Goal: Obtain resource: Obtain resource

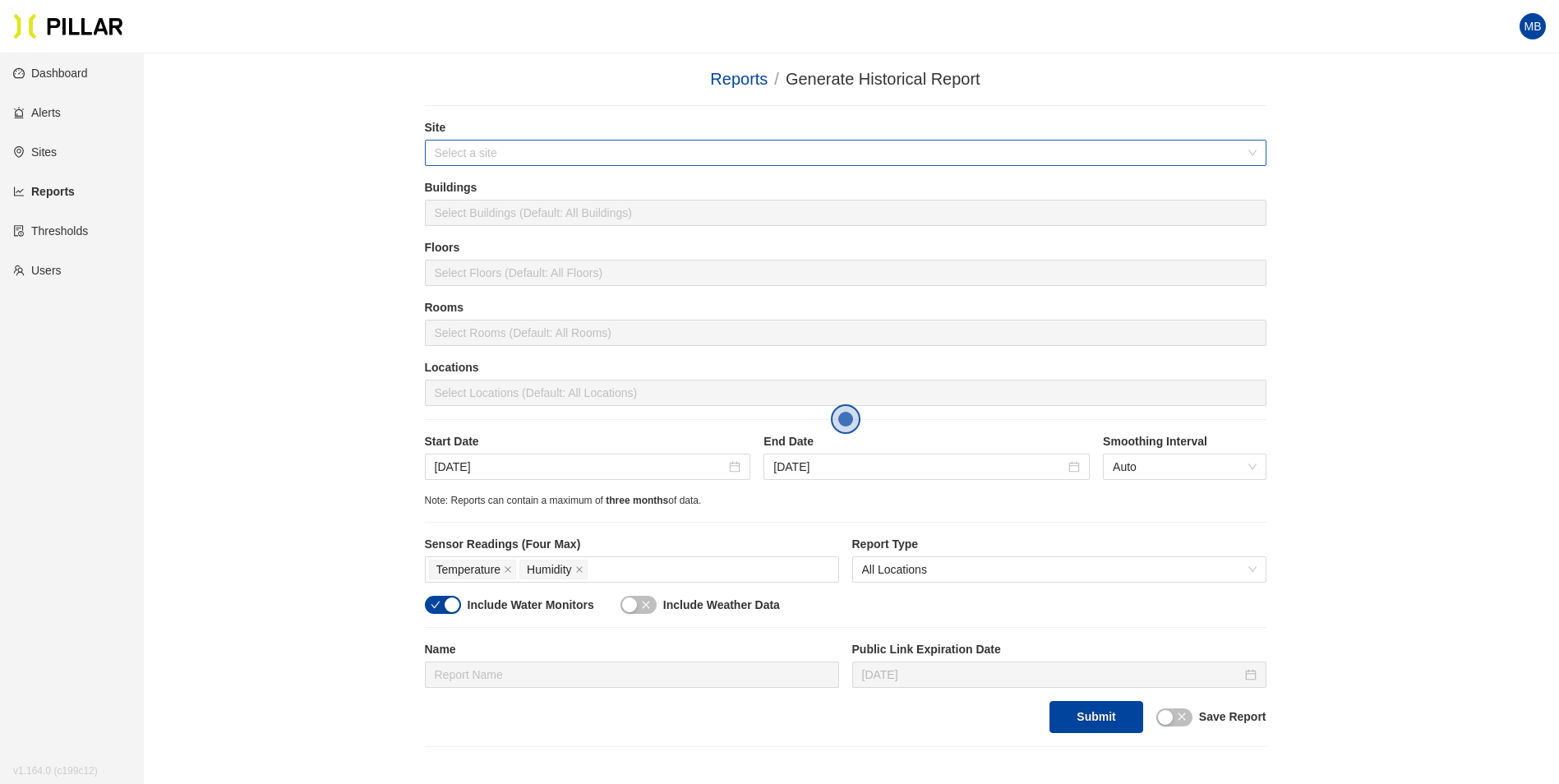
click at [487, 157] on input "search" at bounding box center [840, 152] width 811 height 25
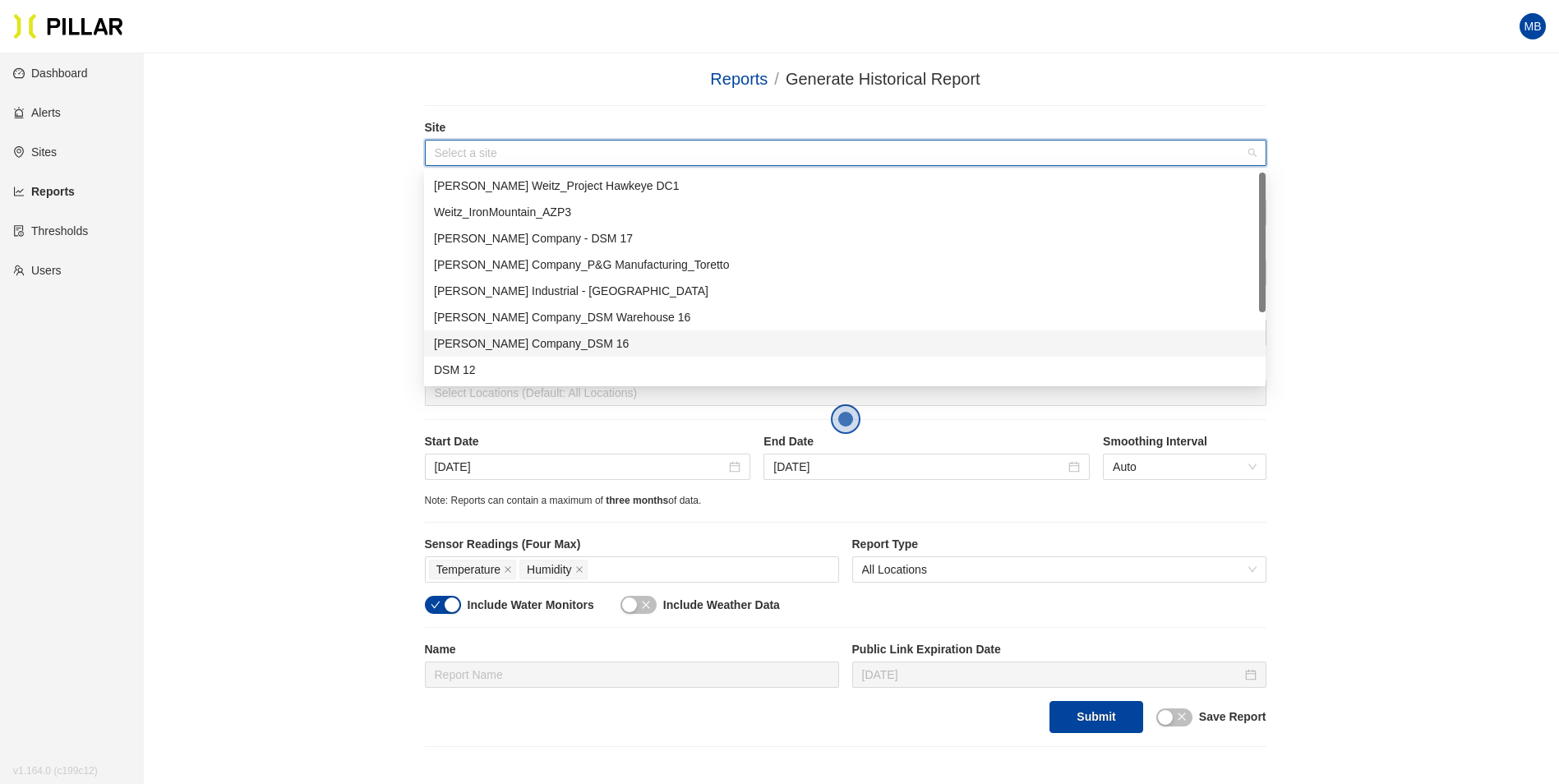
click at [501, 333] on div "[PERSON_NAME] Company_DSM 16" at bounding box center [845, 343] width 842 height 27
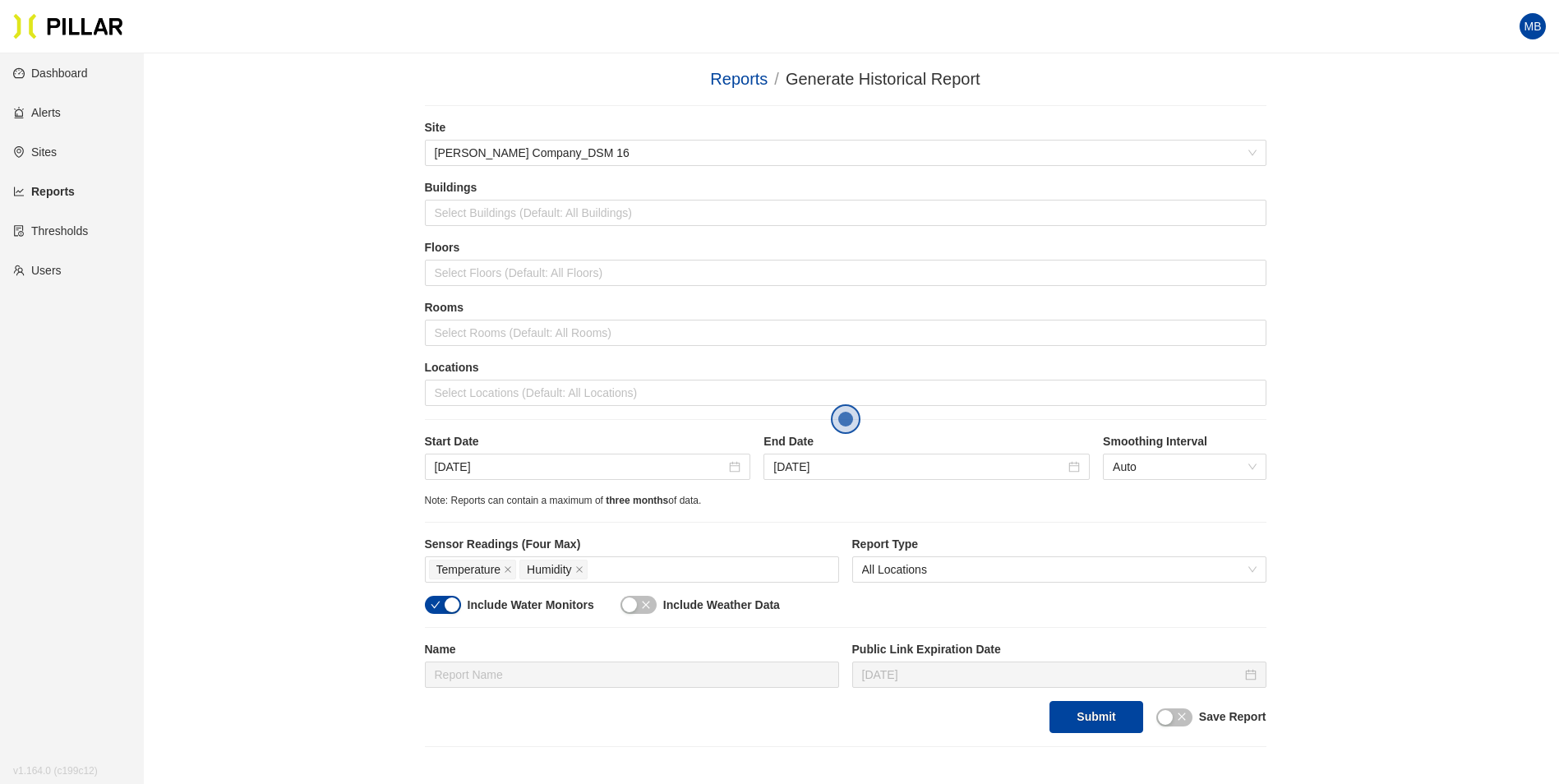
click at [255, 225] on div "Reports / Generate Historical Report / Site [PERSON_NAME] Company_DSM 16 Buildi…" at bounding box center [845, 407] width 1323 height 681
click at [473, 212] on div at bounding box center [845, 212] width 834 height 23
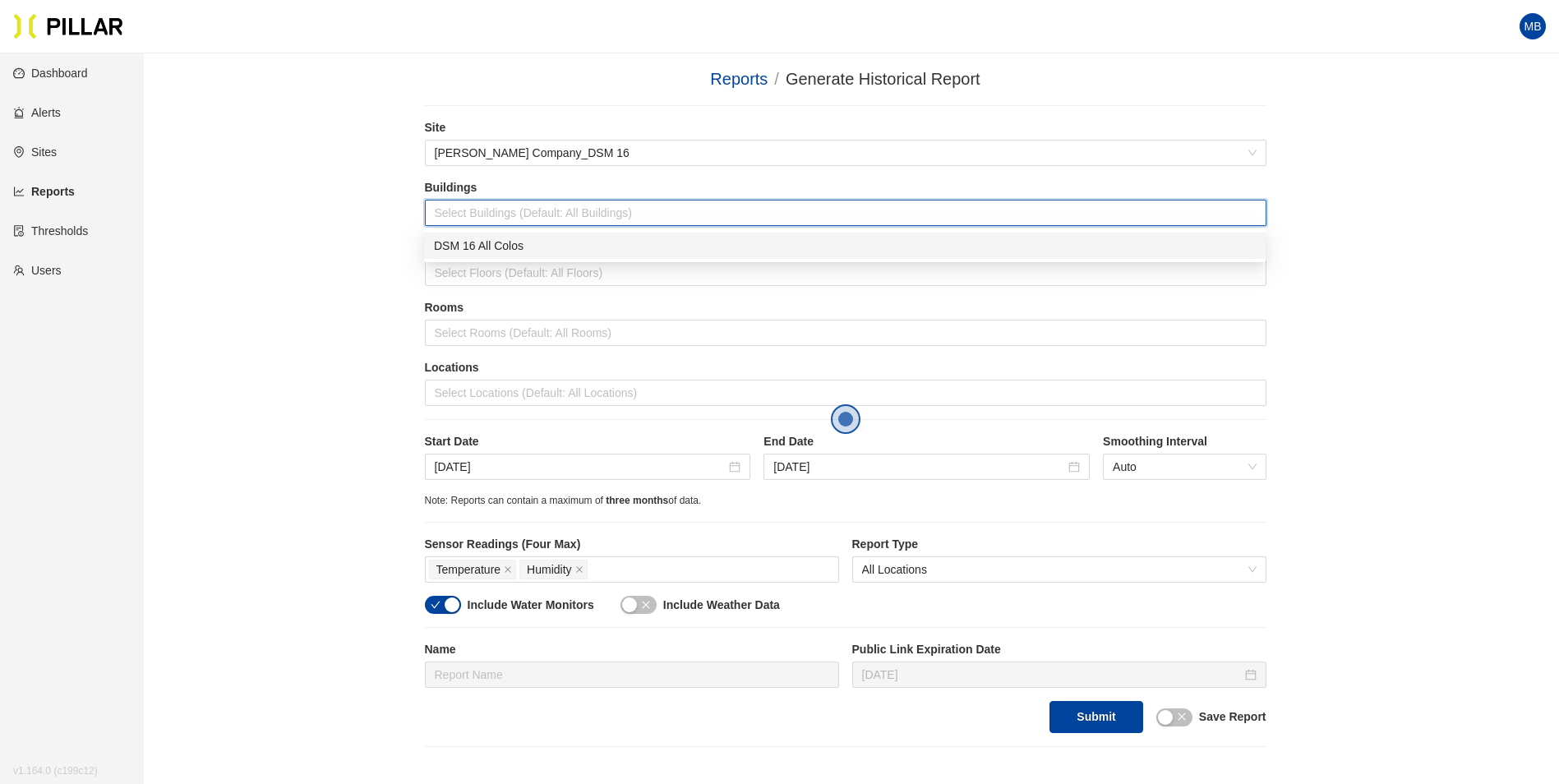
click at [307, 257] on div "Reports / Generate Historical Report / Site [PERSON_NAME] Company_DSM 16 Buildi…" at bounding box center [845, 407] width 1323 height 681
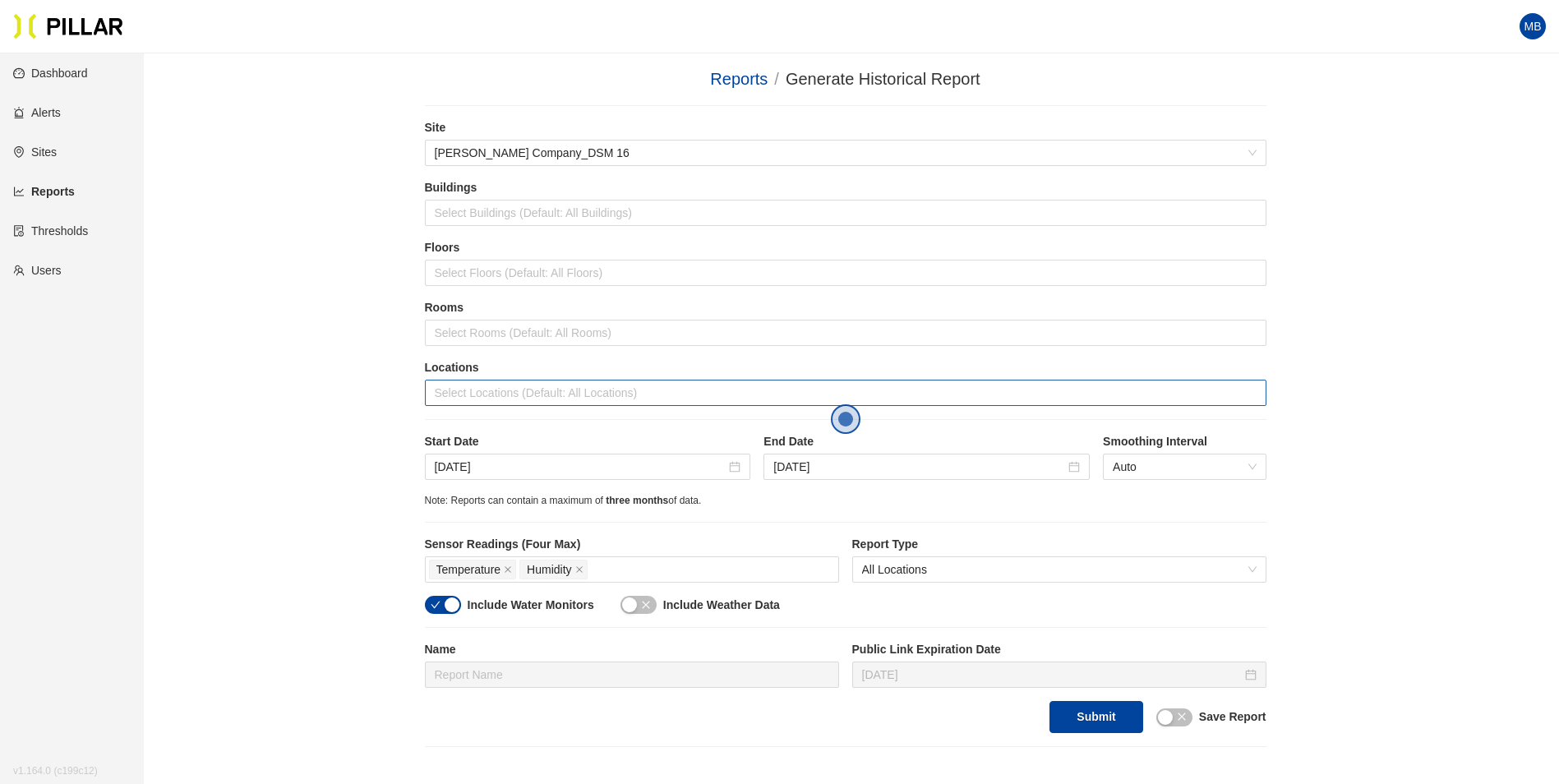
click at [503, 397] on div at bounding box center [845, 392] width 834 height 23
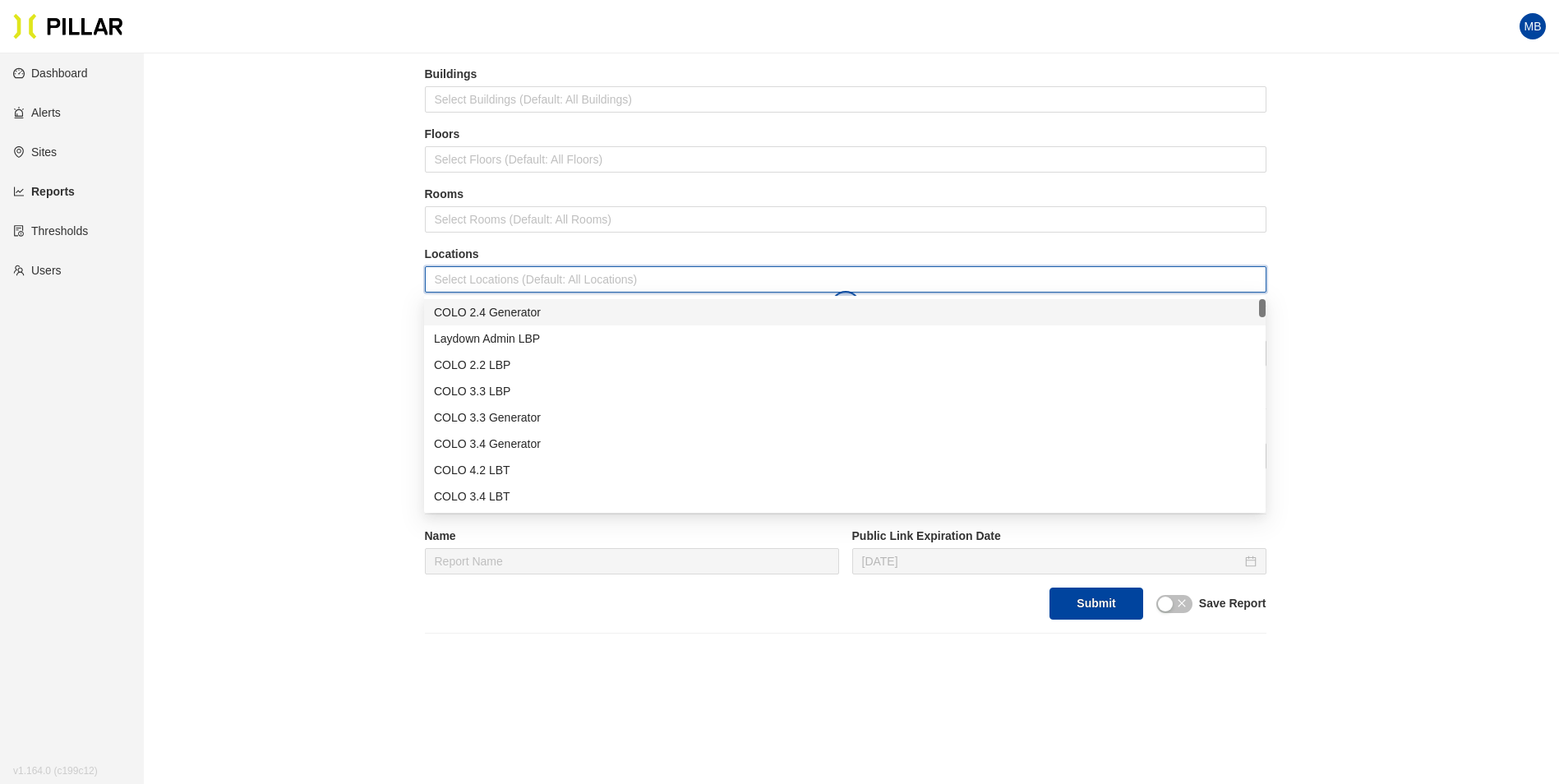
scroll to position [164, 0]
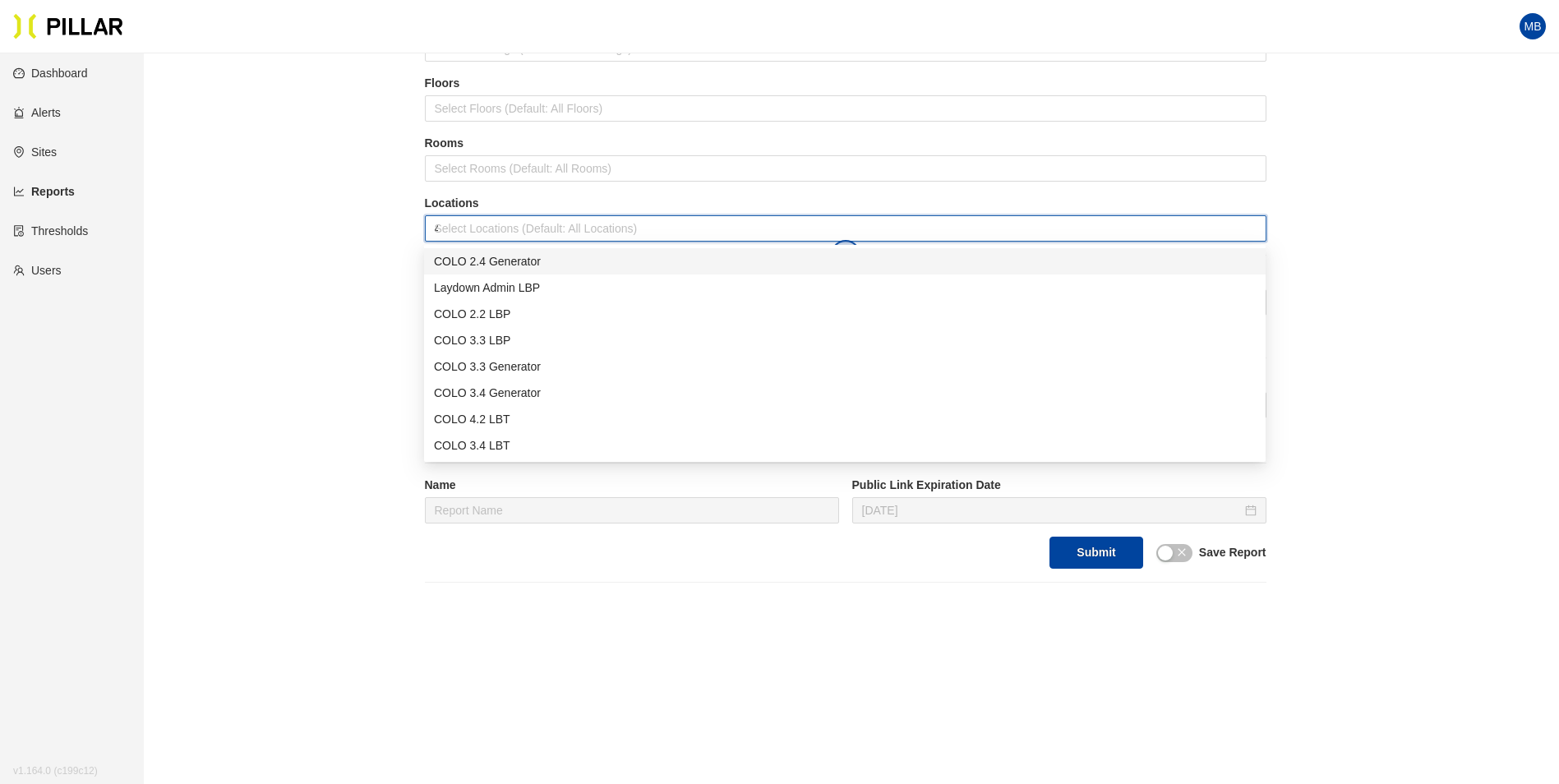
type input "4."
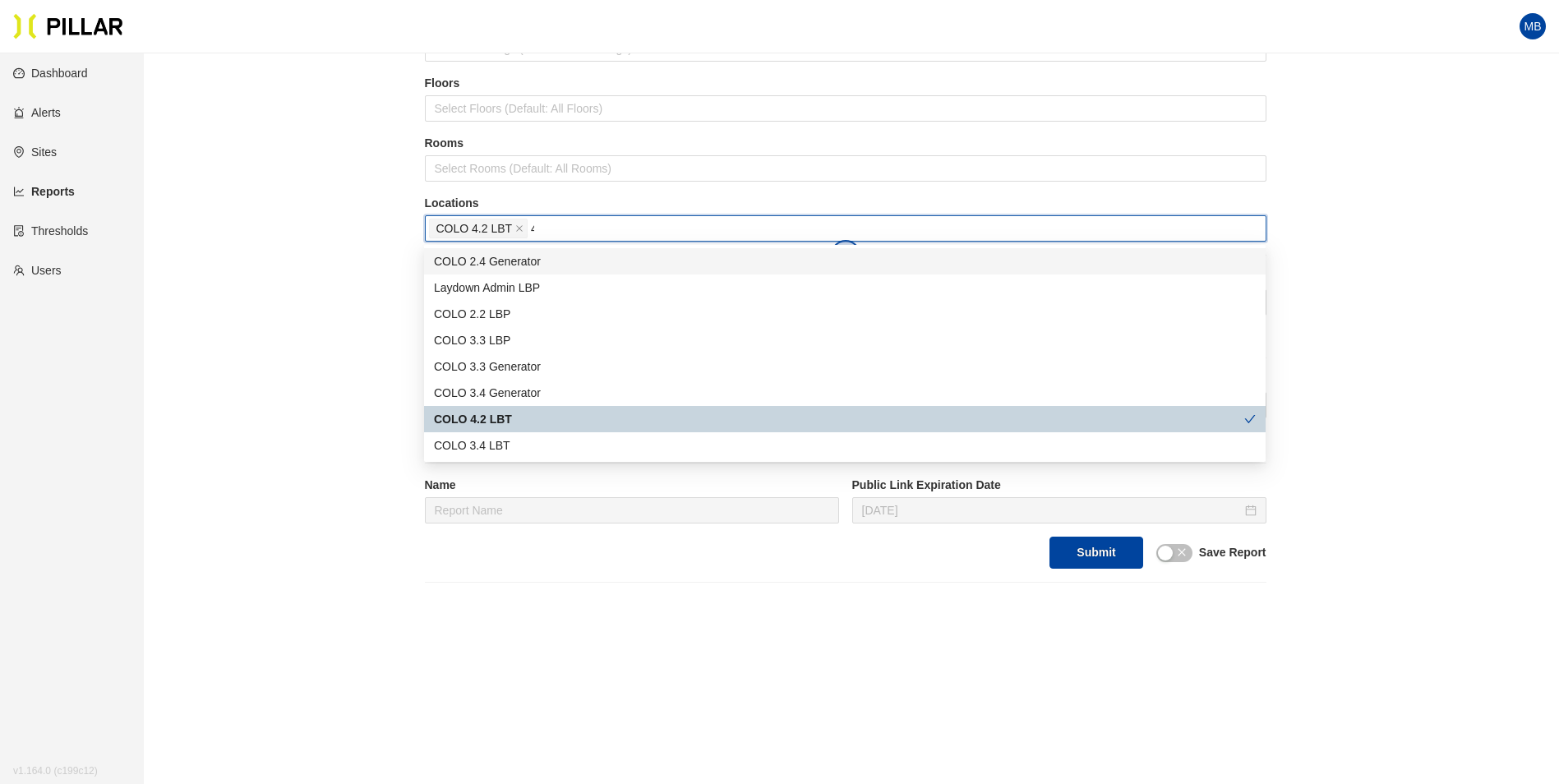
type input "4."
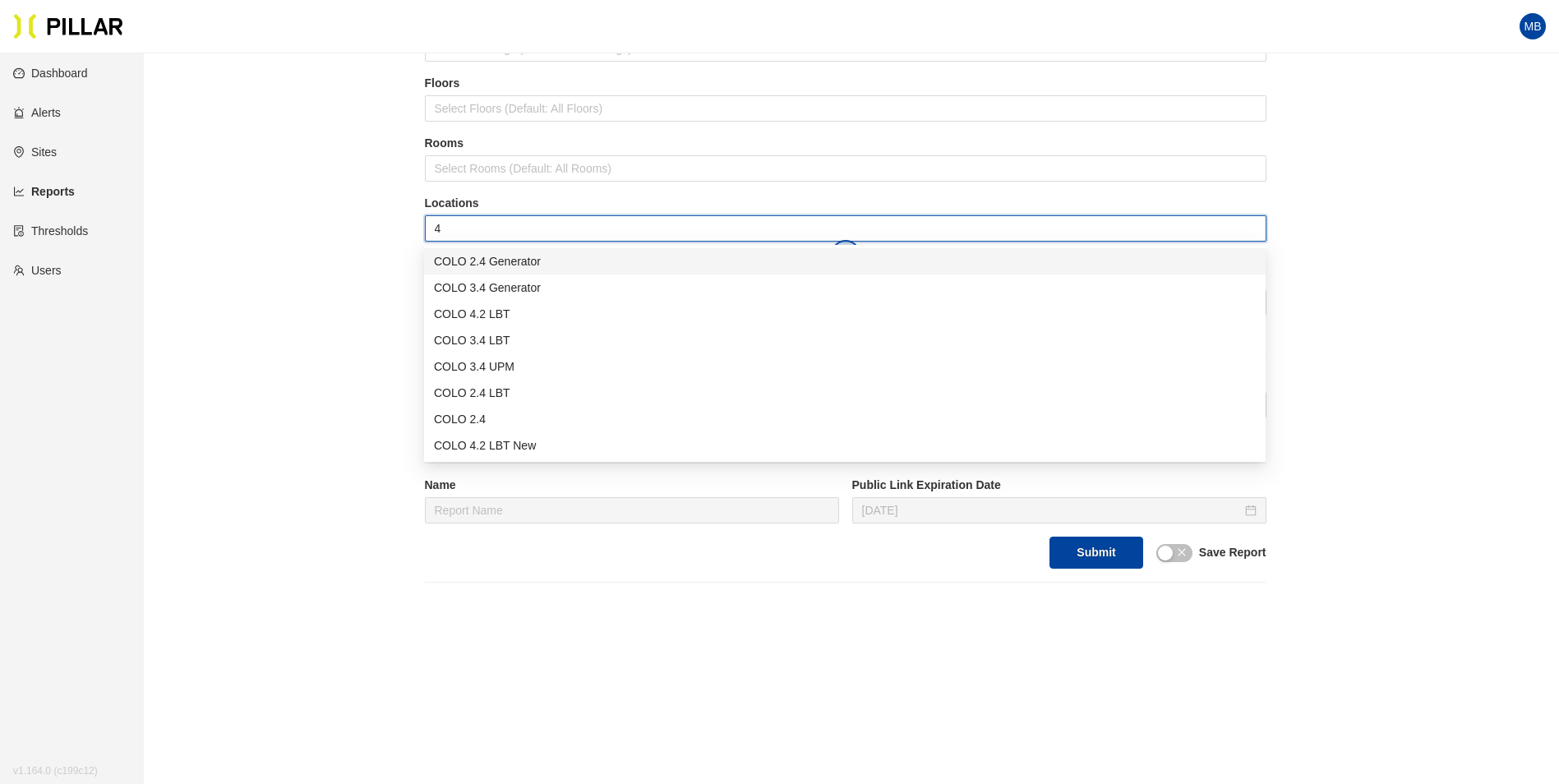
type input "4."
click at [355, 371] on div "Reports / Generate Historical Report / Site [PERSON_NAME] Company_DSM 16 Buildi…" at bounding box center [845, 242] width 1323 height 681
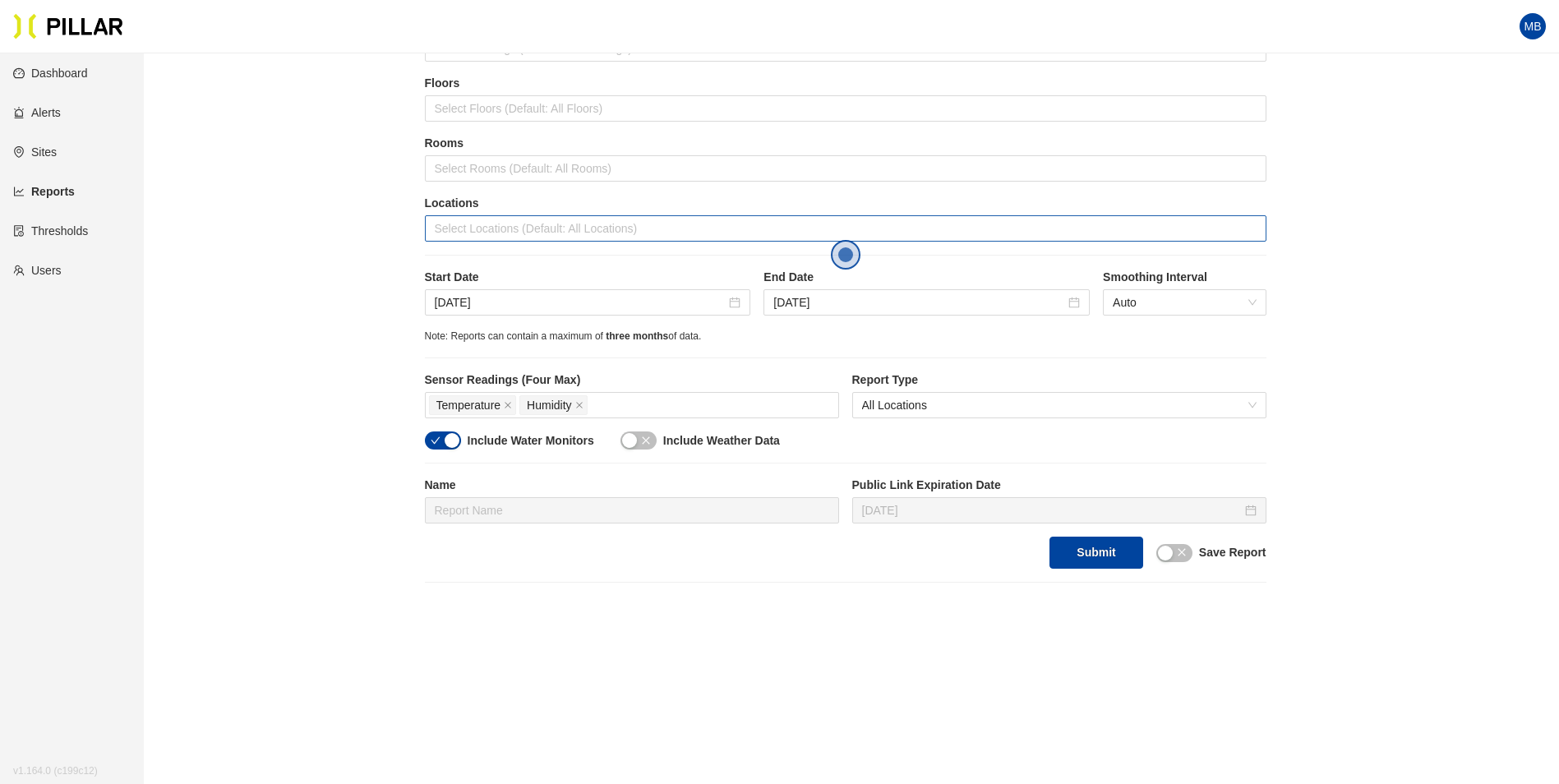
click at [460, 230] on div at bounding box center [845, 228] width 834 height 23
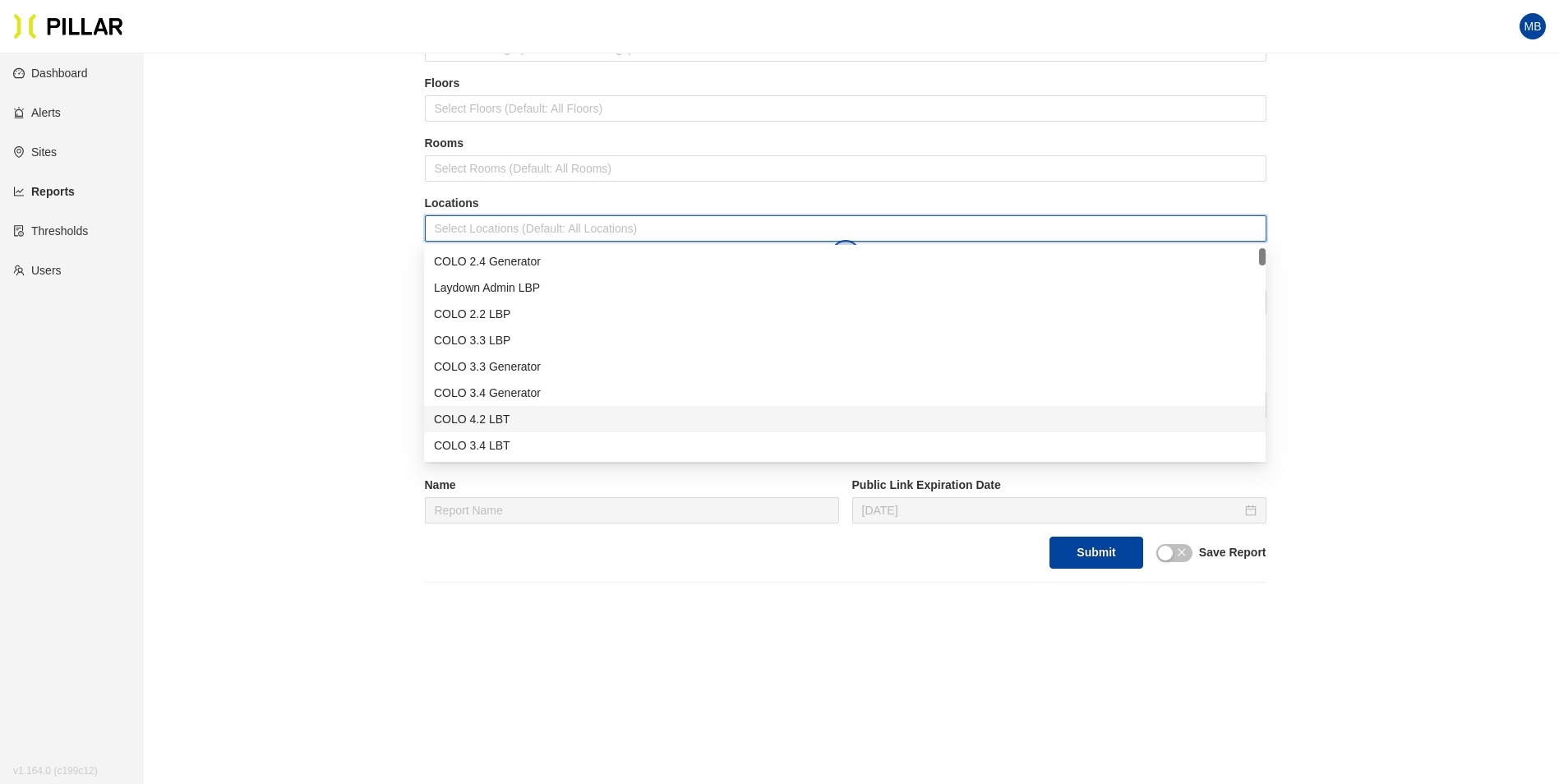
click at [541, 415] on div "COLO 4.2 LBT" at bounding box center [845, 419] width 822 height 18
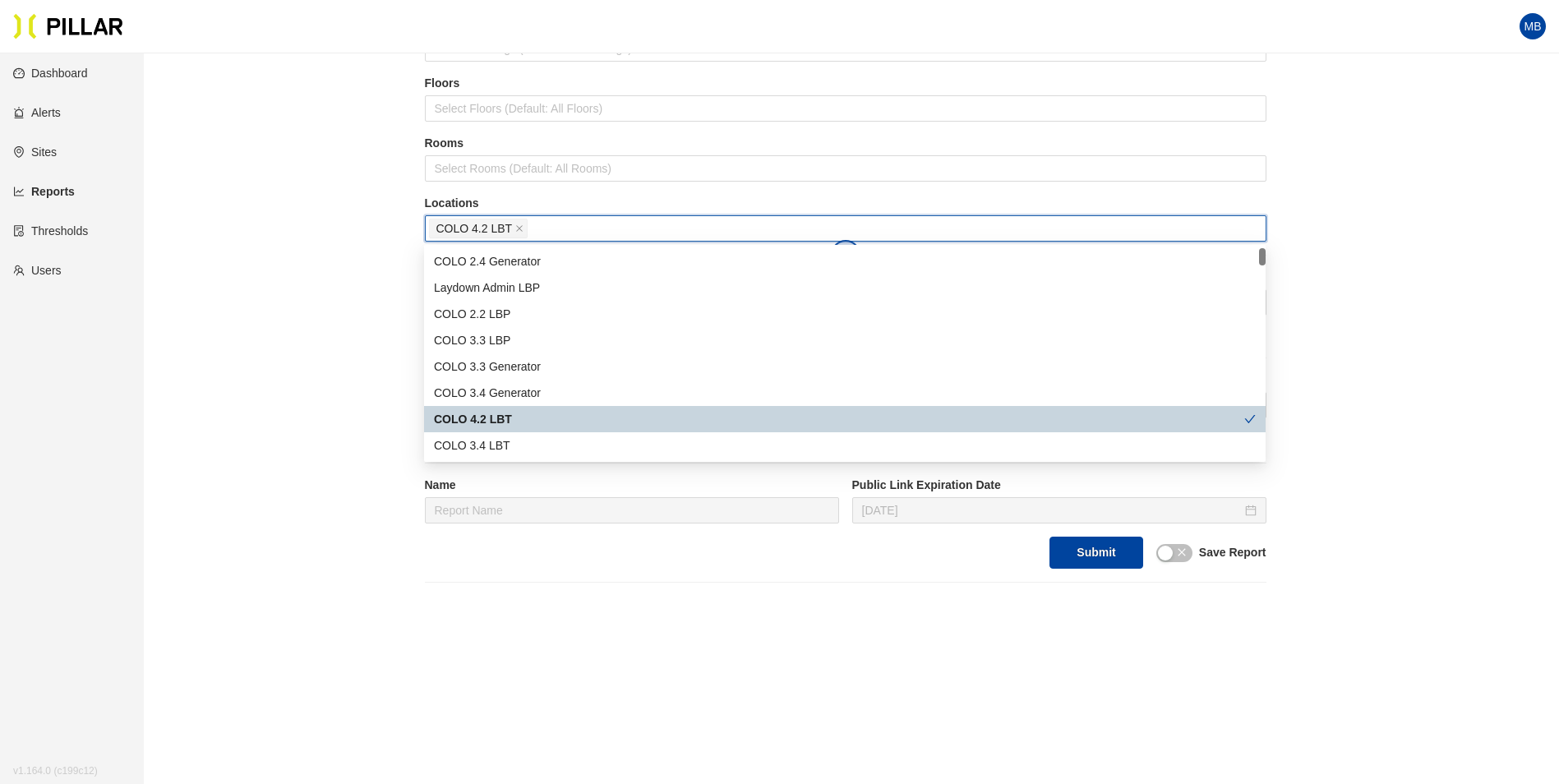
click at [541, 415] on div "COLO 4.2 LBT" at bounding box center [839, 419] width 811 height 18
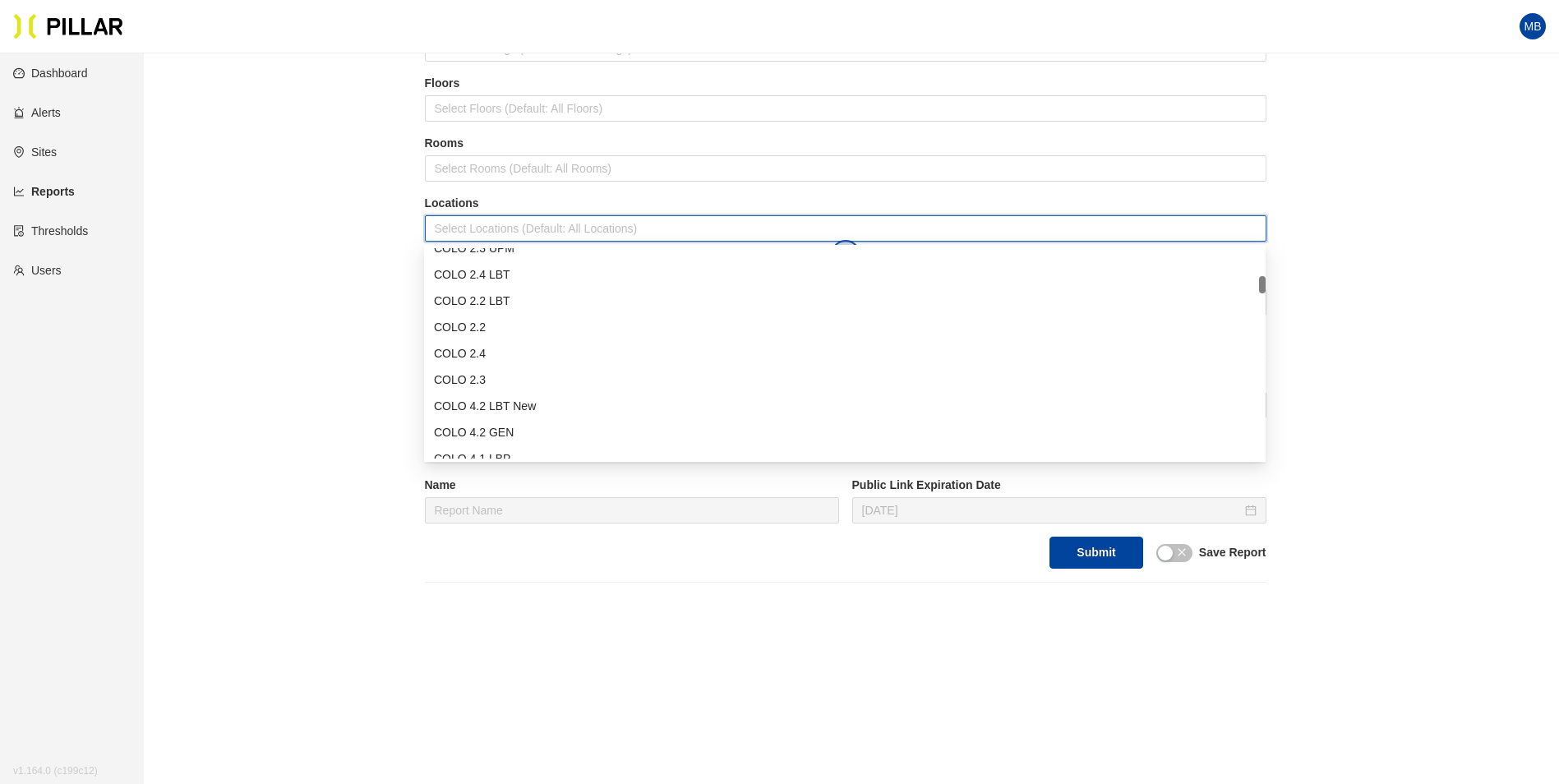
scroll to position [411, 0]
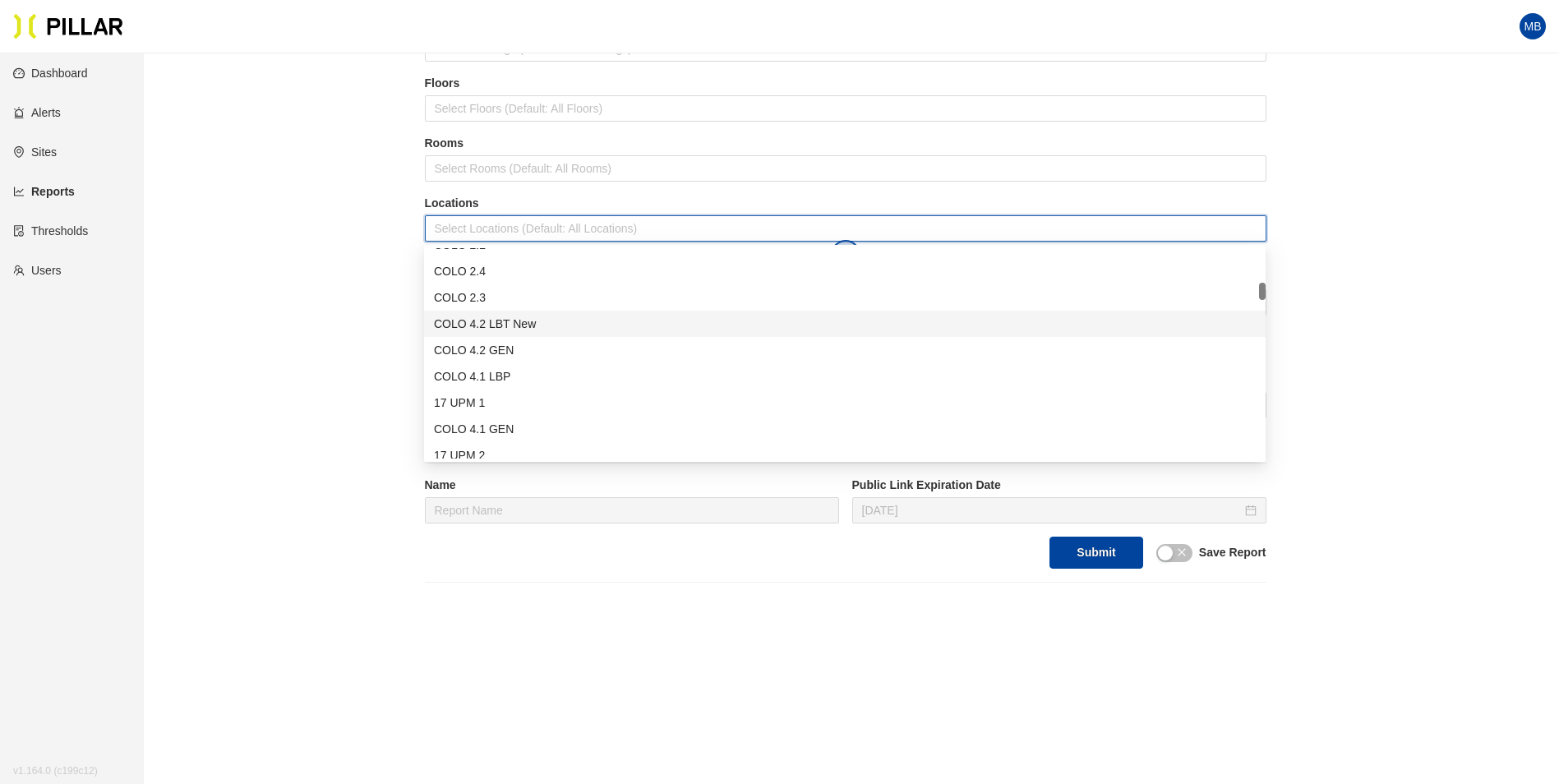
click at [540, 324] on div "COLO 4.2 LBT New" at bounding box center [845, 324] width 822 height 18
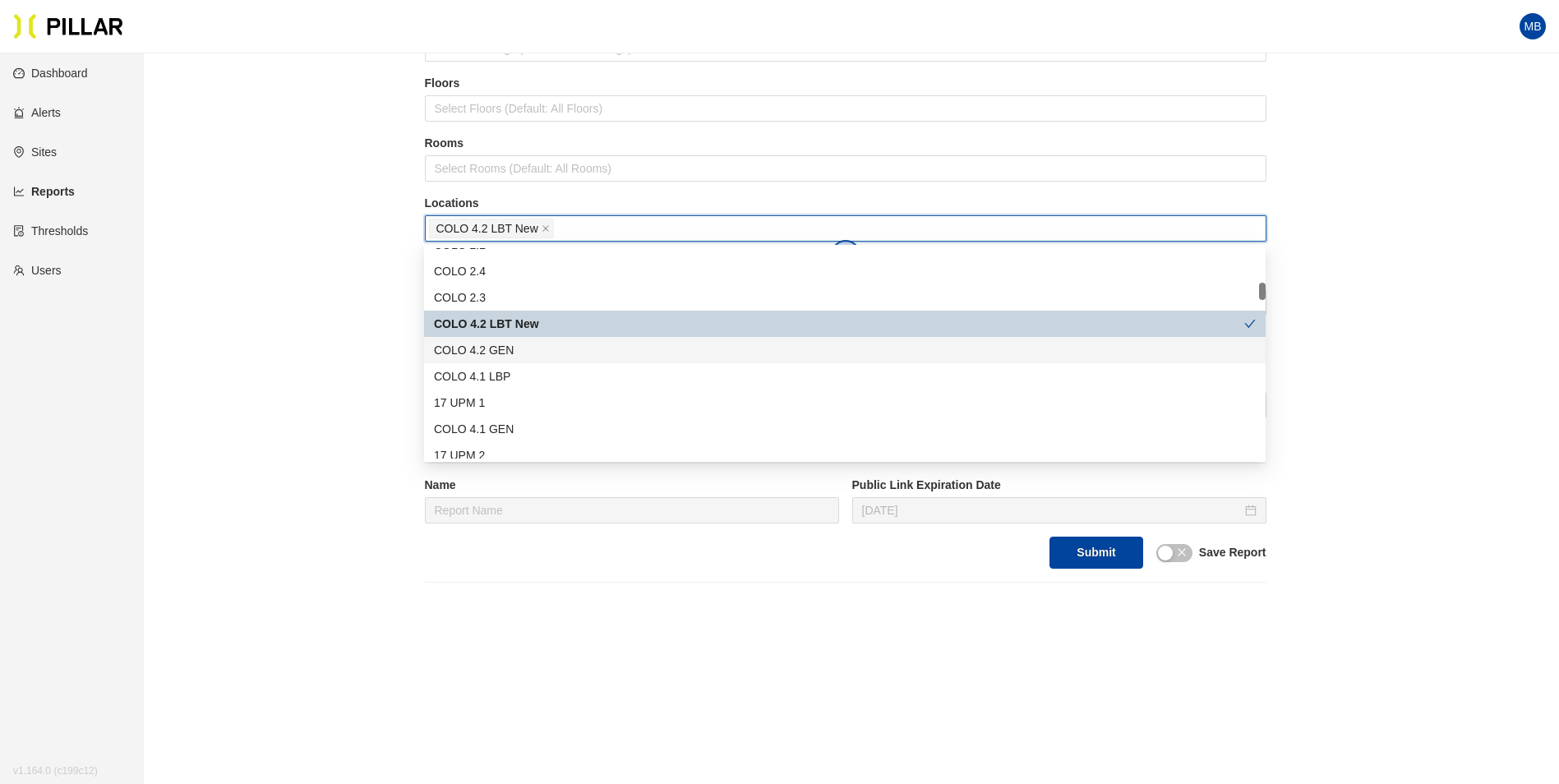
click at [527, 347] on div "COLO 4.2 GEN" at bounding box center [845, 350] width 822 height 18
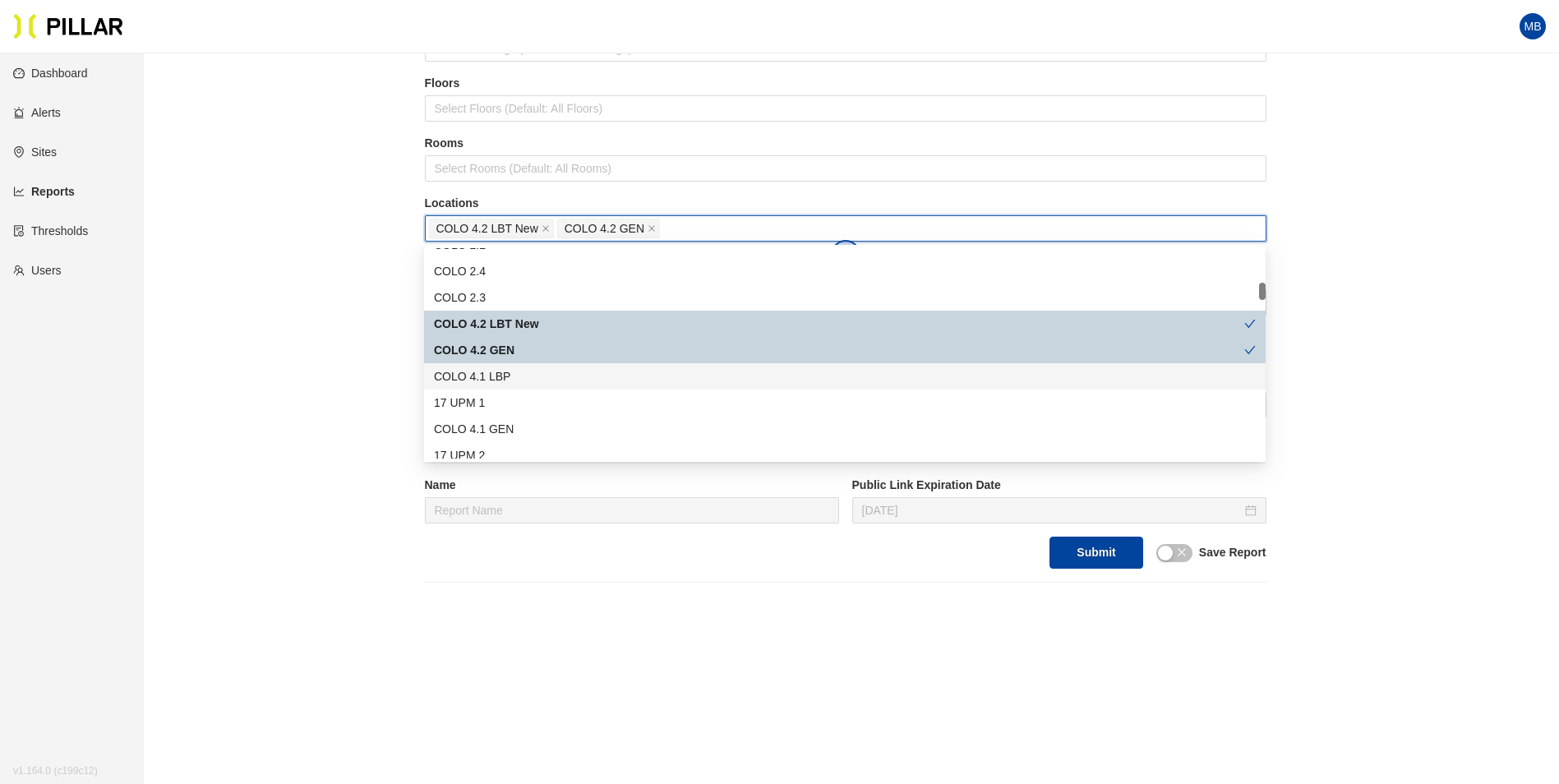
click at [524, 370] on div "COLO 4.1 LBP" at bounding box center [845, 376] width 822 height 18
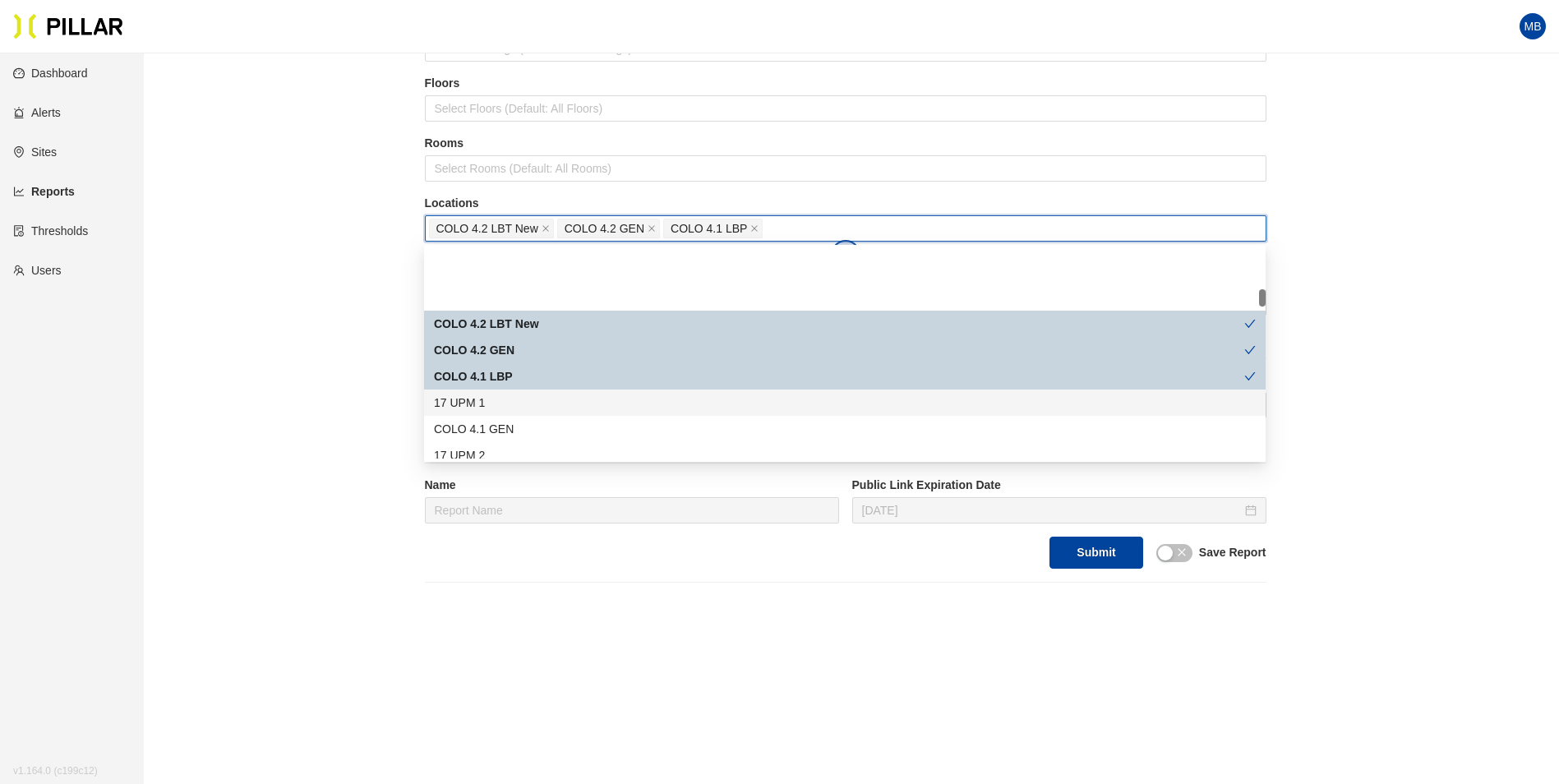
scroll to position [493, 0]
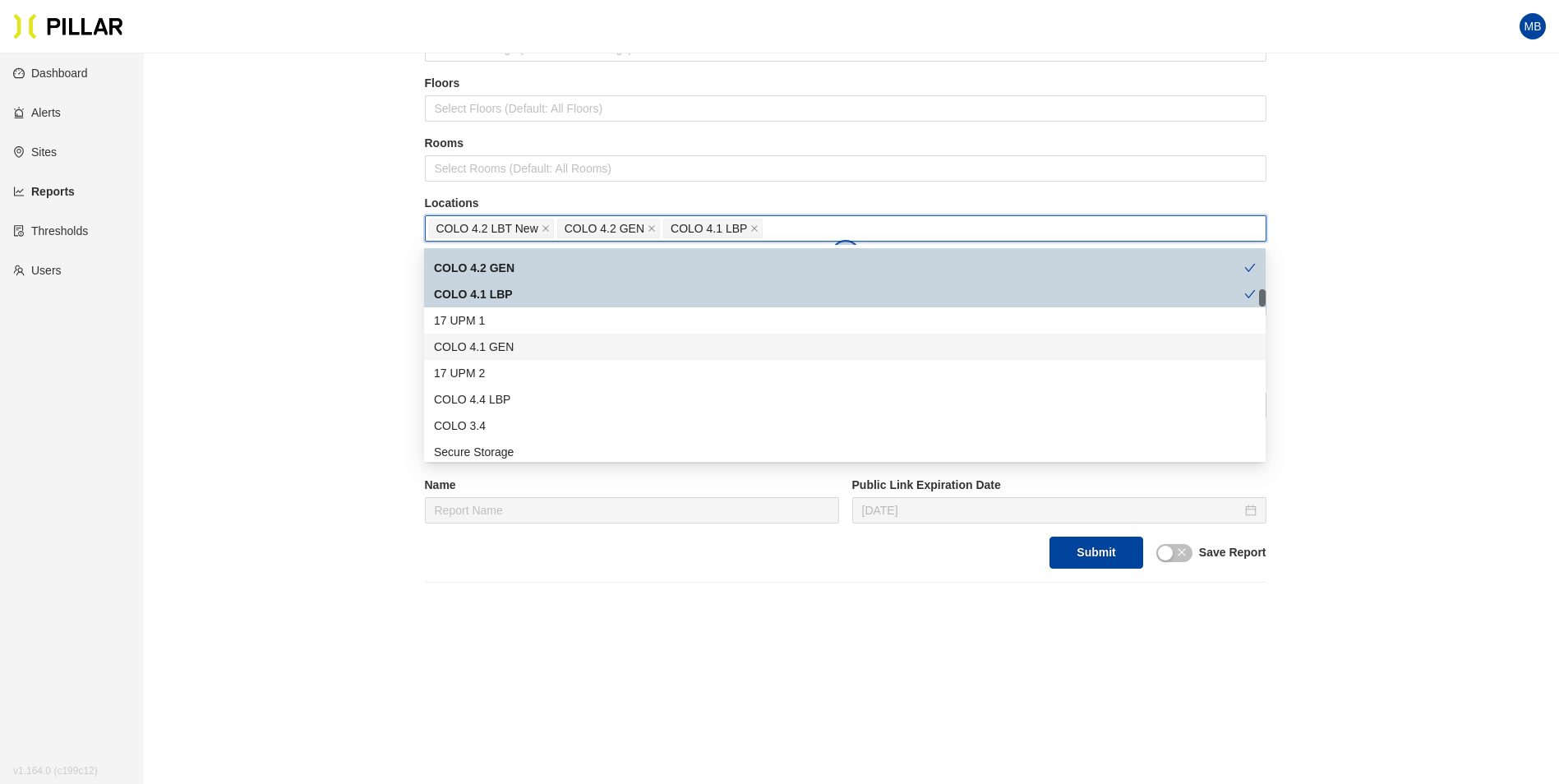
click at [522, 351] on div "COLO 4.1 GEN" at bounding box center [845, 347] width 822 height 18
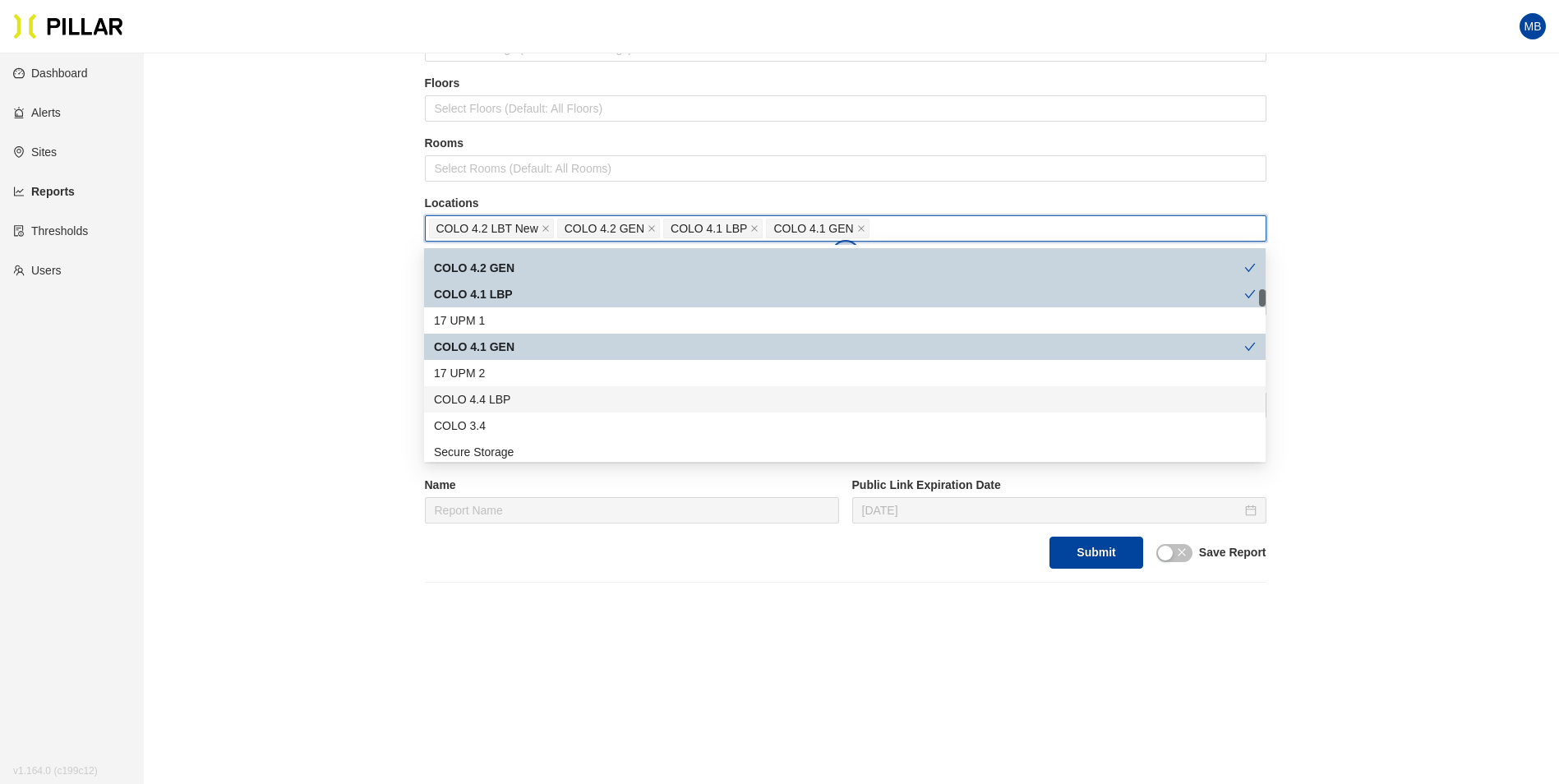
click at [516, 398] on div "COLO 4.4 LBP" at bounding box center [845, 399] width 822 height 18
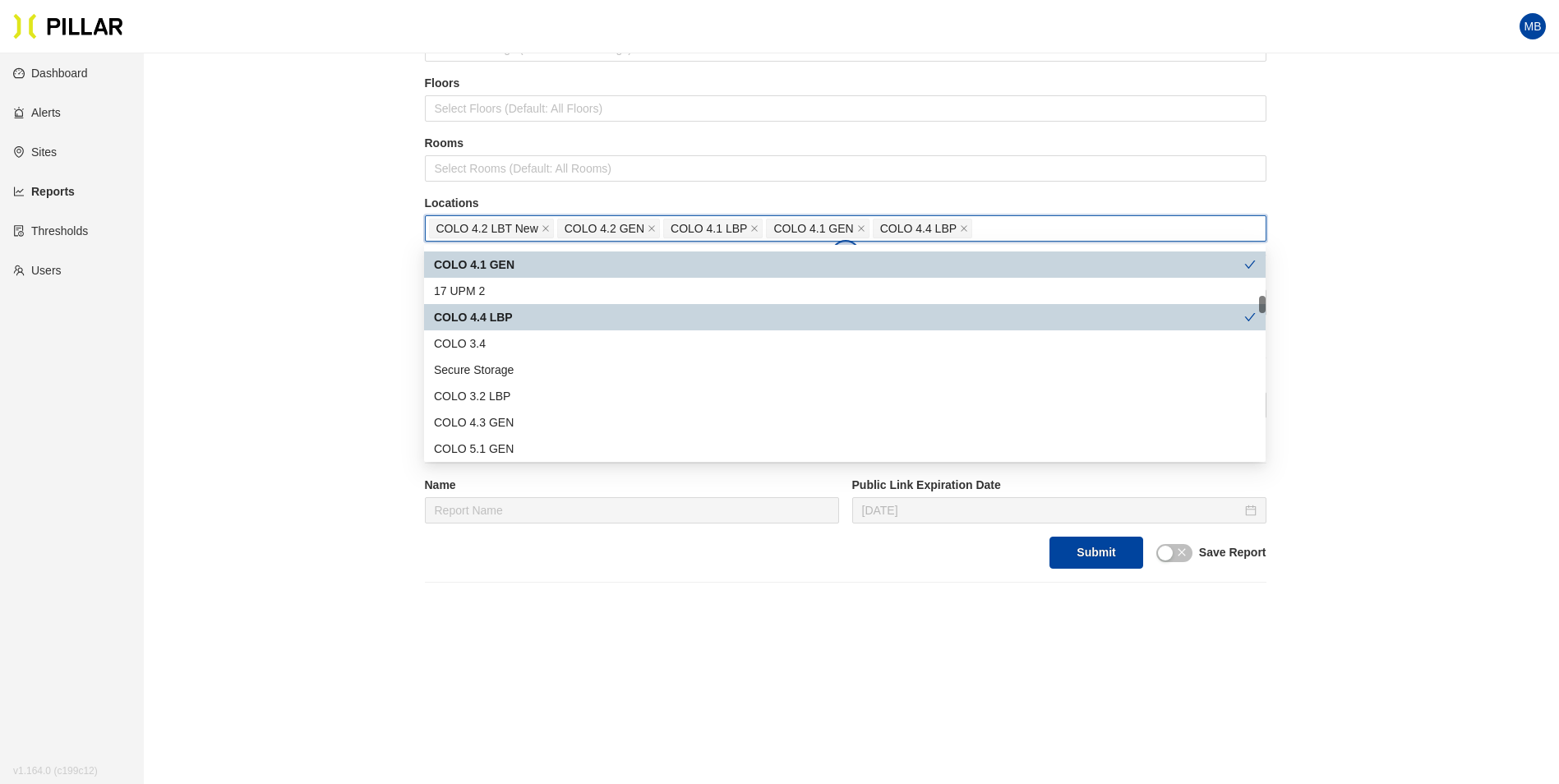
scroll to position [658, 0]
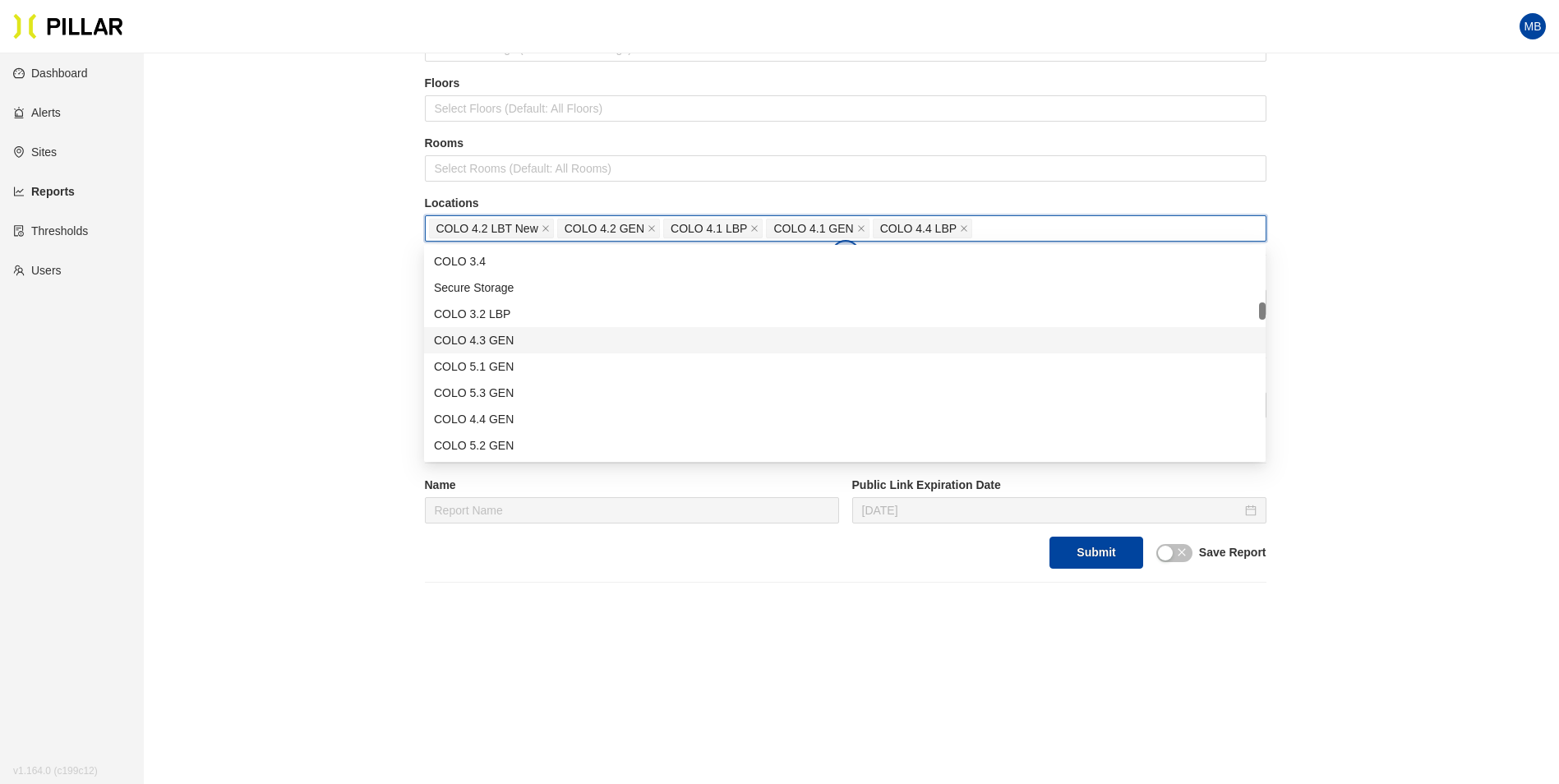
click at [518, 346] on div "COLO 4.3 GEN" at bounding box center [845, 341] width 822 height 18
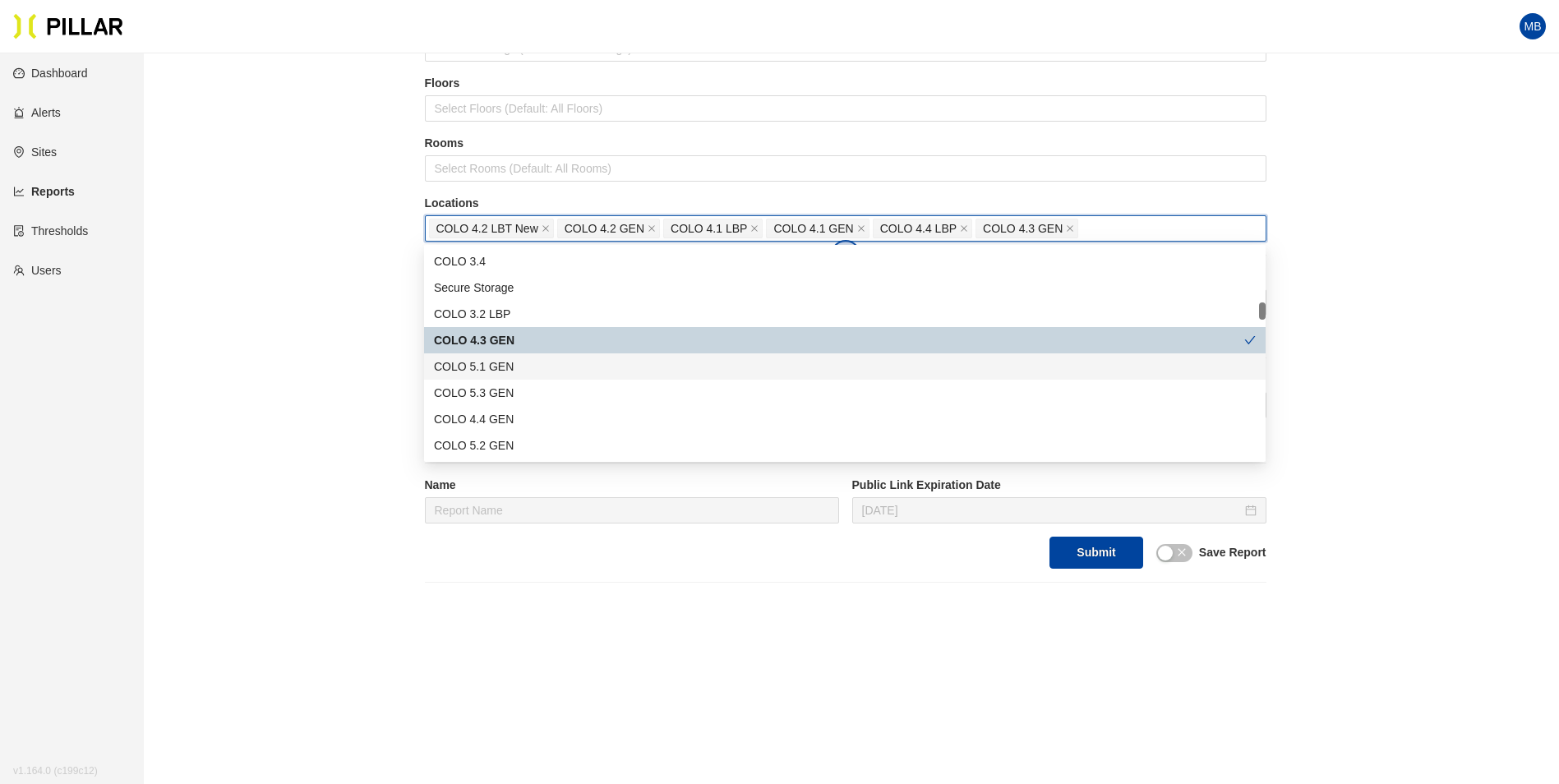
click at [514, 363] on div "COLO 5.1 GEN" at bounding box center [845, 366] width 822 height 18
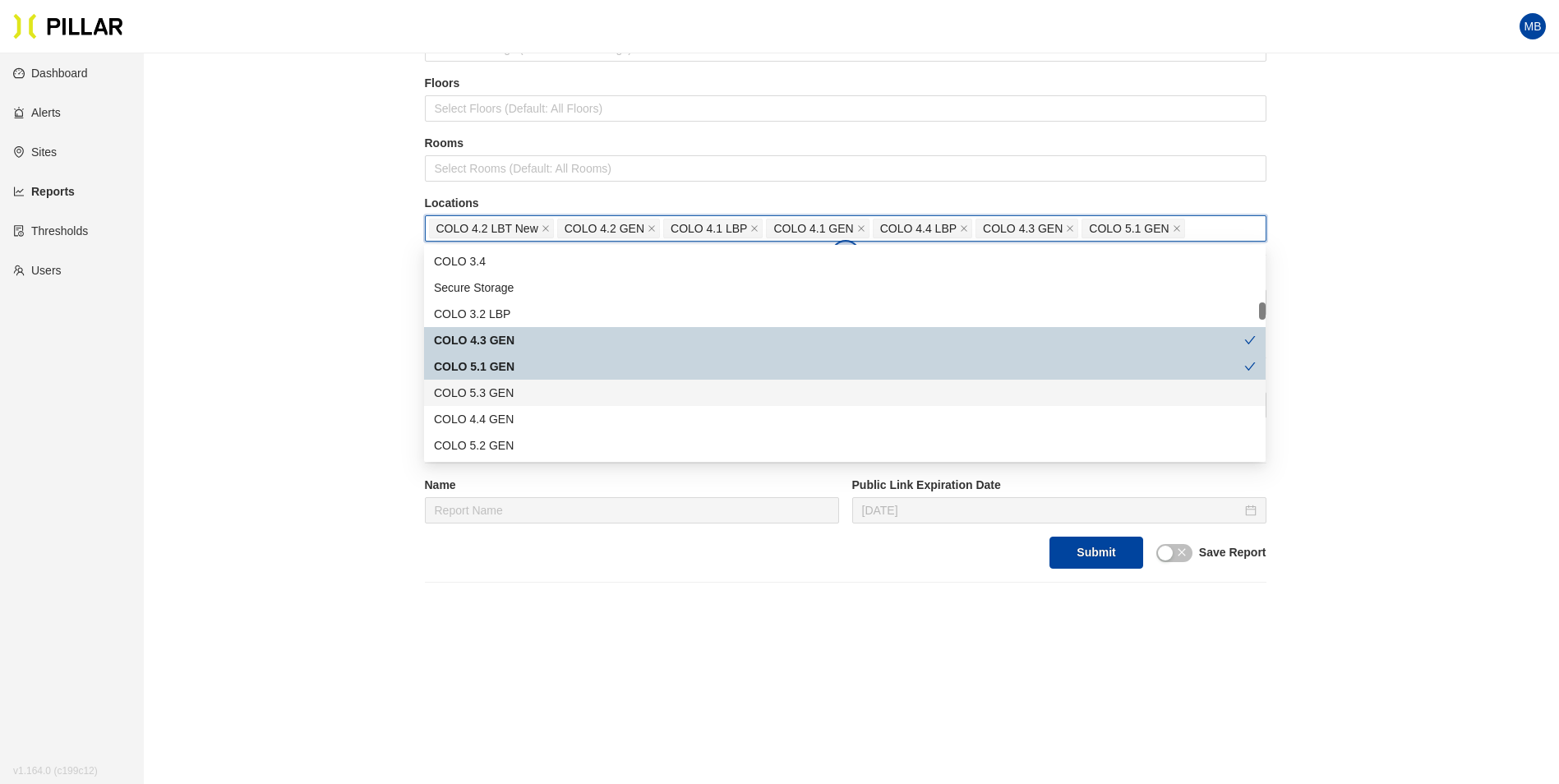
click at [505, 388] on div "COLO 5.3 GEN" at bounding box center [845, 393] width 822 height 18
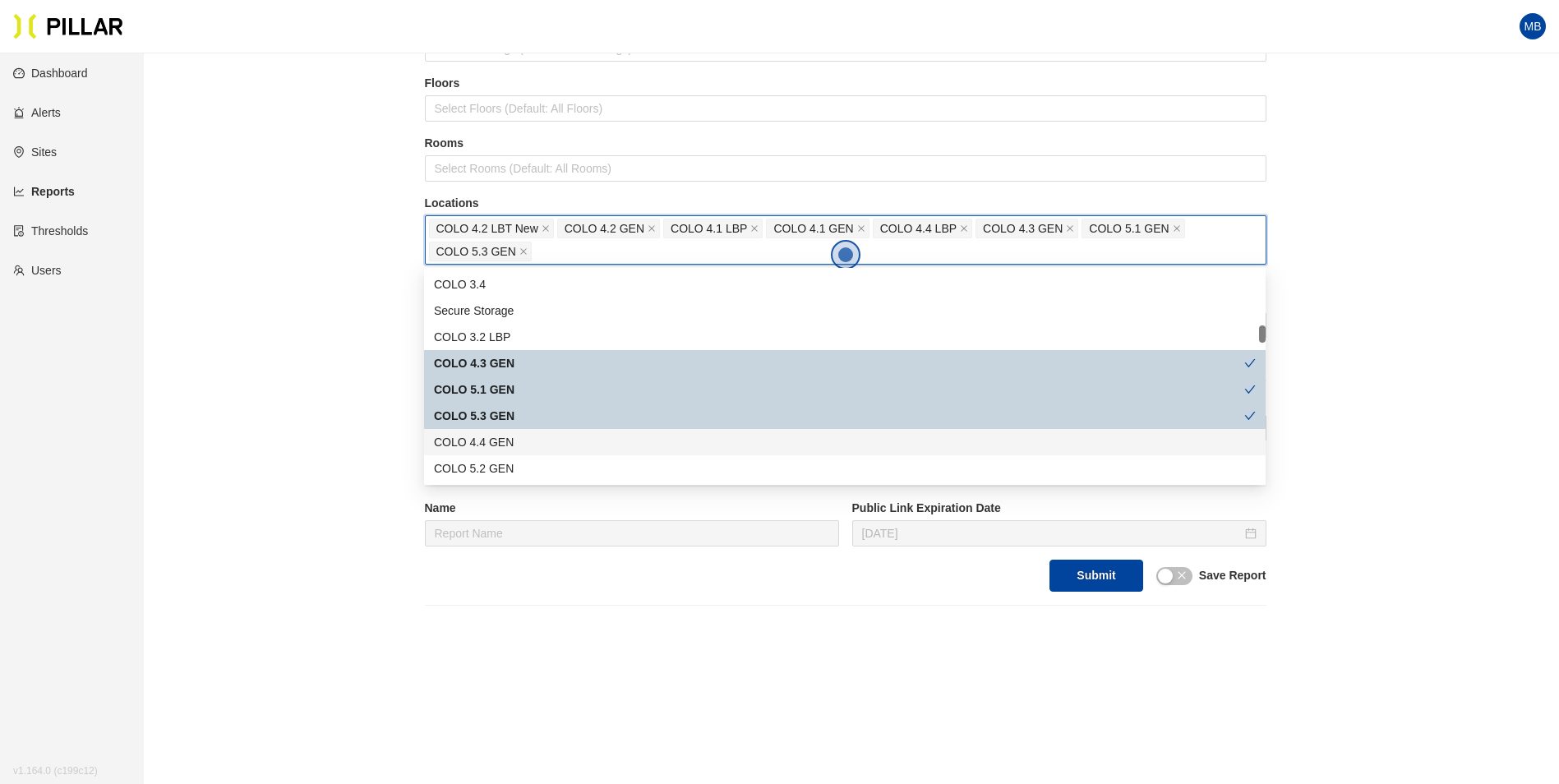
click at [505, 445] on div "COLO 4.4 GEN" at bounding box center [845, 442] width 822 height 18
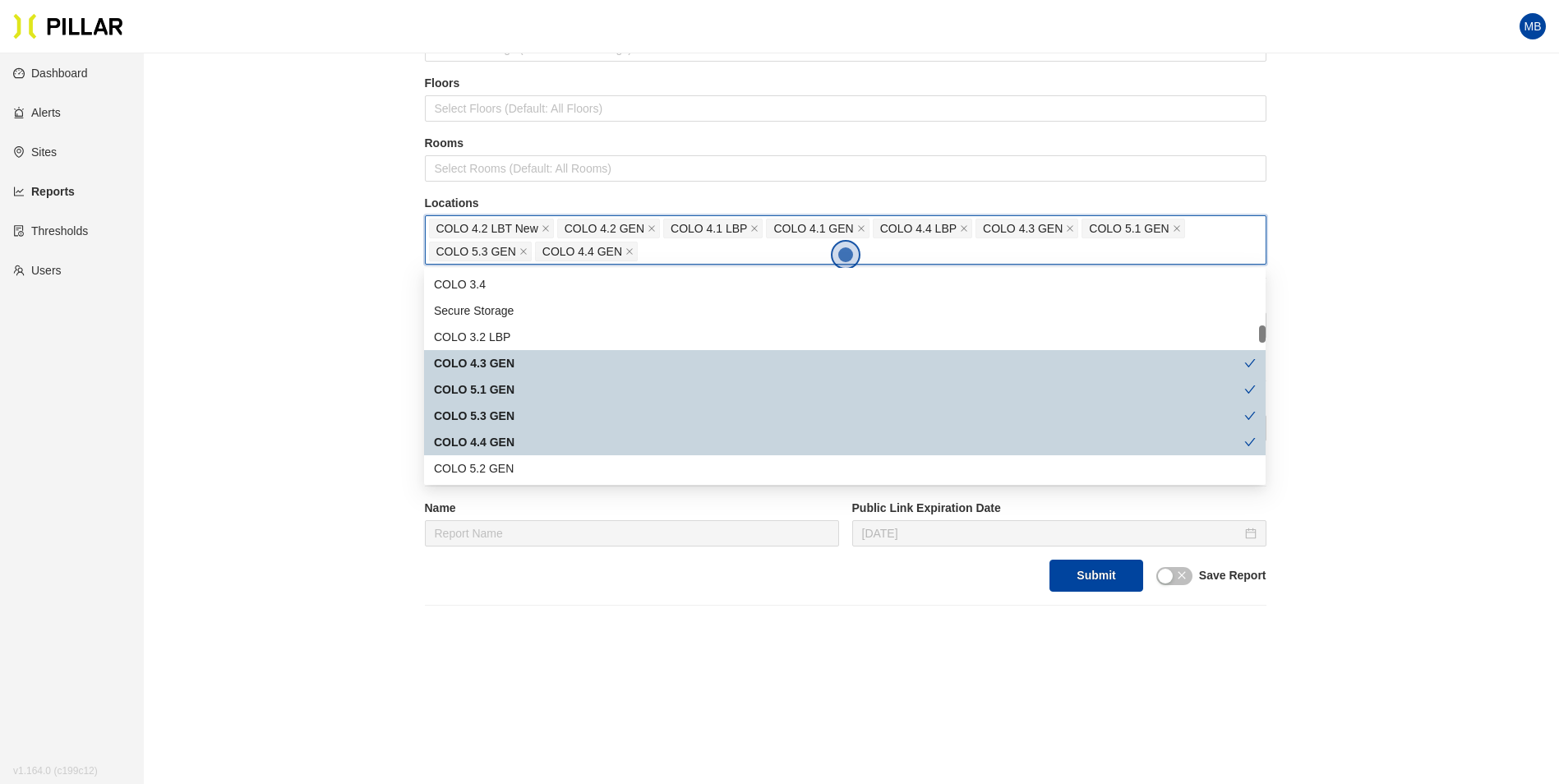
scroll to position [740, 0]
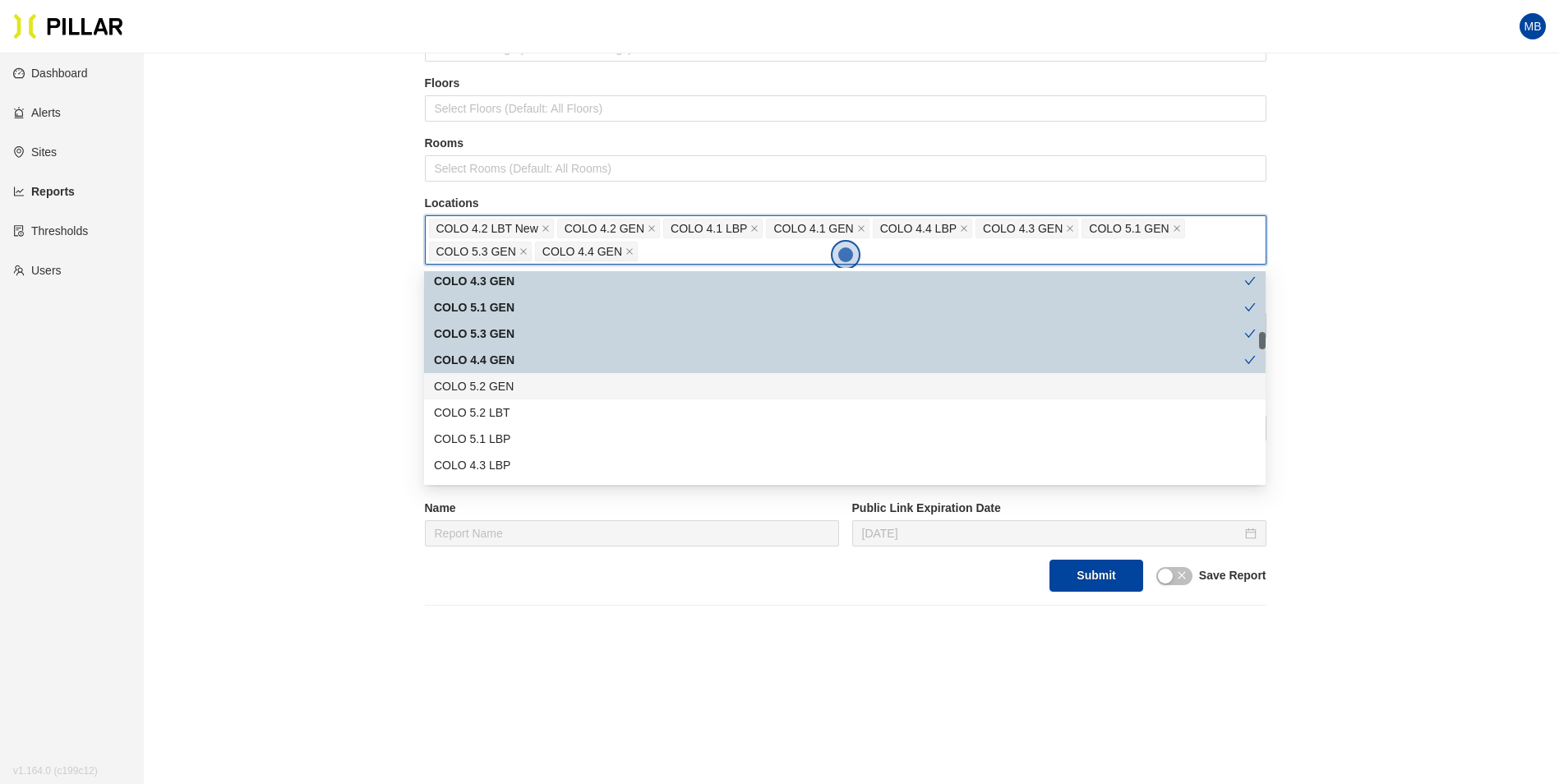
click at [522, 388] on div "COLO 5.2 GEN" at bounding box center [845, 387] width 822 height 18
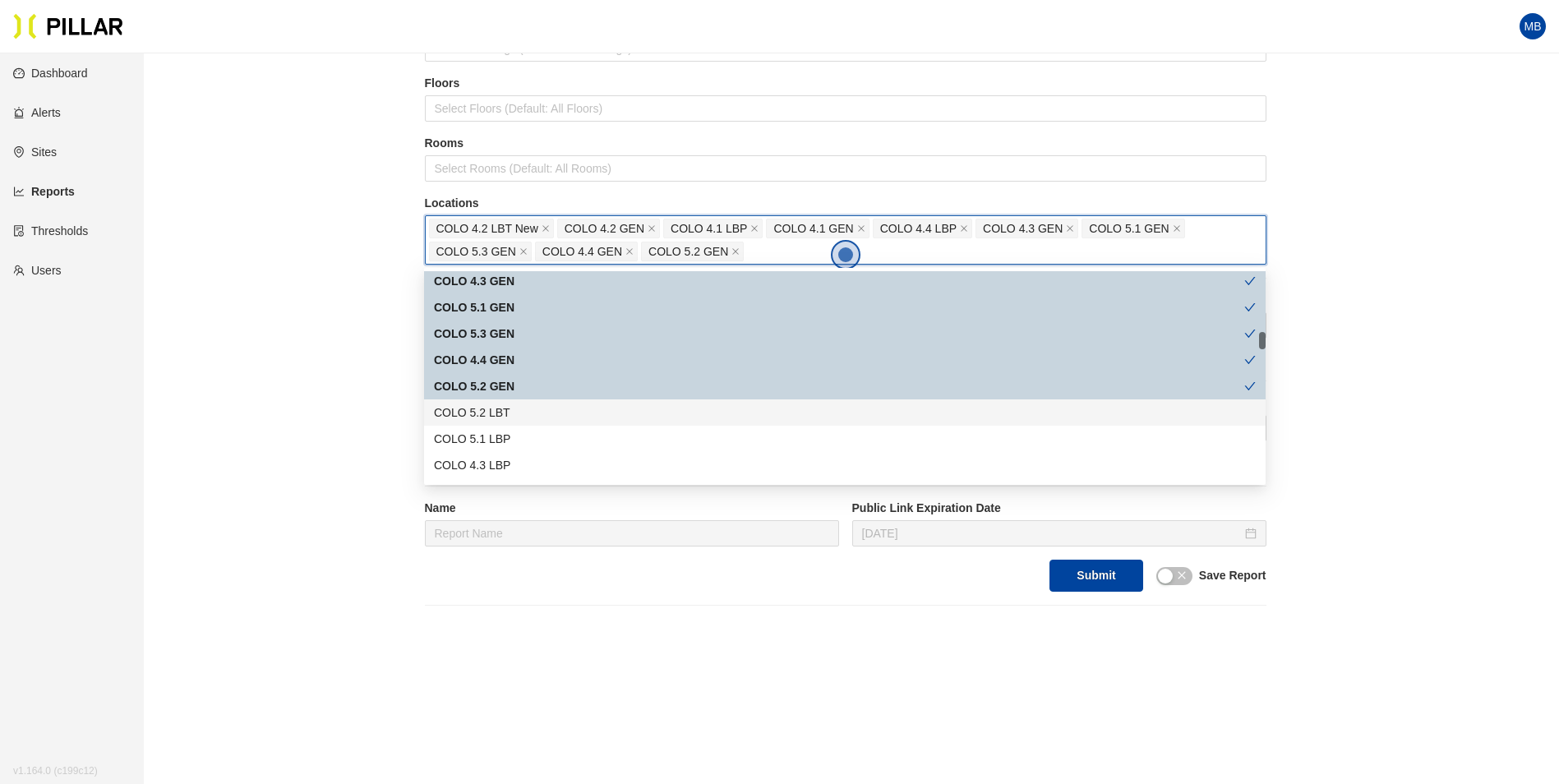
click at [511, 411] on div "COLO 5.2 LBT" at bounding box center [845, 413] width 822 height 18
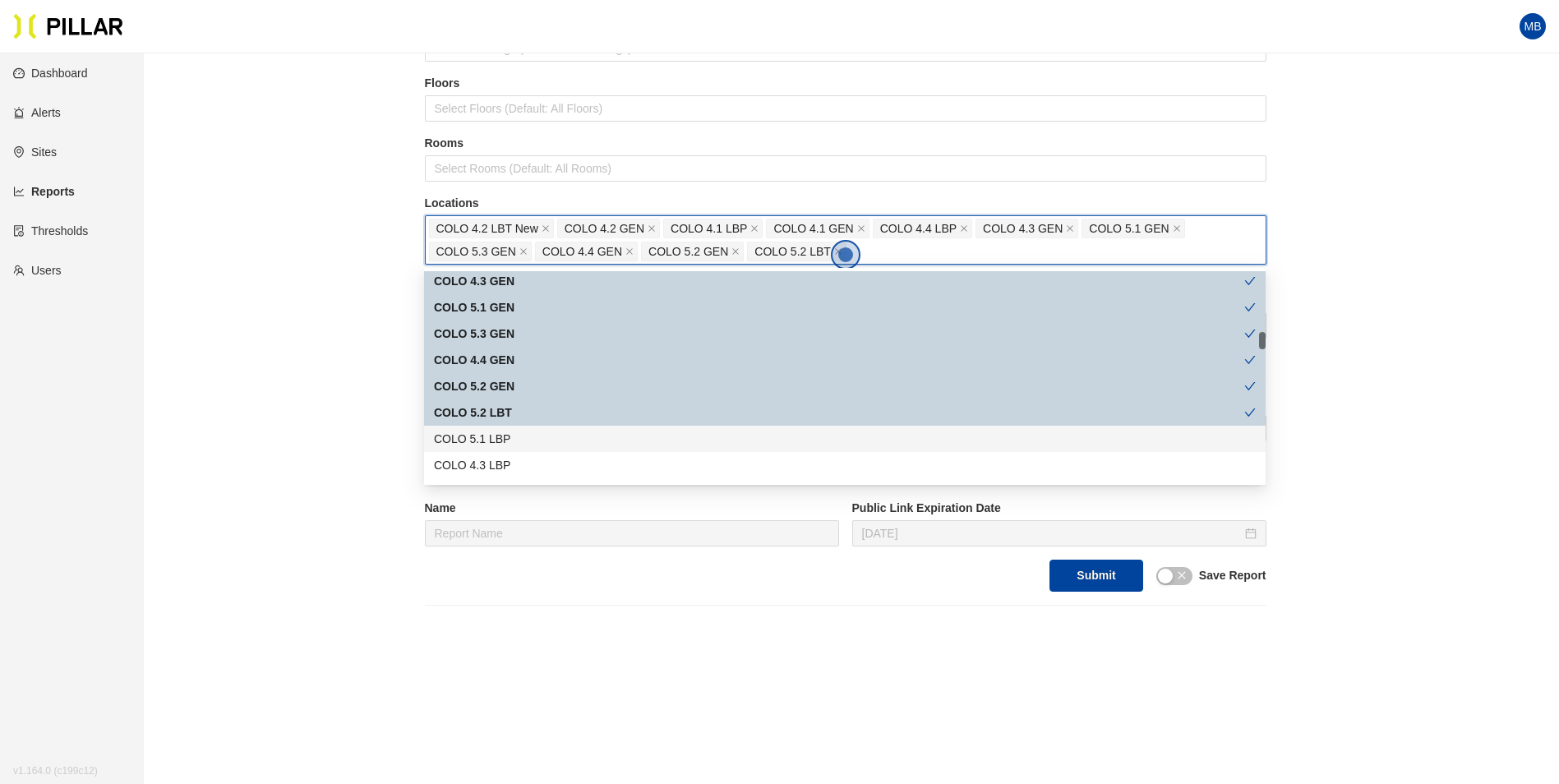
drag, startPoint x: 505, startPoint y: 440, endPoint x: 502, endPoint y: 452, distance: 12.4
click at [504, 440] on div "COLO 5.1 LBP" at bounding box center [845, 439] width 822 height 18
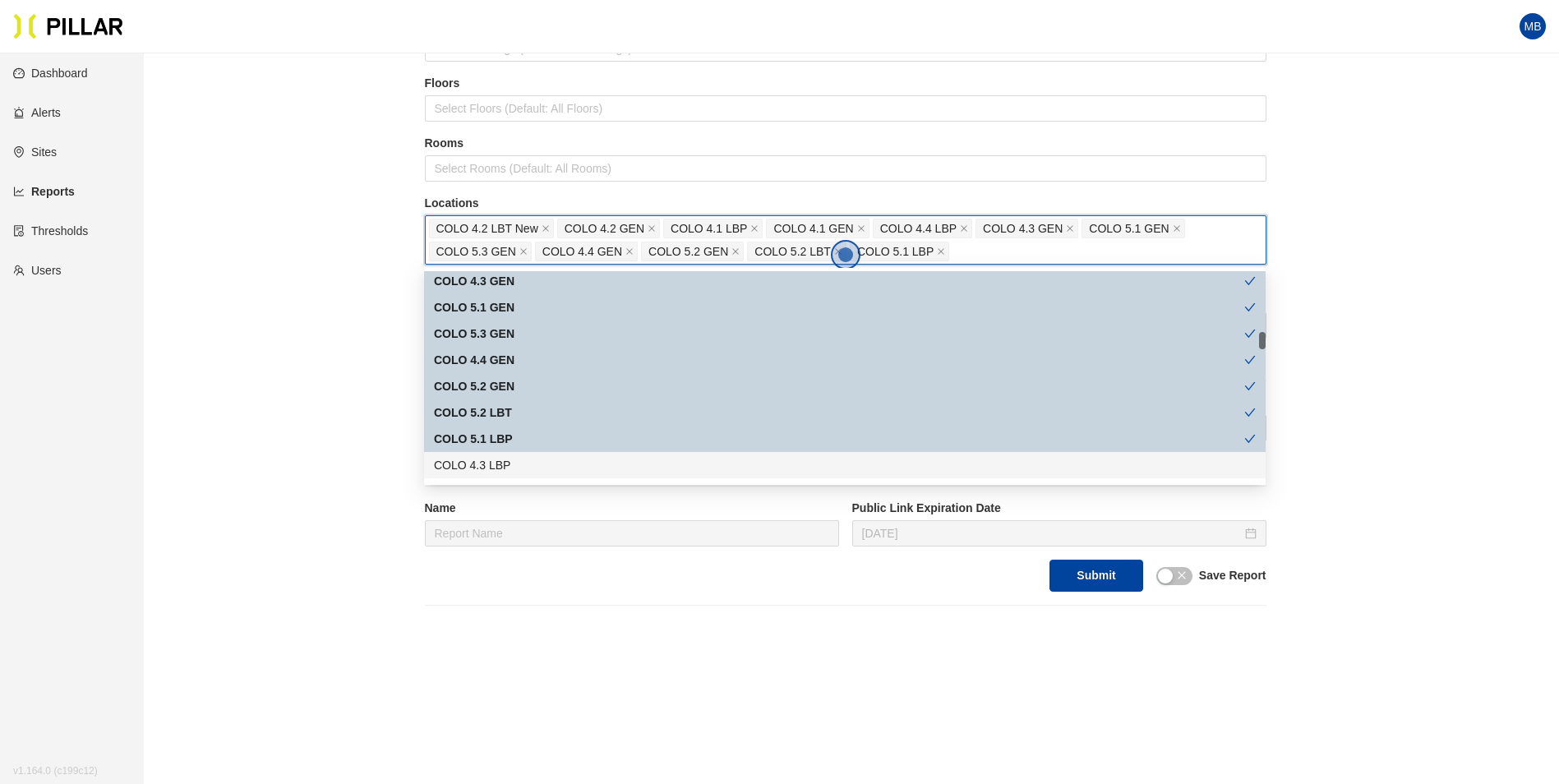
click at [501, 461] on div "COLO 4.3 LBP" at bounding box center [845, 465] width 822 height 18
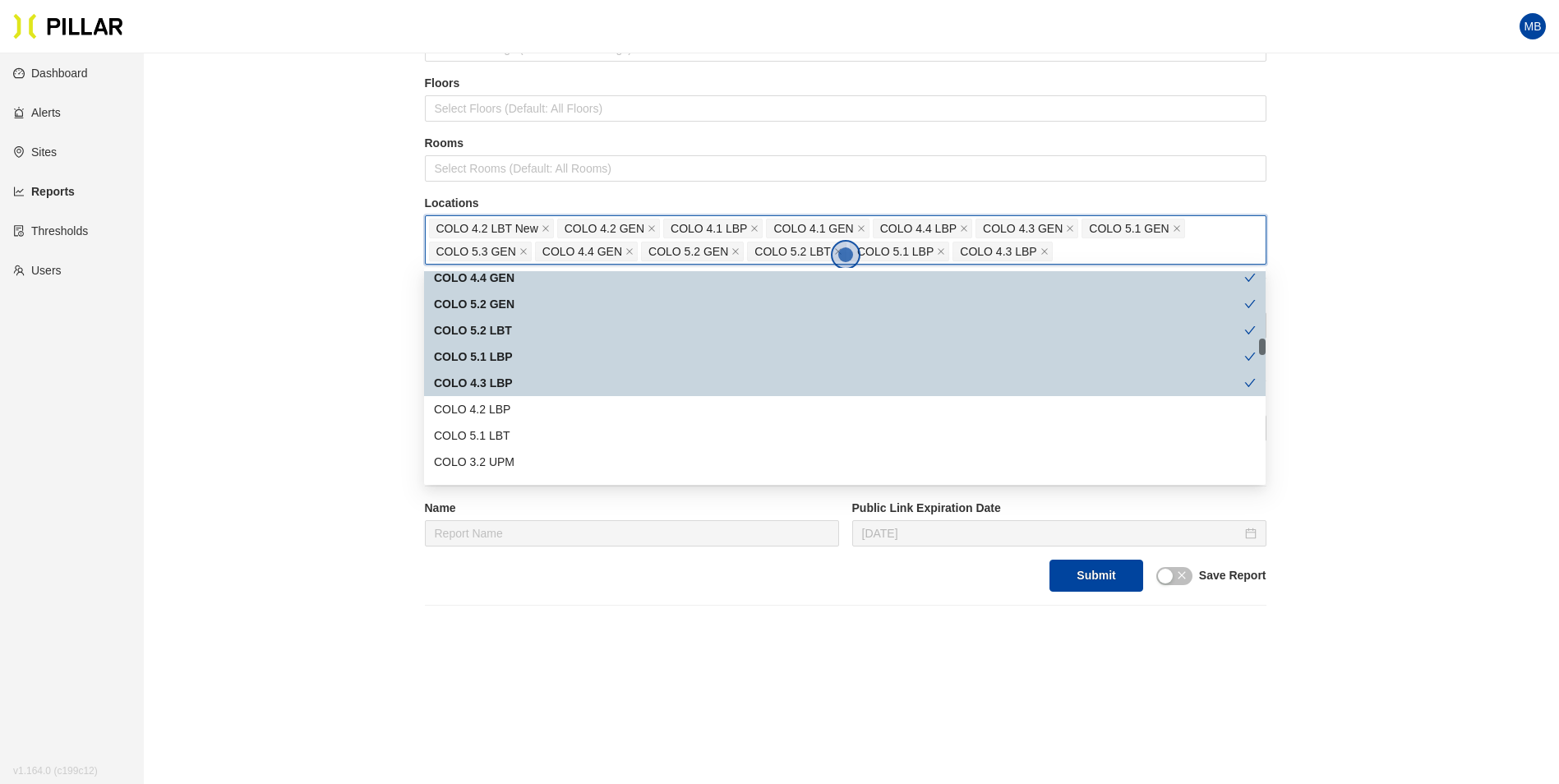
scroll to position [904, 0]
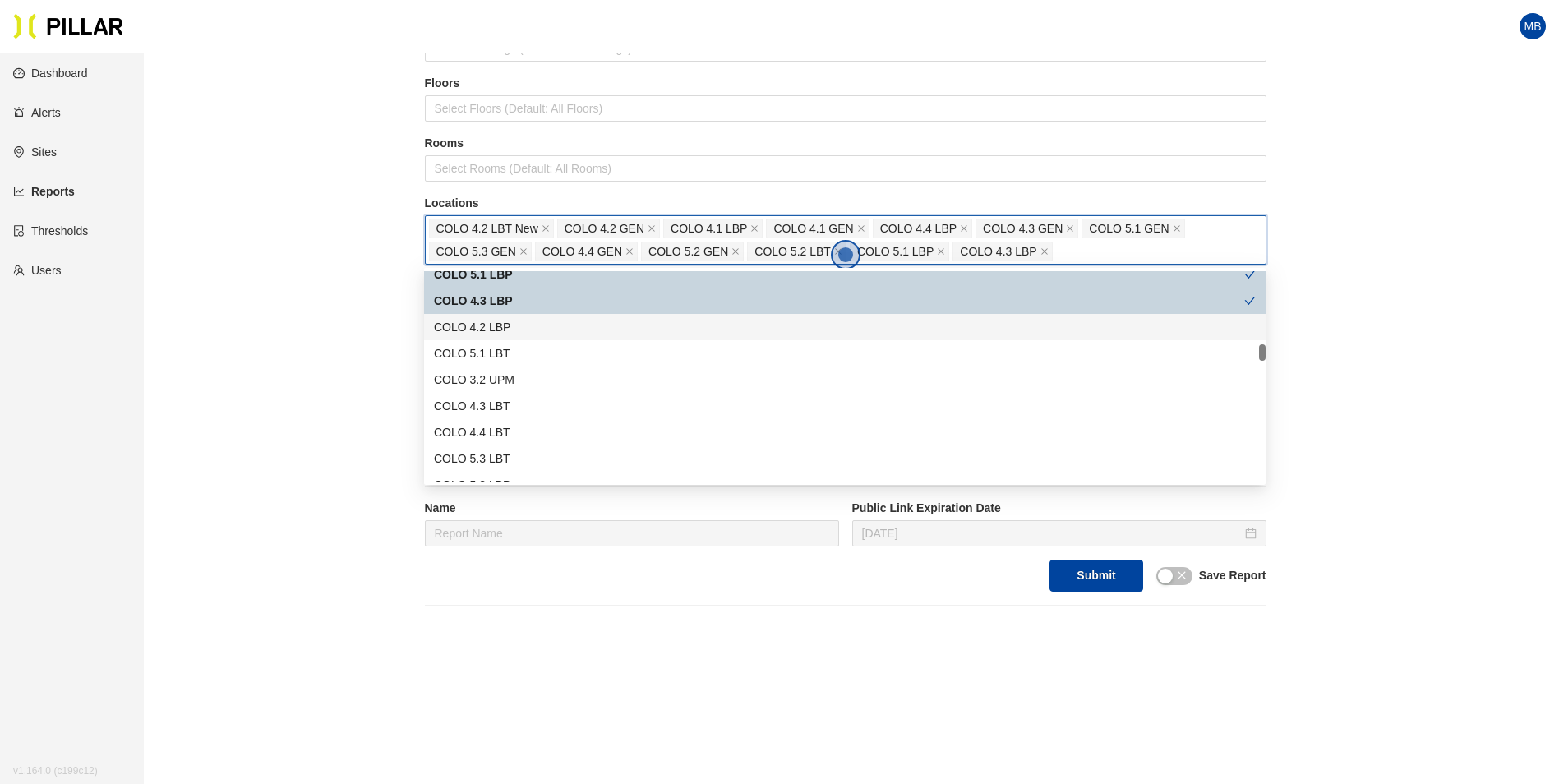
click at [544, 326] on div "COLO 4.2 LBP" at bounding box center [845, 327] width 822 height 18
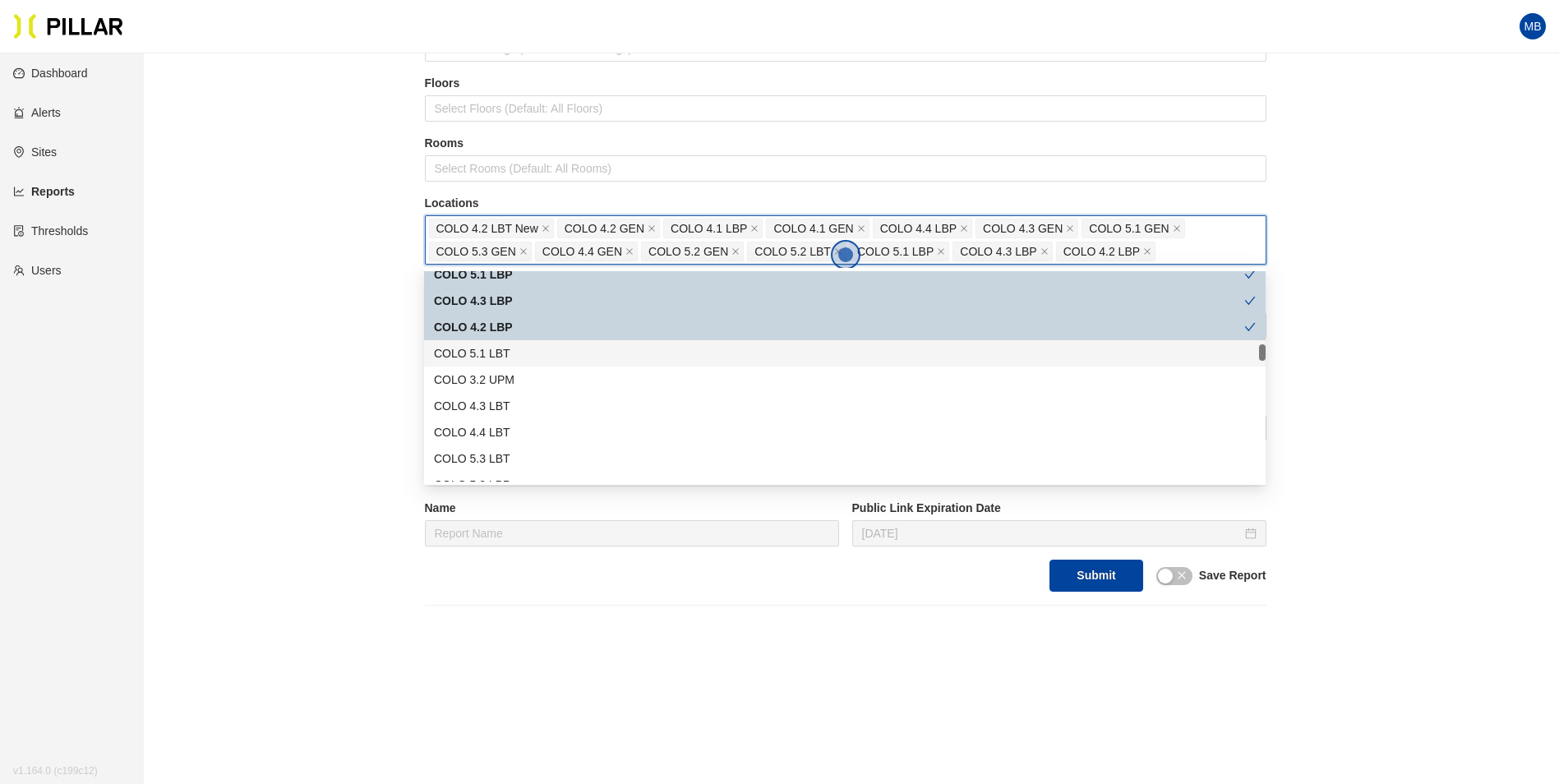
click at [532, 362] on div "COLO 5.1 LBT" at bounding box center [845, 354] width 822 height 18
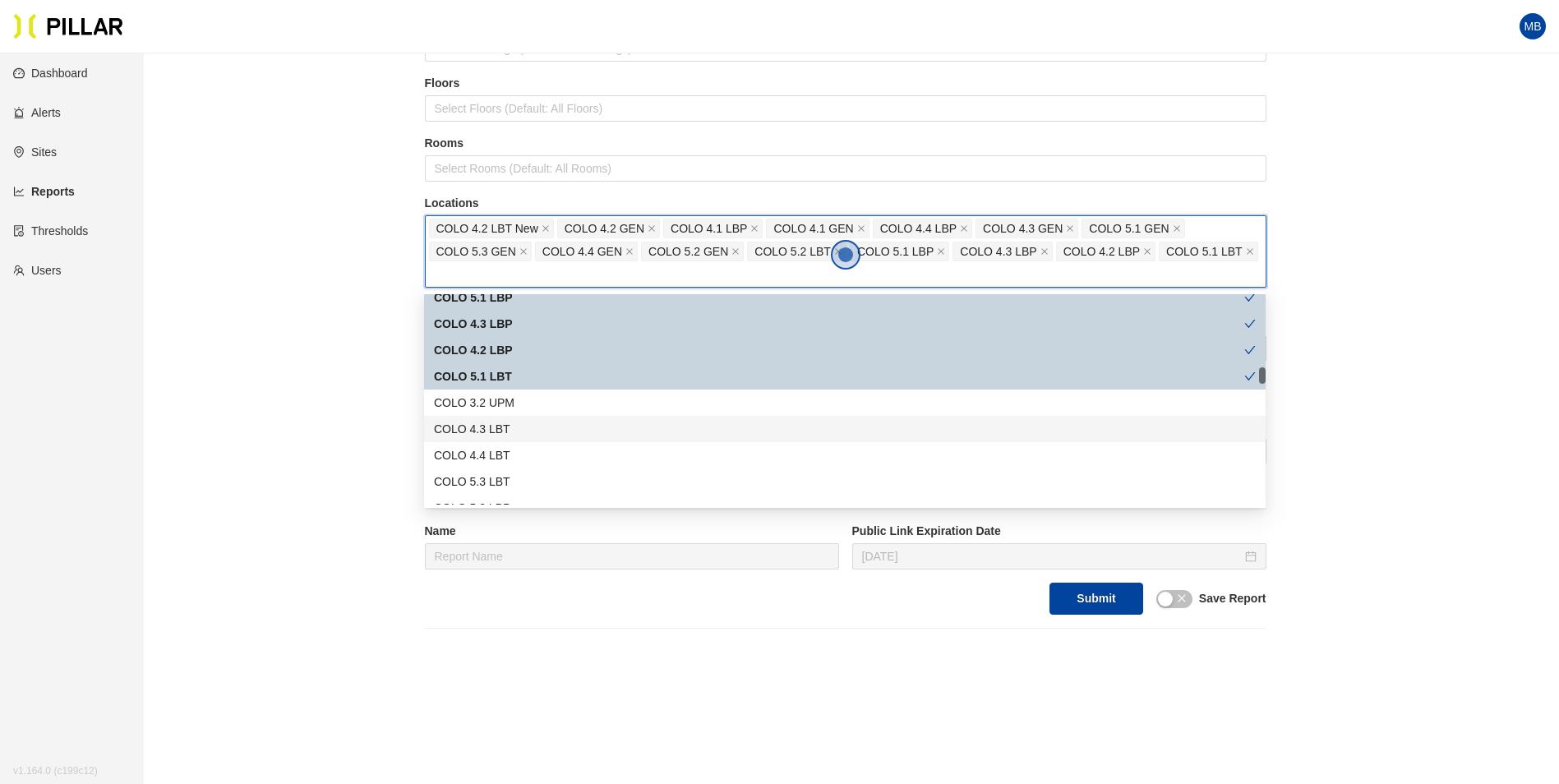
click at [518, 432] on div "COLO 4.3 LBT" at bounding box center [845, 430] width 822 height 18
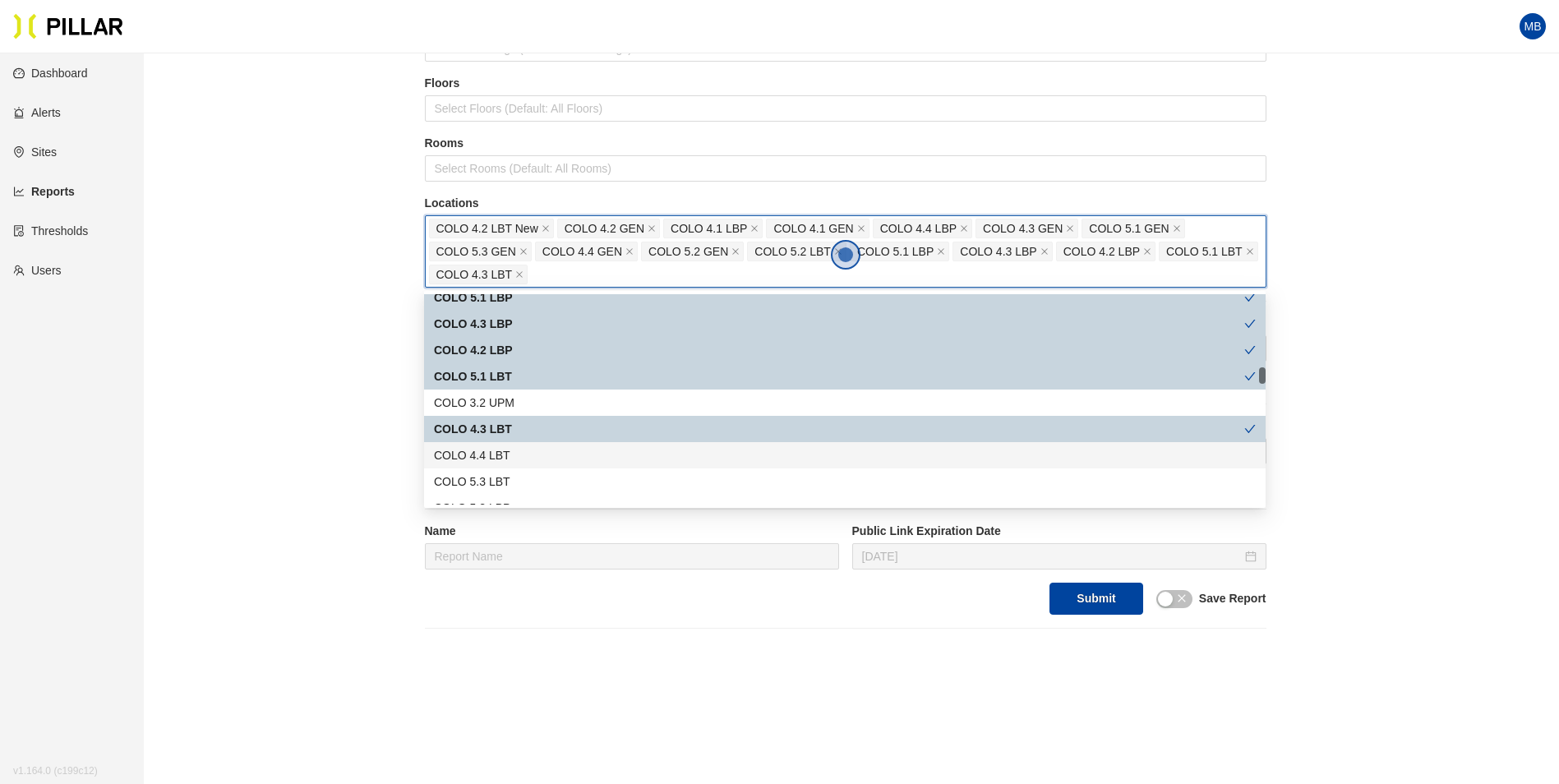
click at [508, 455] on div "COLO 4.4 LBT" at bounding box center [845, 455] width 822 height 18
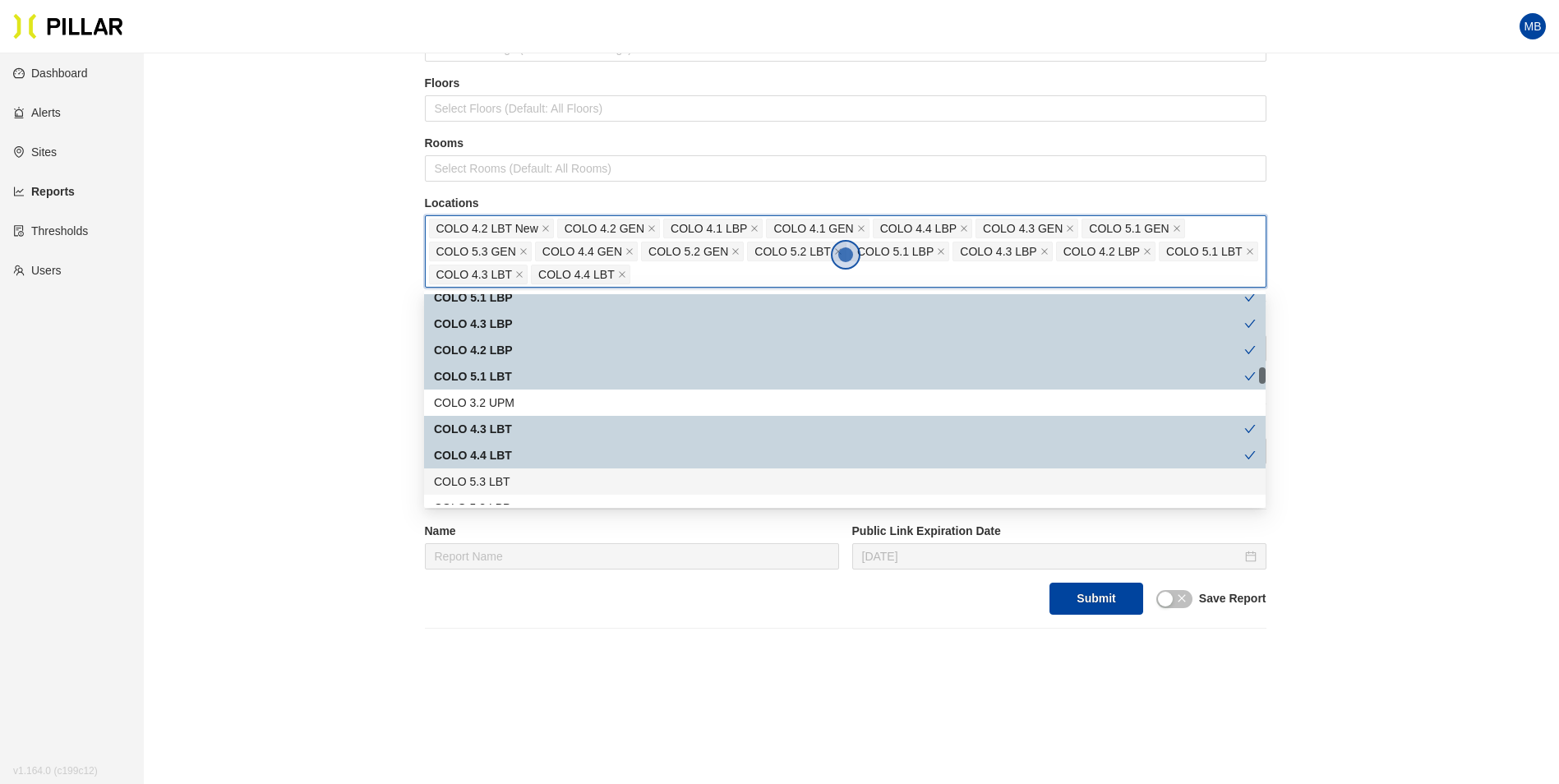
click at [498, 484] on div "COLO 5.3 LBT" at bounding box center [845, 482] width 822 height 18
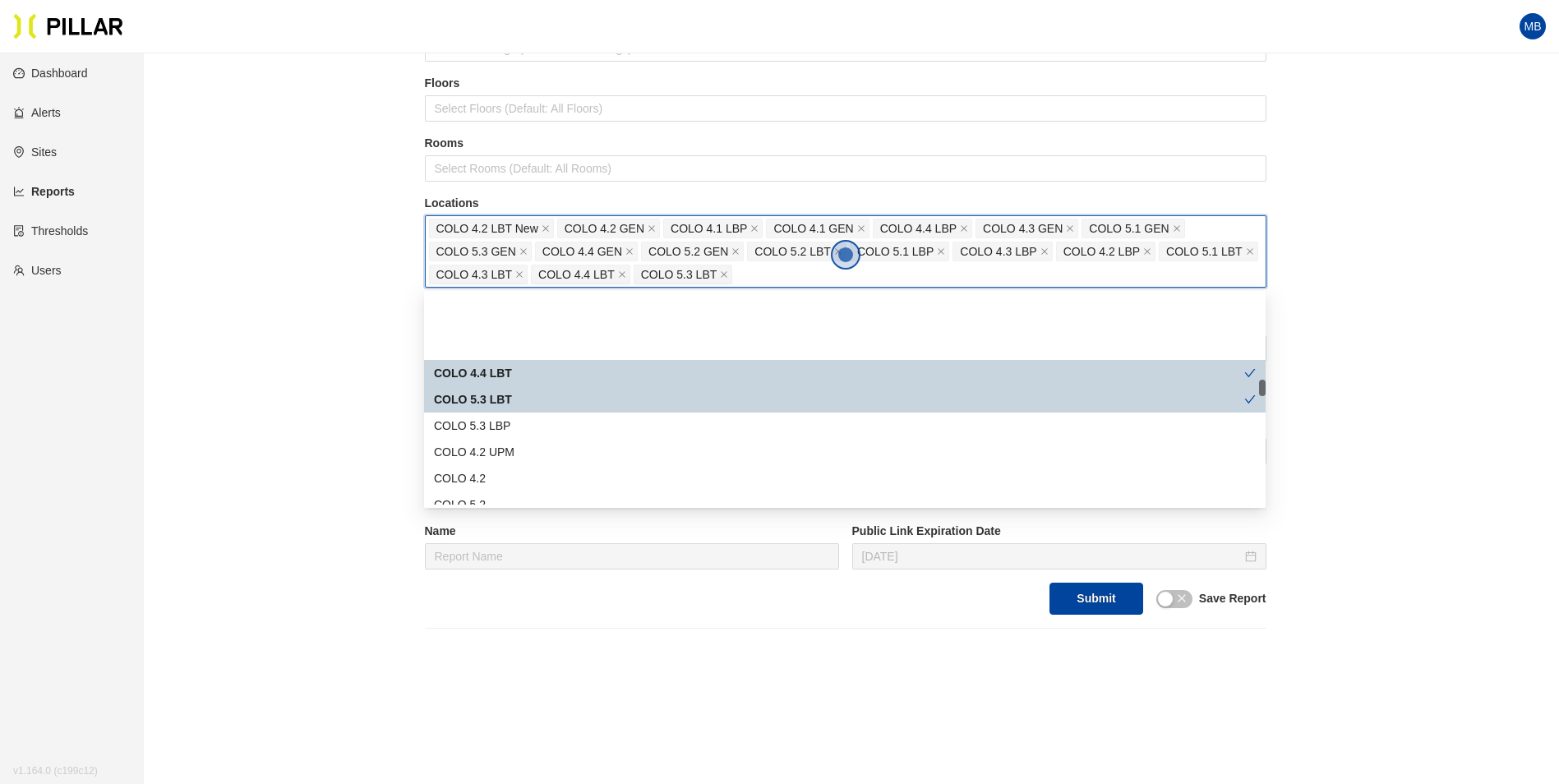
scroll to position [1069, 0]
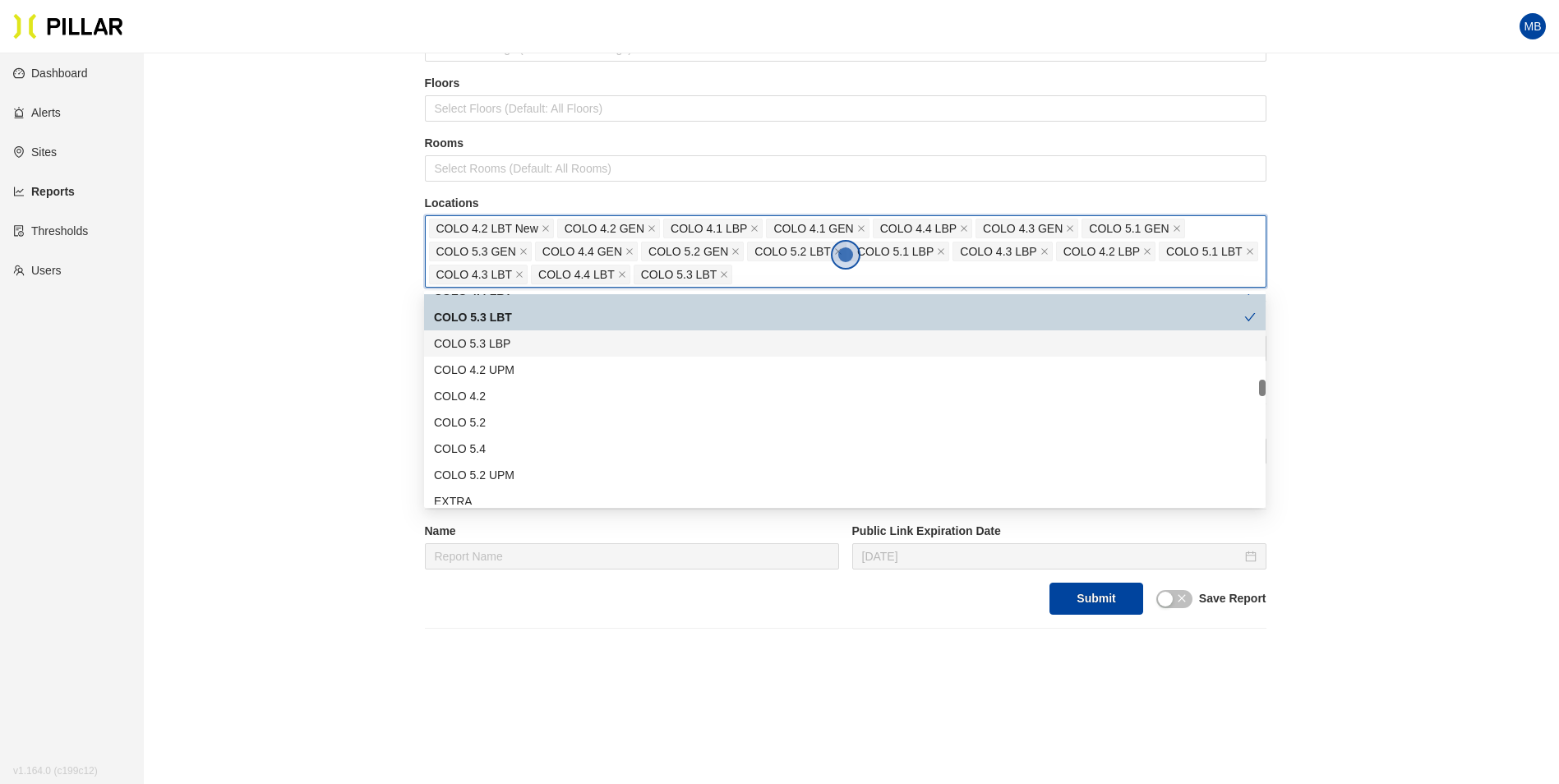
click at [538, 343] on div "COLO 5.3 LBP" at bounding box center [845, 343] width 822 height 18
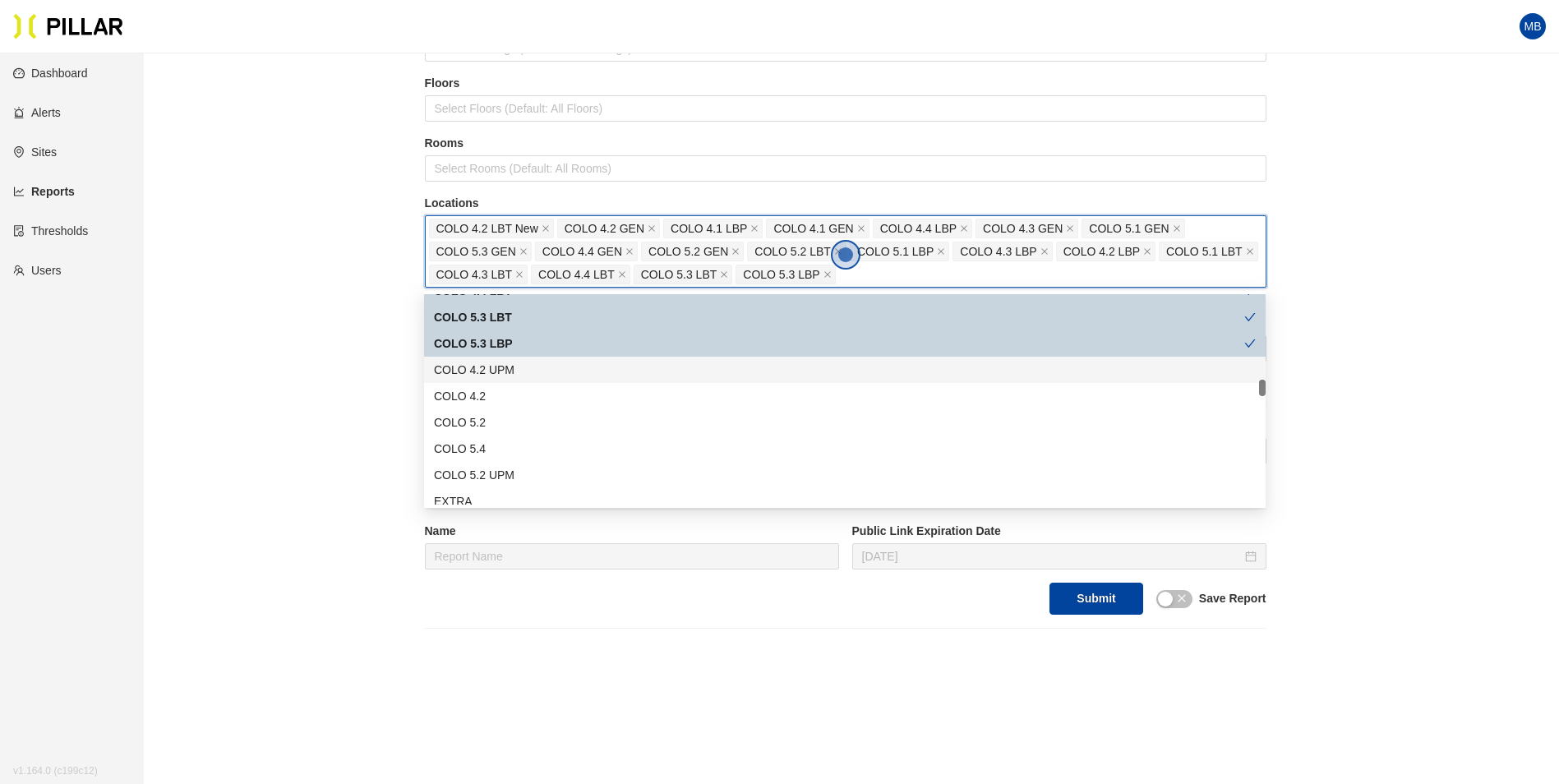
click at [529, 364] on div "COLO 4.2 UPM" at bounding box center [845, 370] width 822 height 18
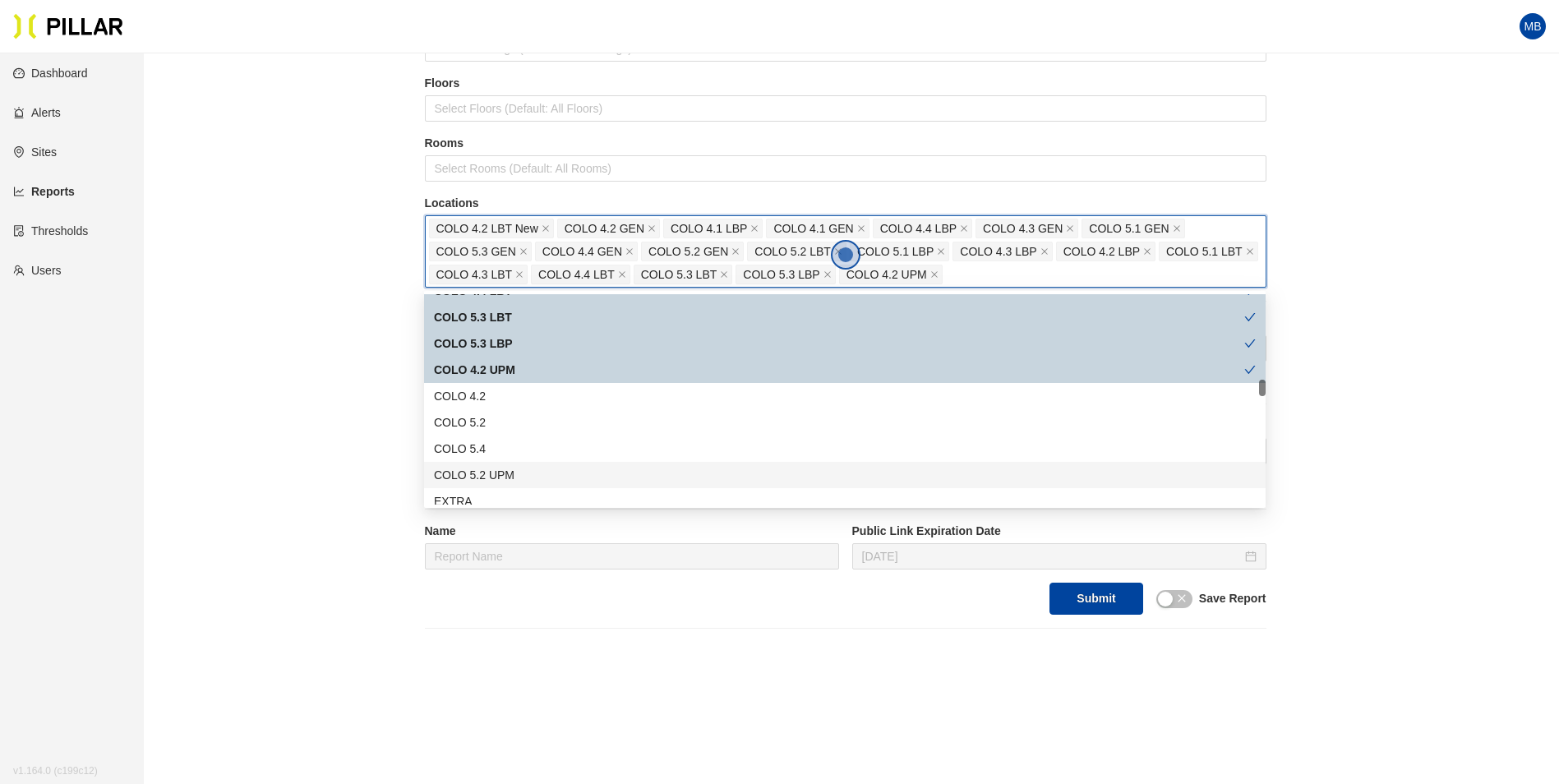
click at [520, 471] on div "COLO 5.2 UPM" at bounding box center [845, 475] width 822 height 18
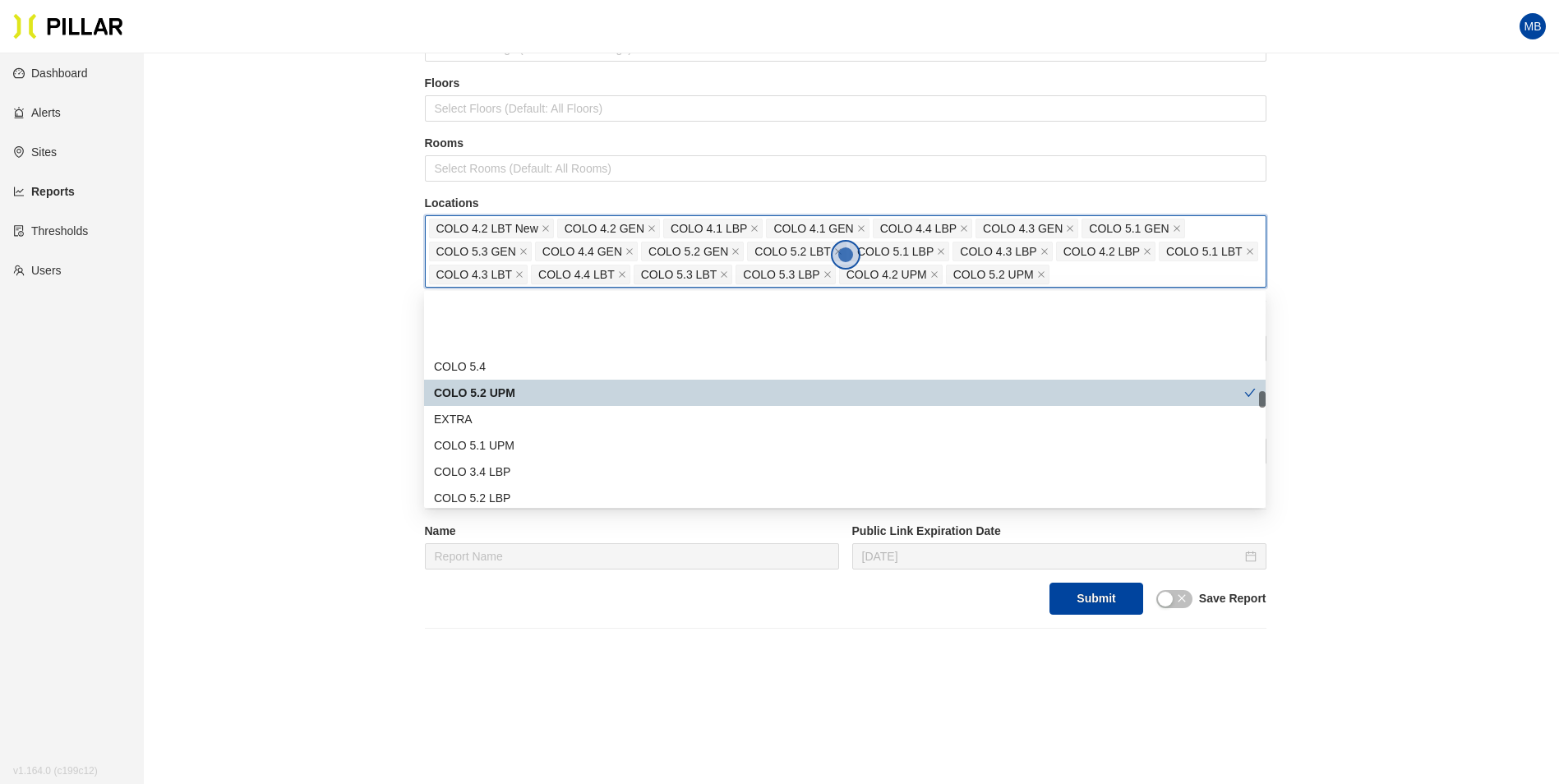
scroll to position [1233, 0]
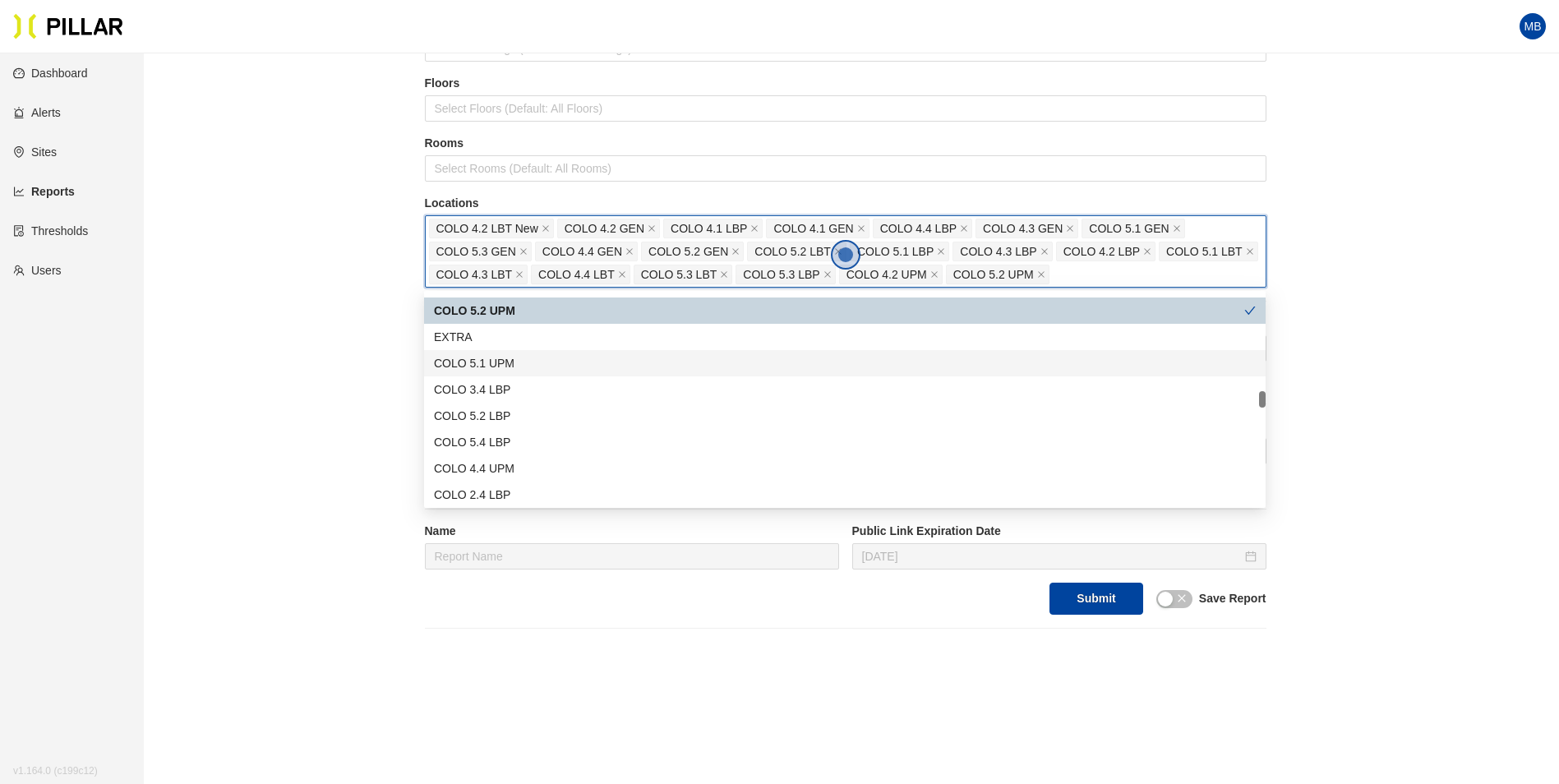
click at [540, 372] on div "COLO 5.1 UPM" at bounding box center [845, 364] width 822 height 18
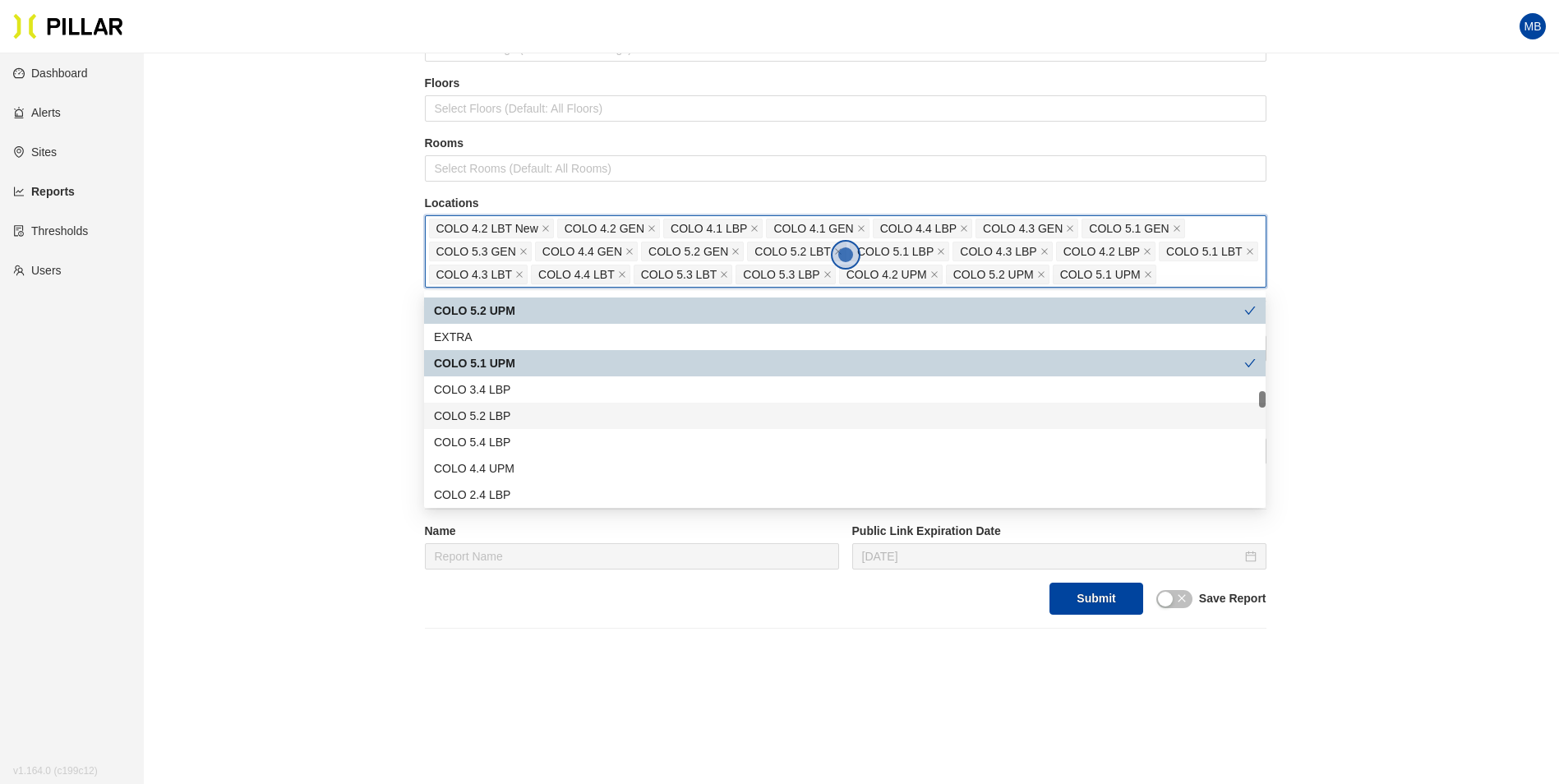
click at [523, 411] on div "COLO 5.2 LBP" at bounding box center [845, 416] width 822 height 18
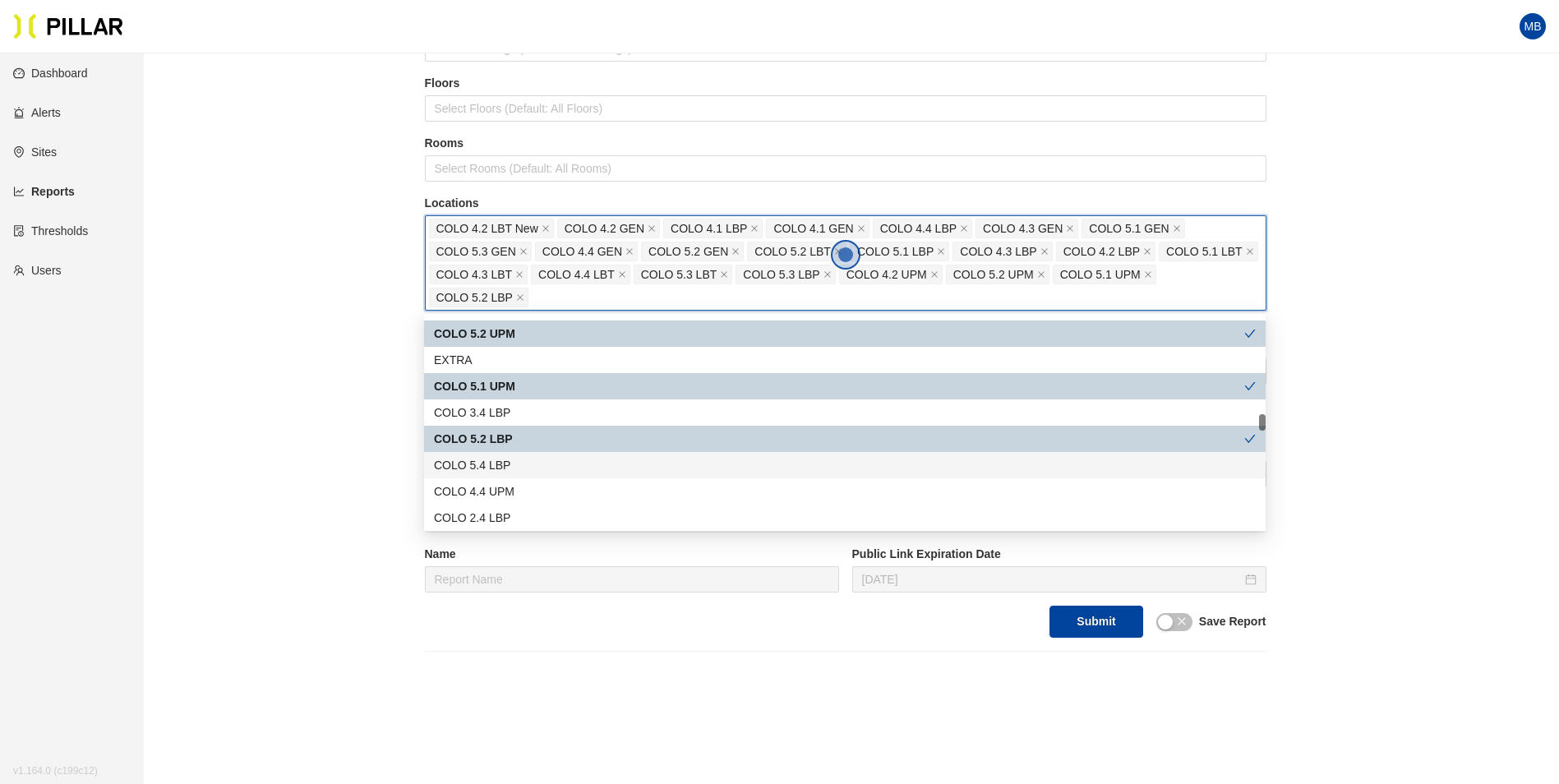
click at [513, 461] on div "COLO 5.4 LBP" at bounding box center [845, 465] width 822 height 18
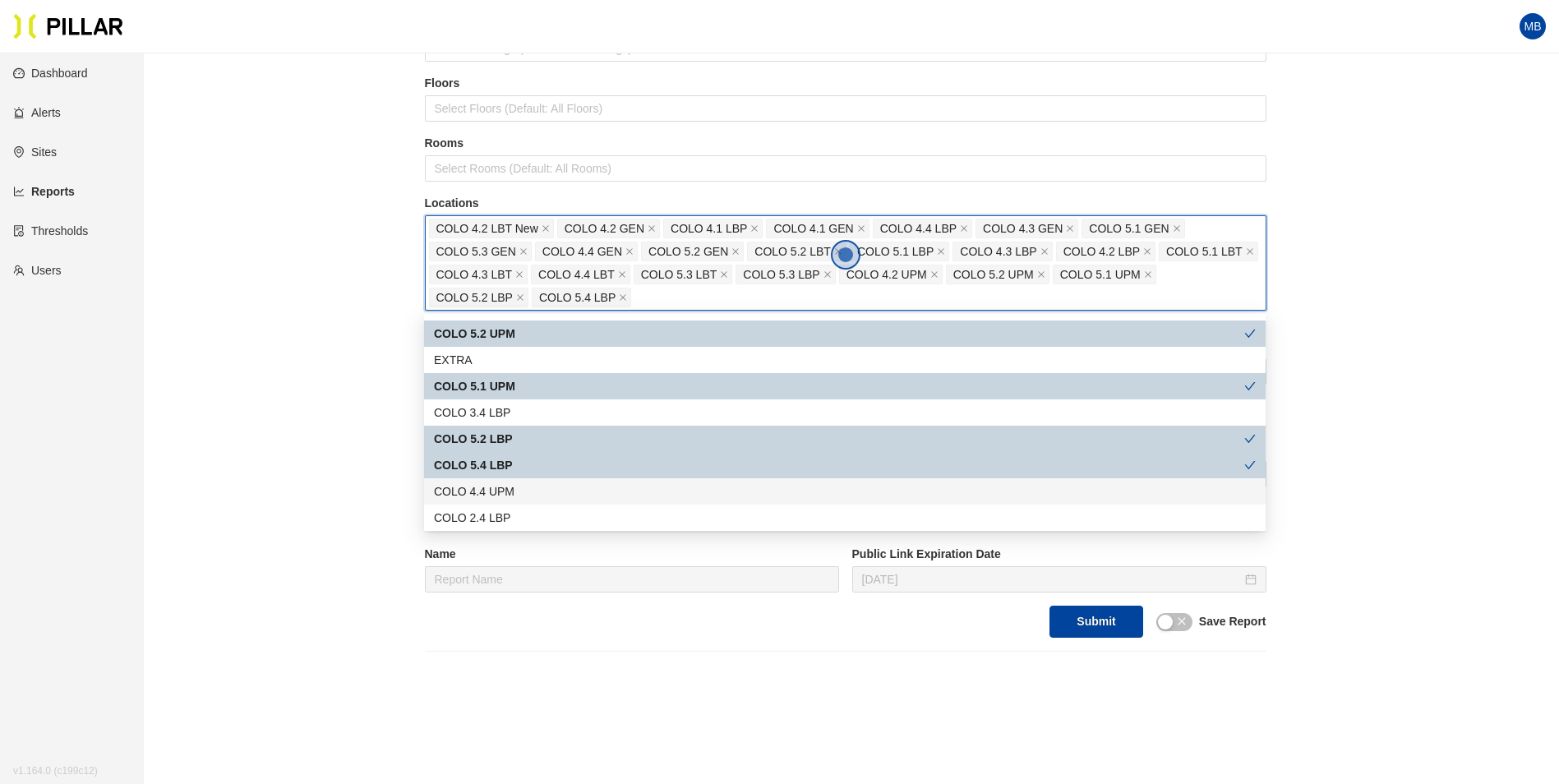
click at [510, 485] on div "COLO 4.4 UPM" at bounding box center [845, 492] width 822 height 18
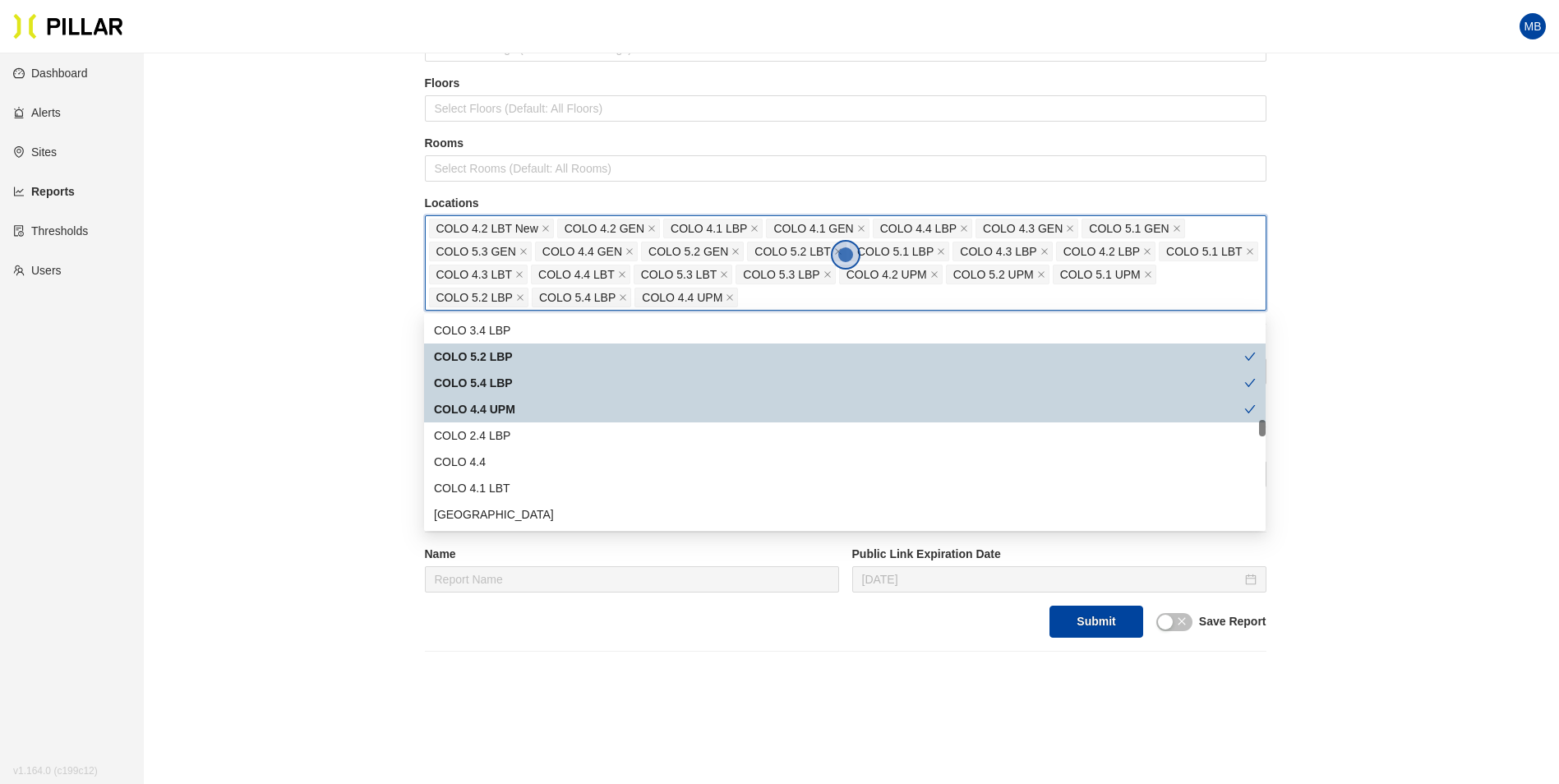
scroll to position [1398, 0]
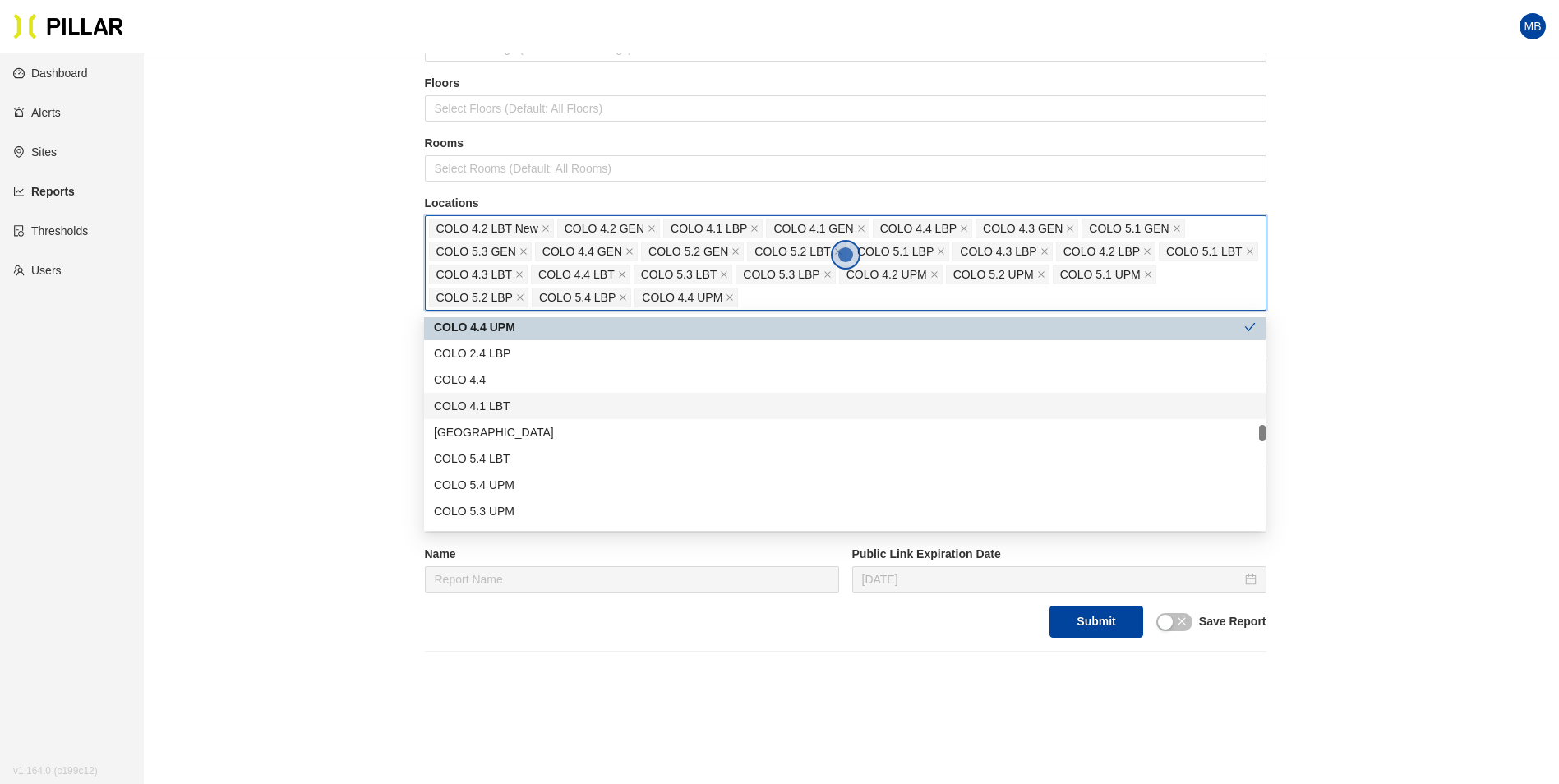
click at [552, 405] on div "COLO 4.1 LBT" at bounding box center [845, 406] width 822 height 18
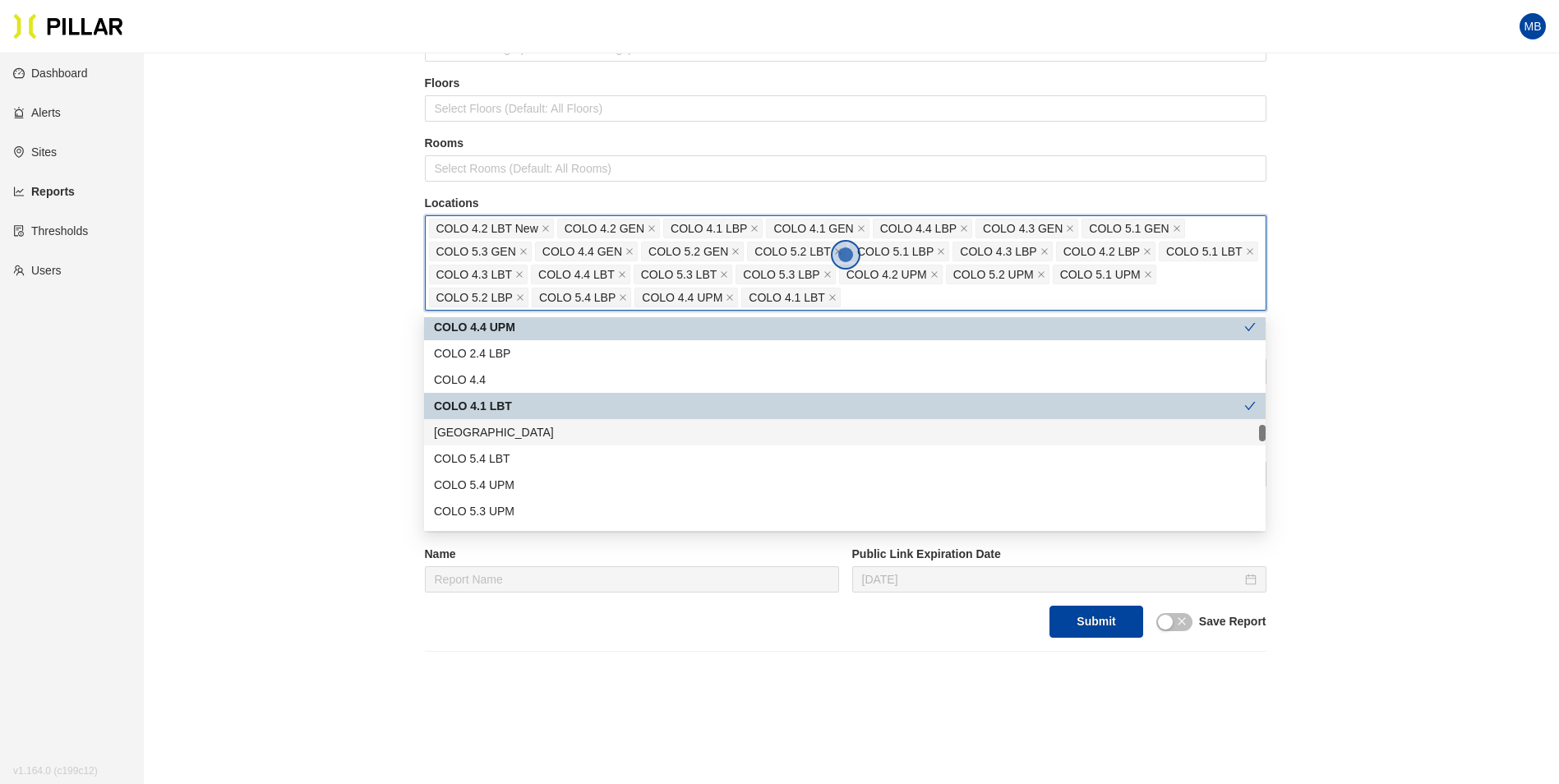
click at [548, 435] on div "[GEOGRAPHIC_DATA]" at bounding box center [845, 432] width 822 height 18
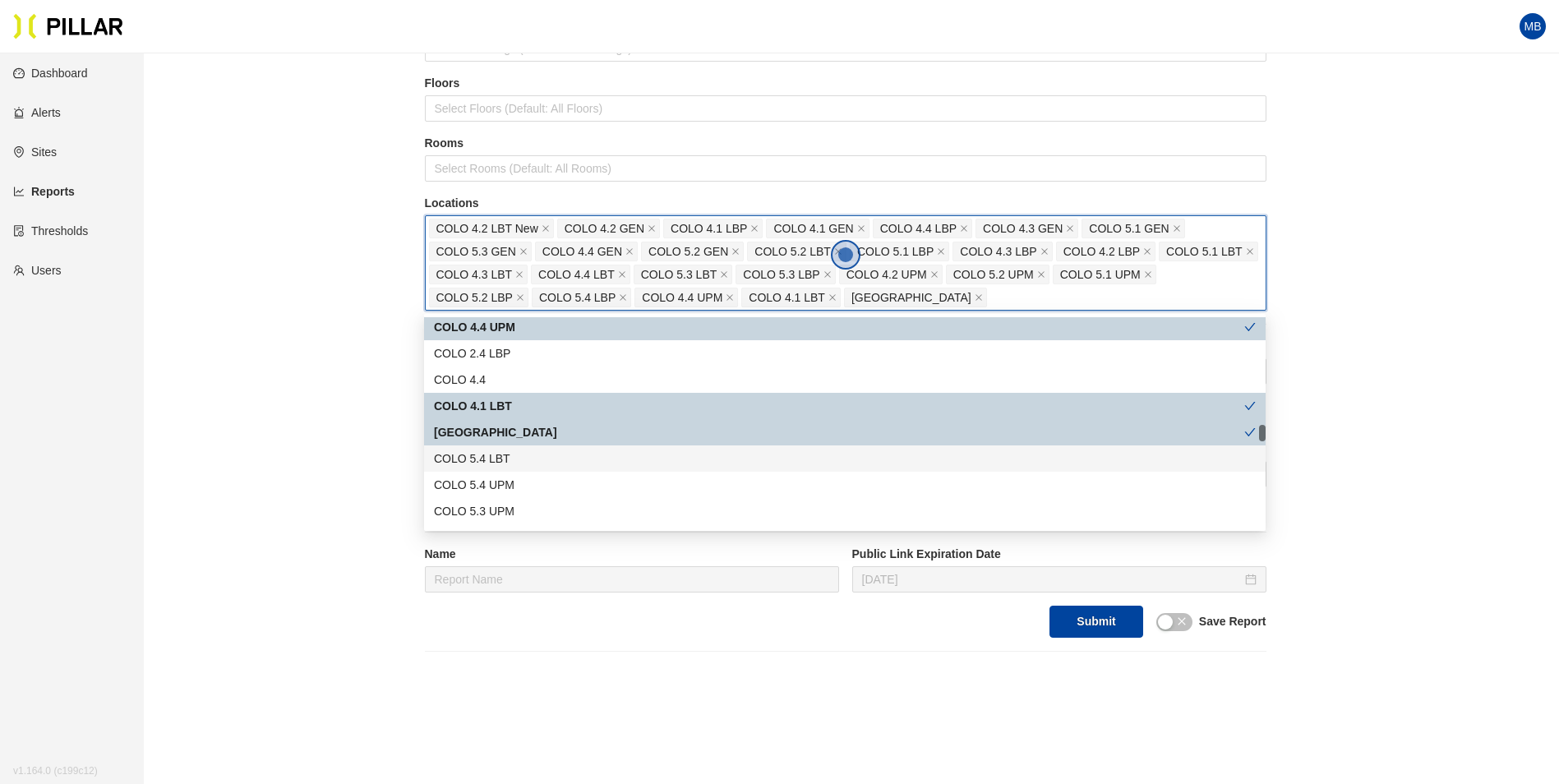
click at [541, 462] on div "COLO 5.4 LBT" at bounding box center [845, 459] width 822 height 18
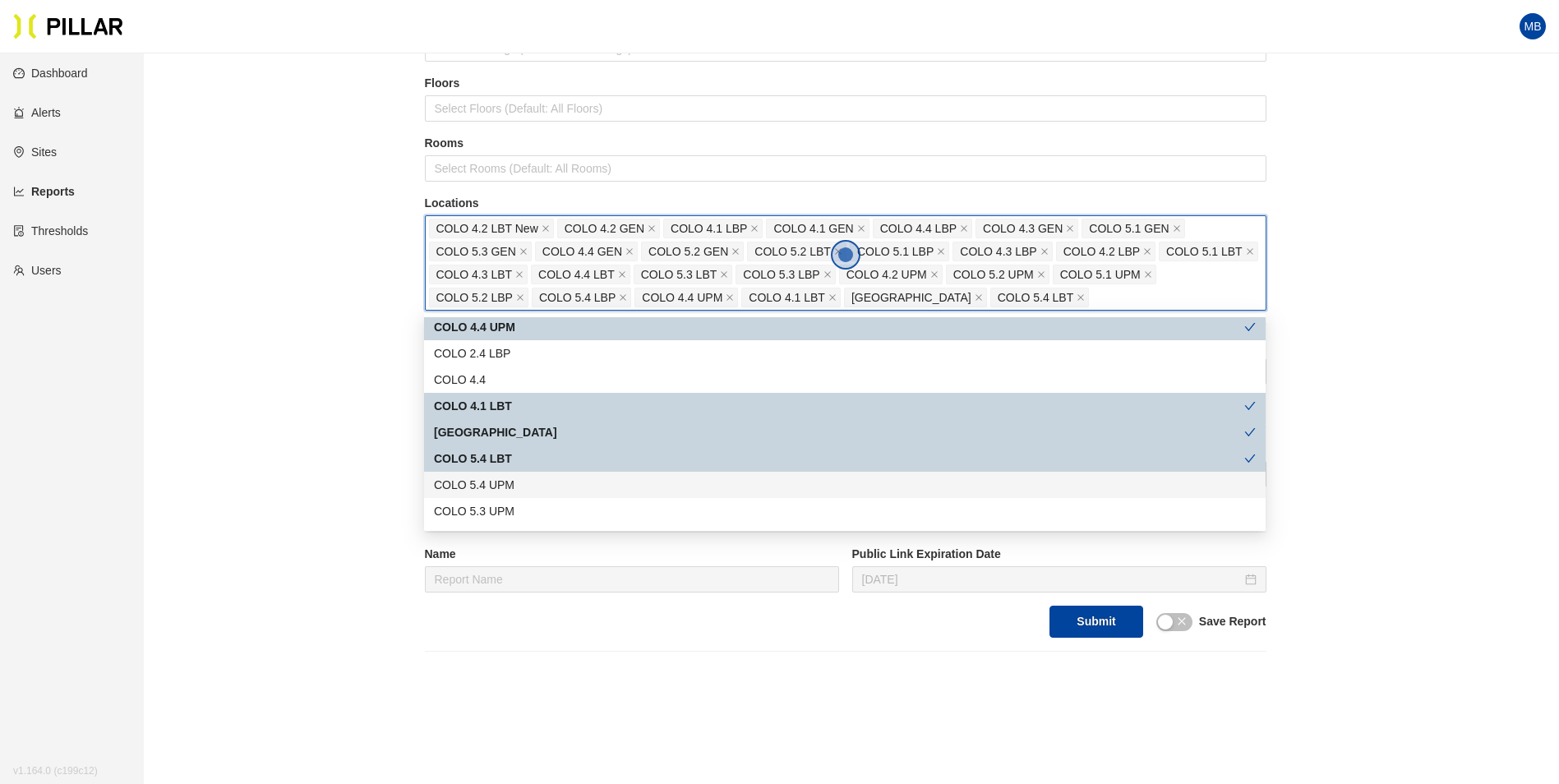
click at [537, 485] on div "COLO 5.4 UPM" at bounding box center [845, 485] width 822 height 18
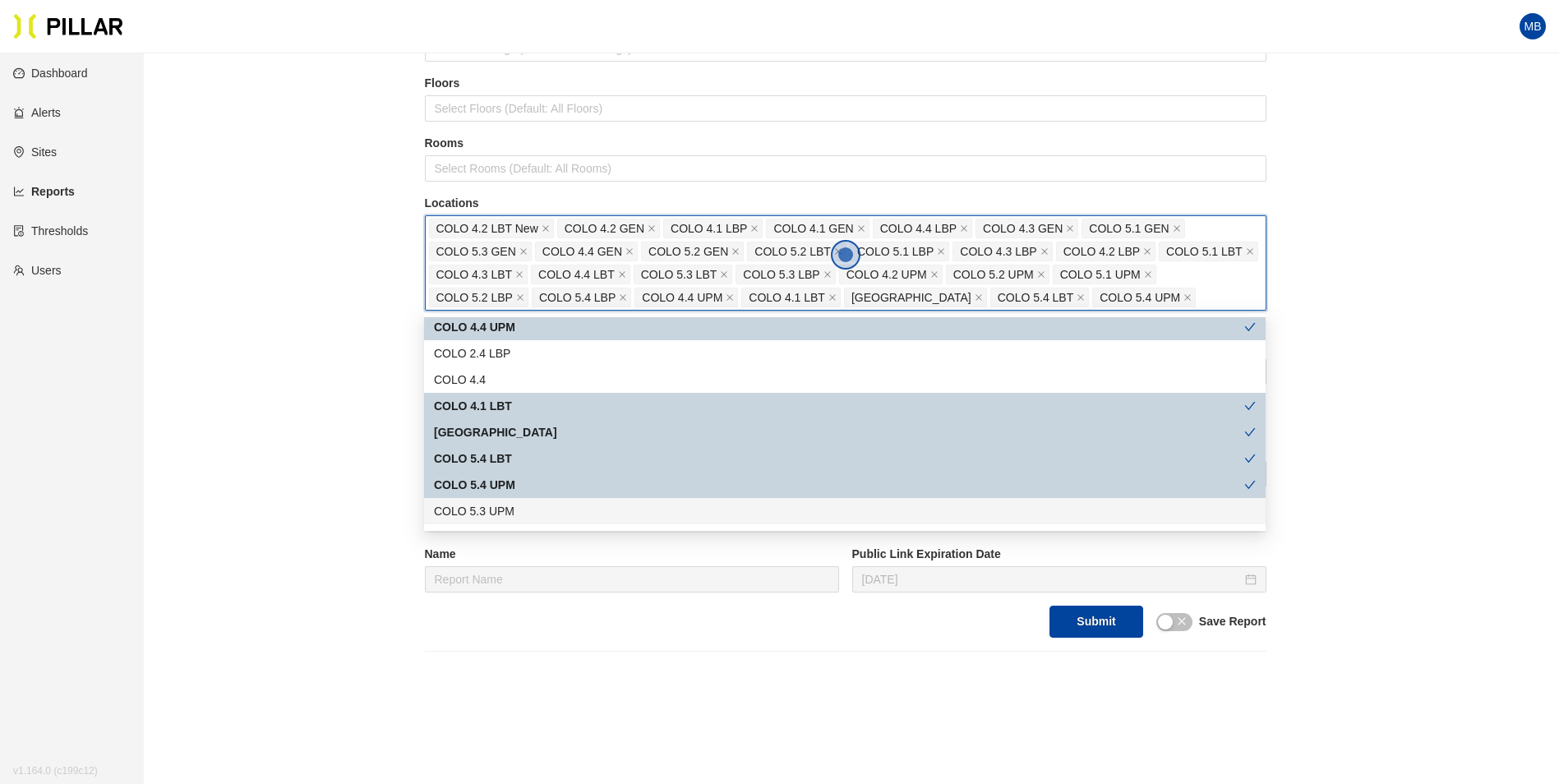
click at [524, 507] on div "COLO 5.3 UPM" at bounding box center [845, 511] width 822 height 18
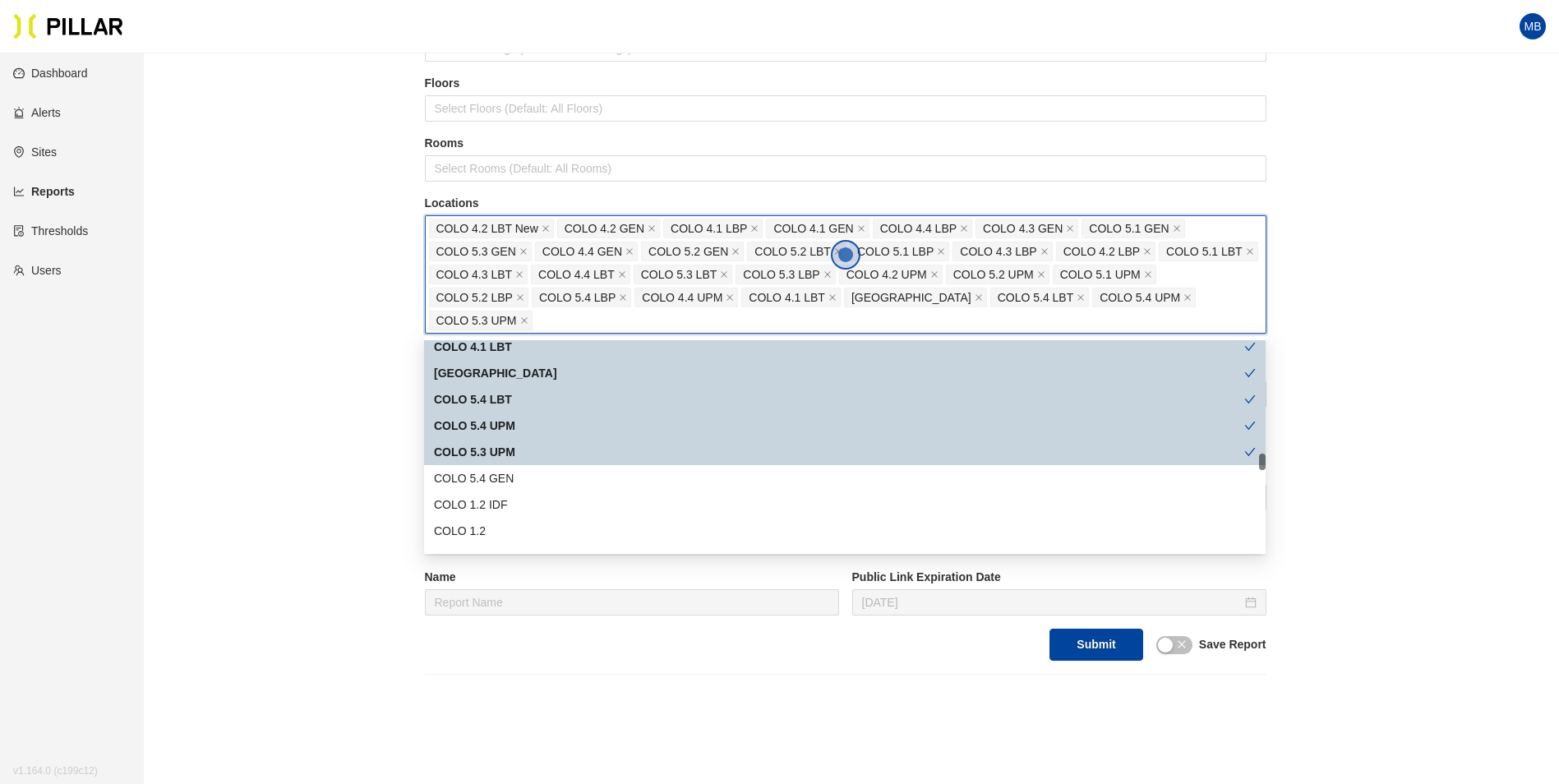
scroll to position [1562, 0]
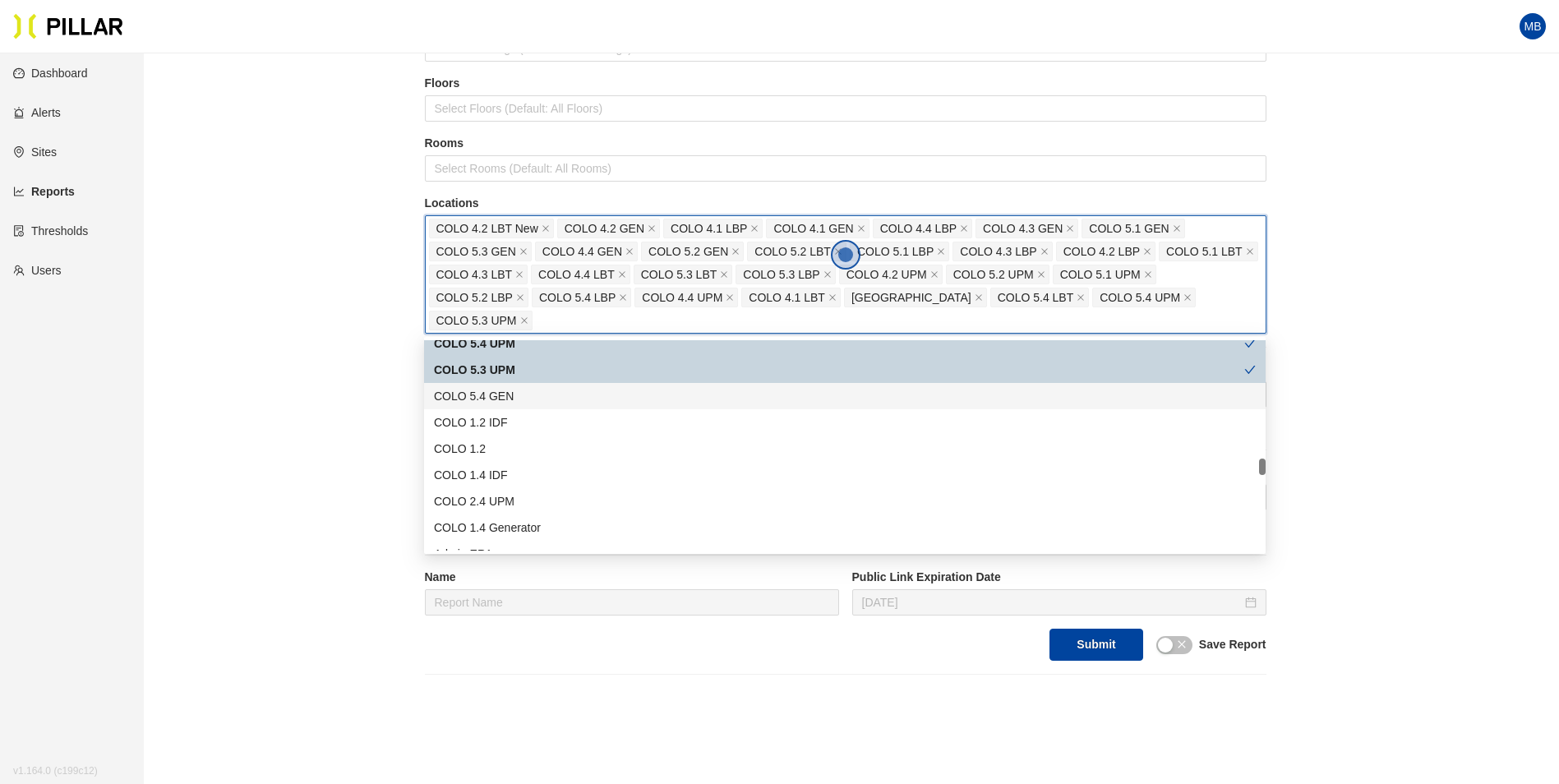
click at [557, 399] on div "COLO 5.4 GEN" at bounding box center [845, 397] width 822 height 18
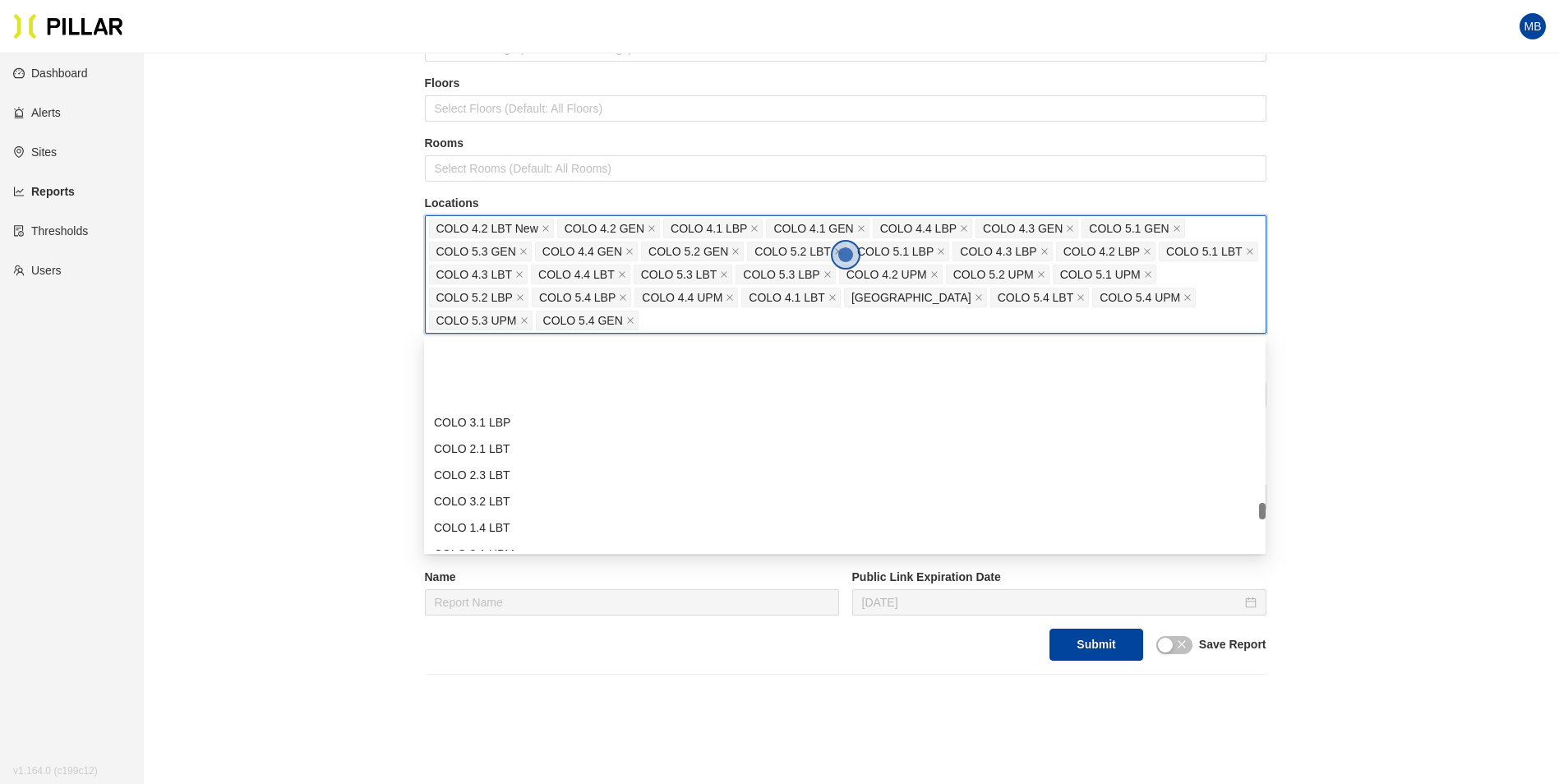
scroll to position [2302, 0]
click at [543, 498] on div "COLO 4.3 UPM" at bounding box center [845, 498] width 822 height 18
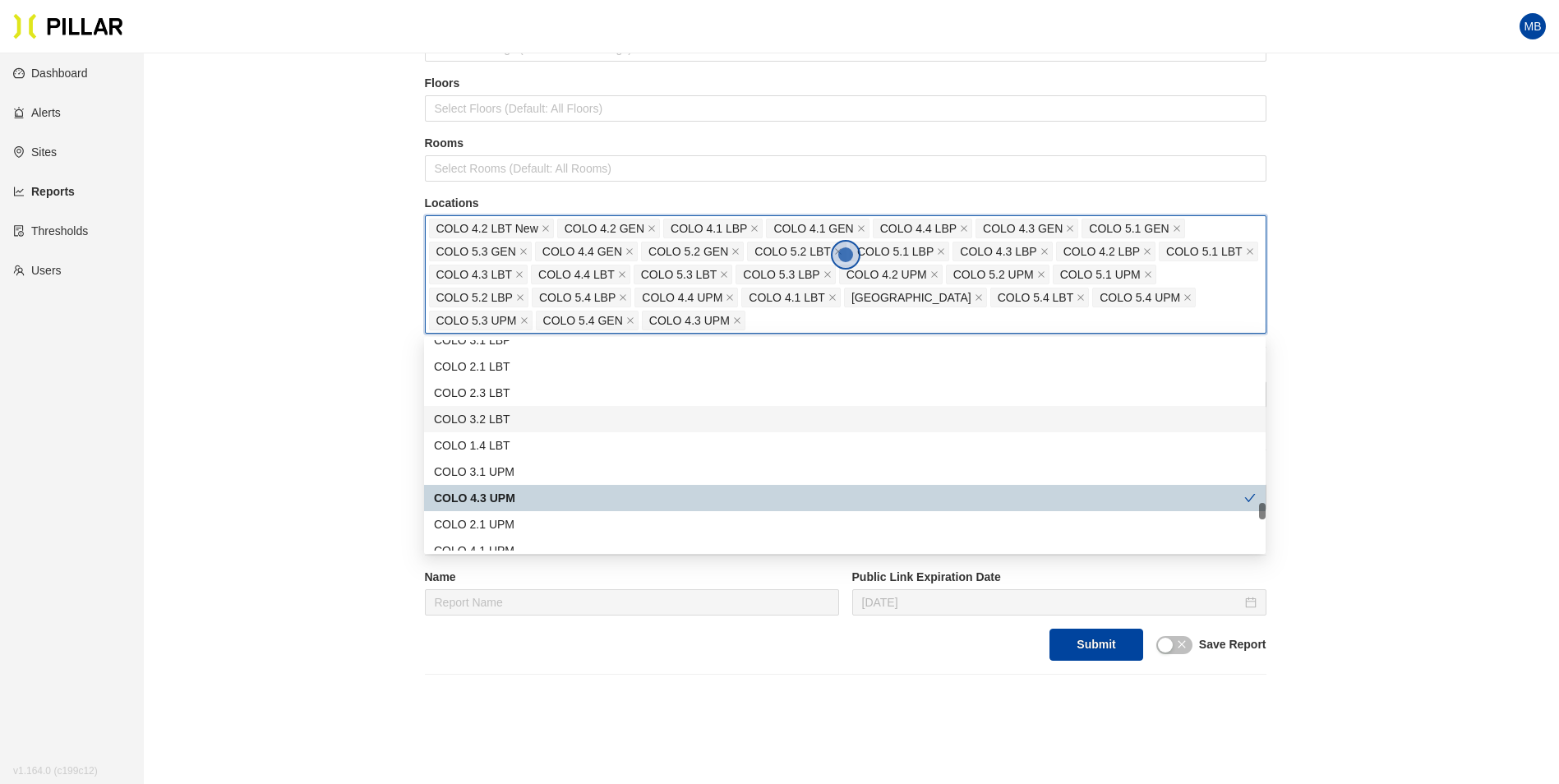
scroll to position [2383, 0]
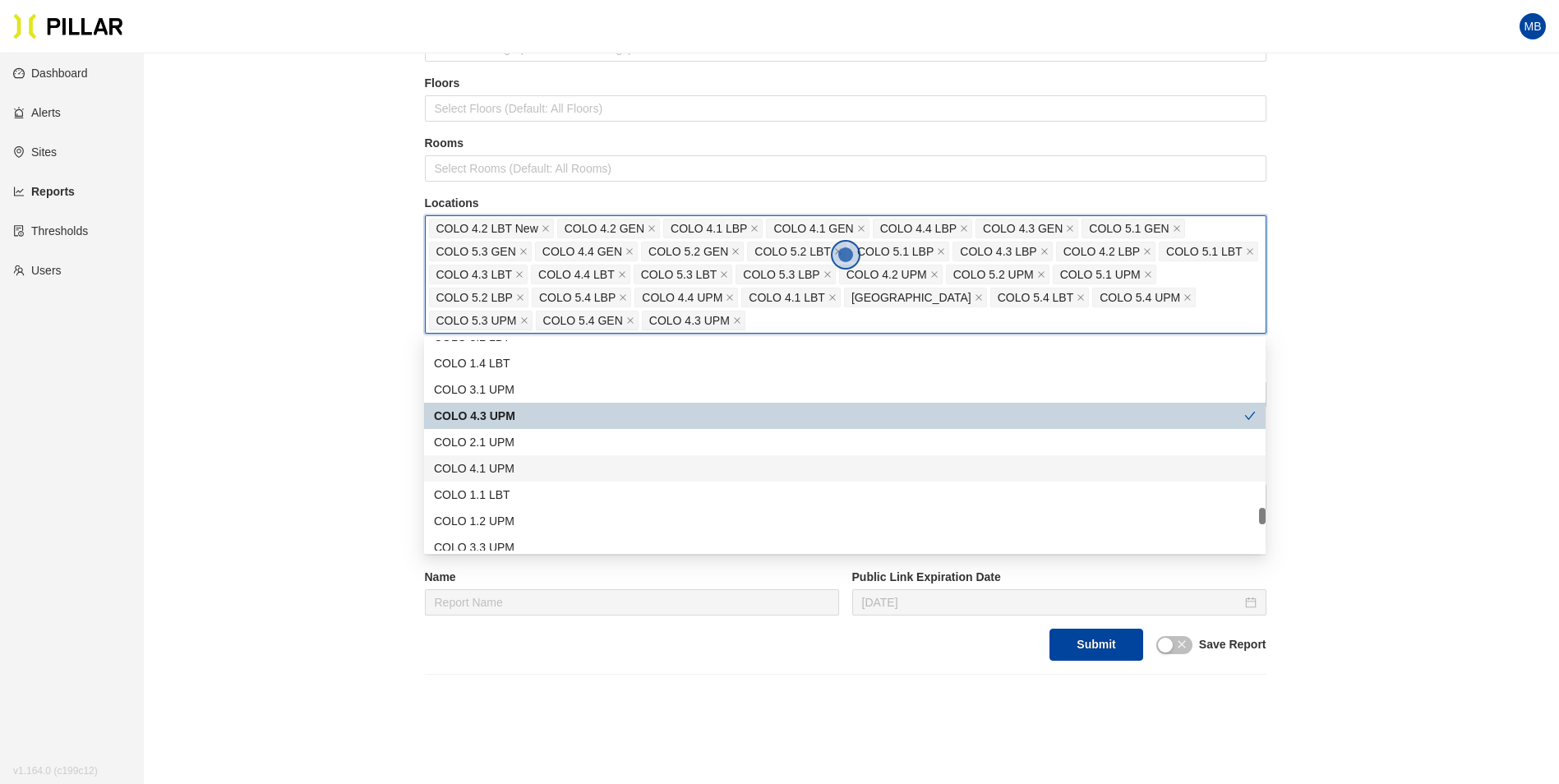
click at [519, 468] on div "COLO 4.1 UPM" at bounding box center [845, 469] width 822 height 18
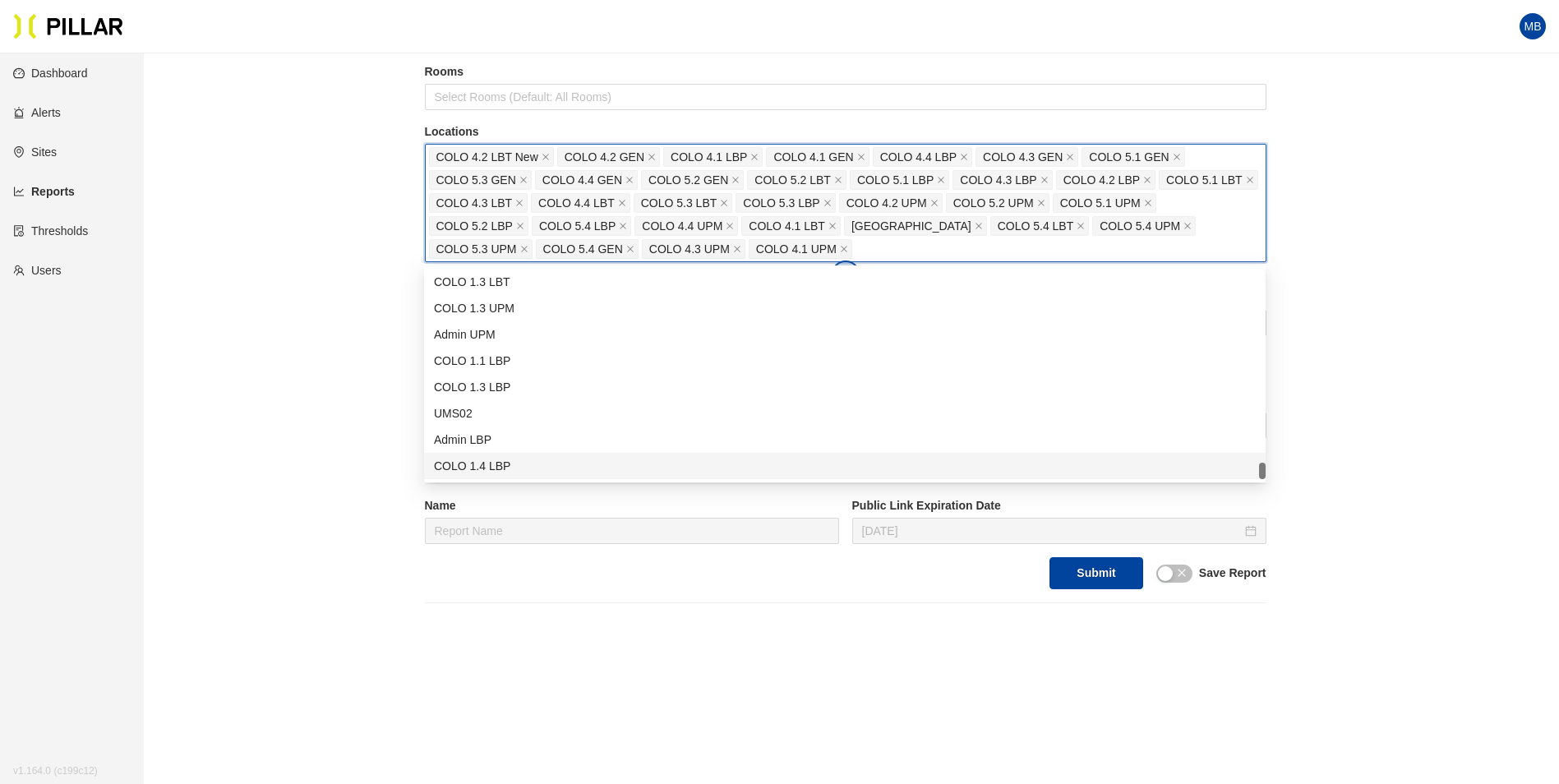
scroll to position [246, 0]
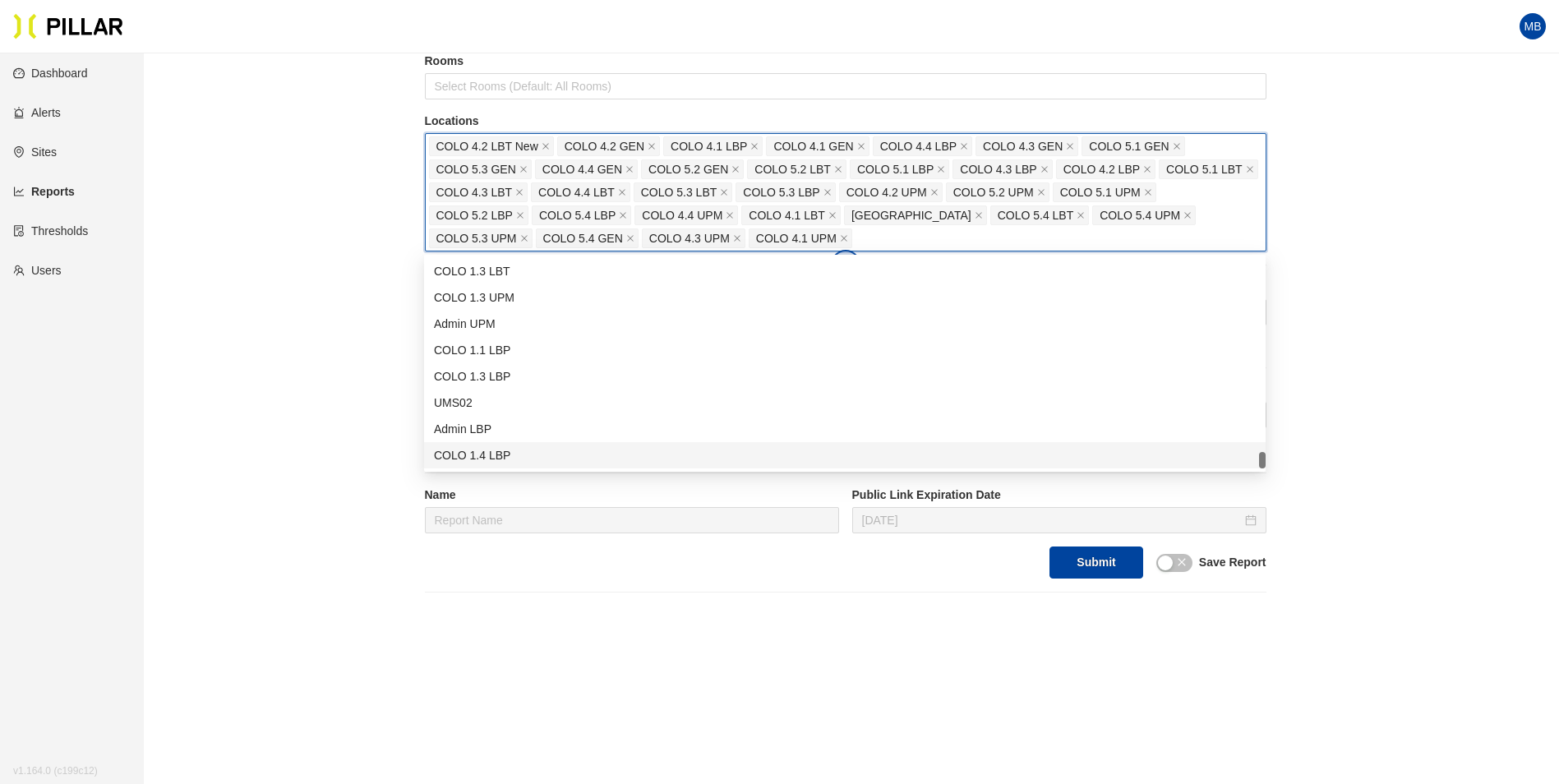
click at [381, 430] on div "Reports / Generate Historical Report / Site [PERSON_NAME] Company_DSM 16 Buildi…" at bounding box center [845, 206] width 1323 height 773
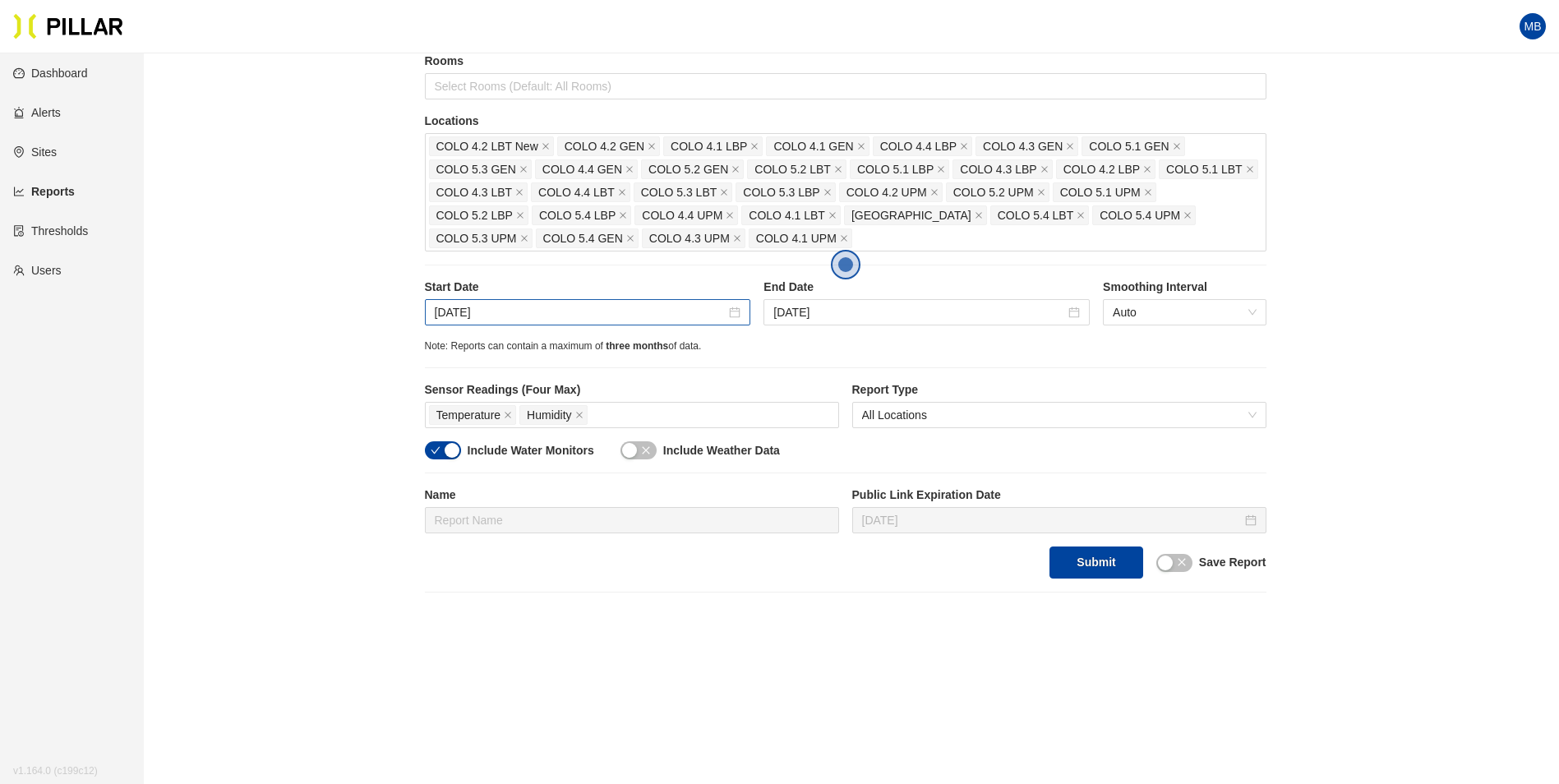
click at [571, 301] on div "[DATE]" at bounding box center [588, 312] width 326 height 27
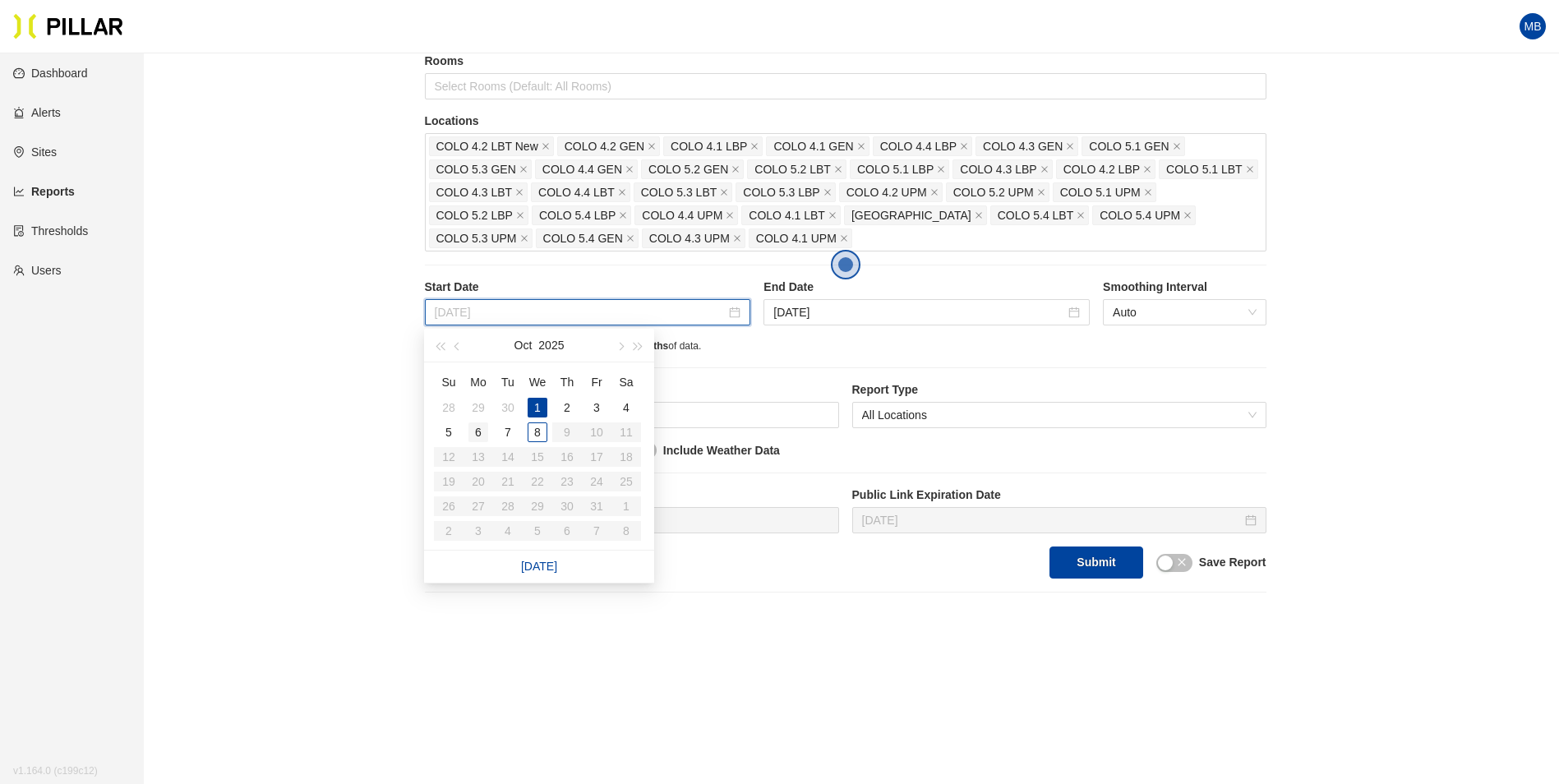
type input "[DATE]"
click at [481, 437] on div "6" at bounding box center [479, 432] width 20 height 20
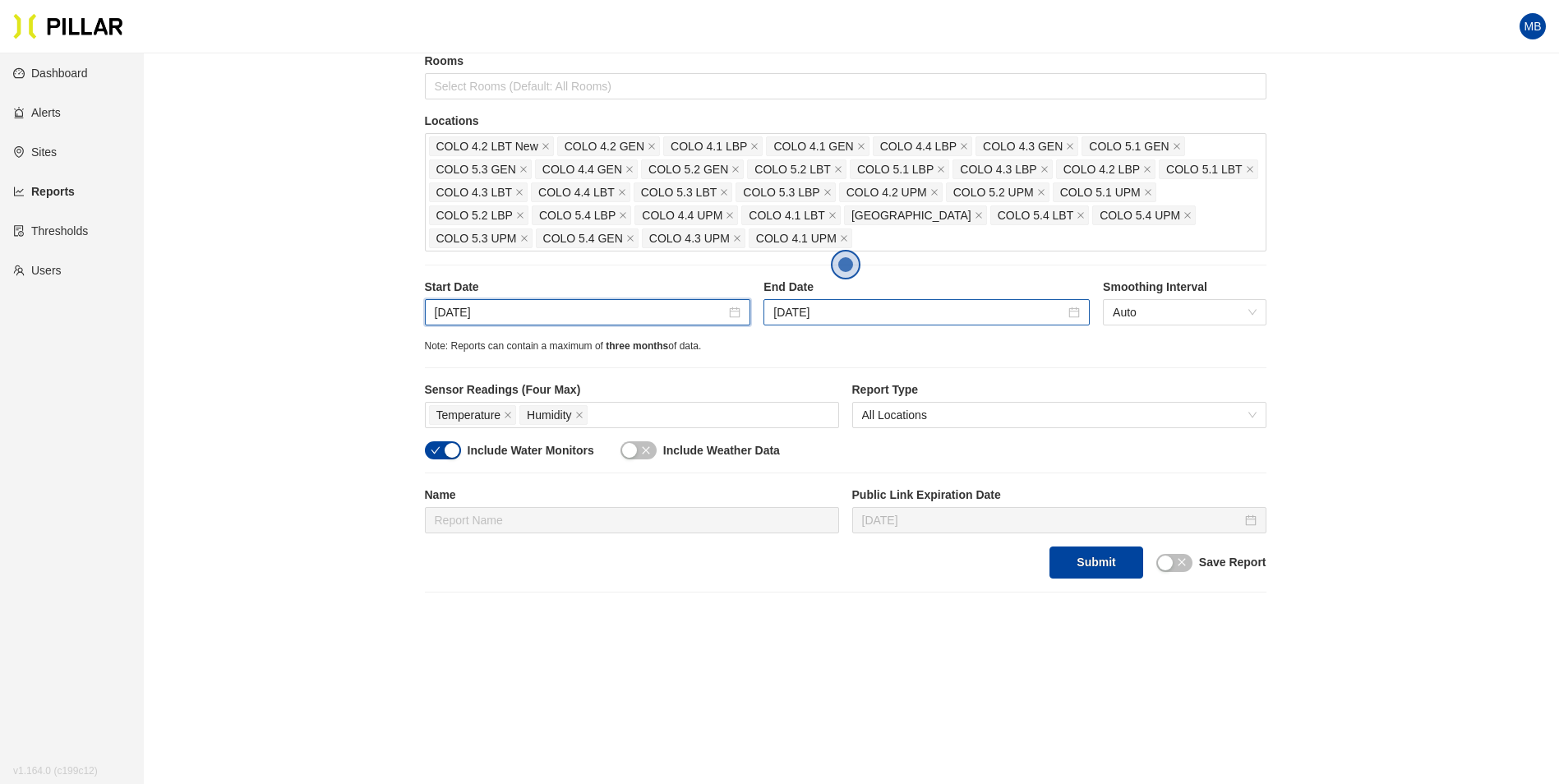
click at [856, 300] on div "[DATE]" at bounding box center [927, 312] width 326 height 27
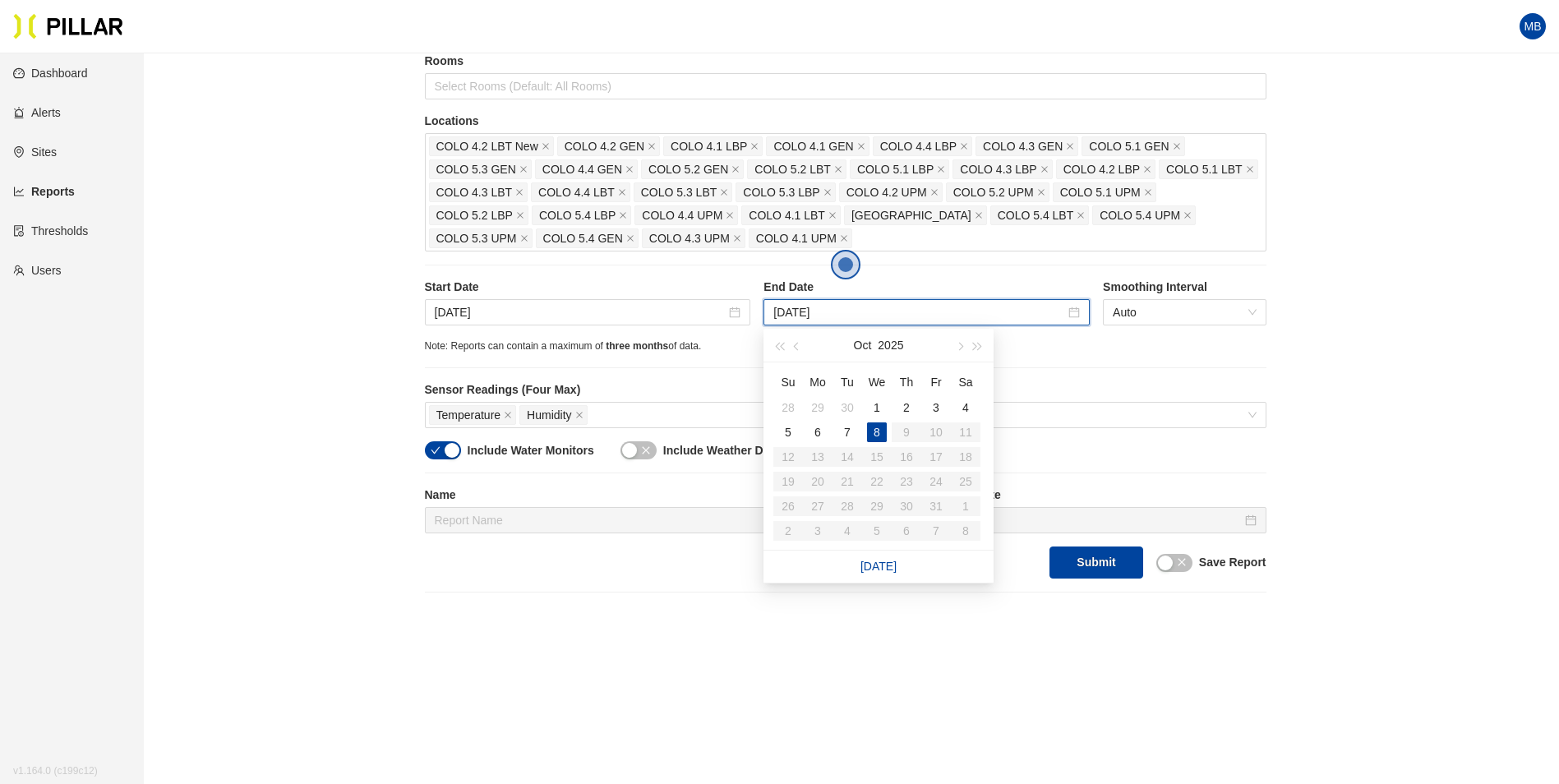
click at [705, 354] on div "Note: Reports can contain a maximum of three months of data." at bounding box center [845, 346] width 842 height 16
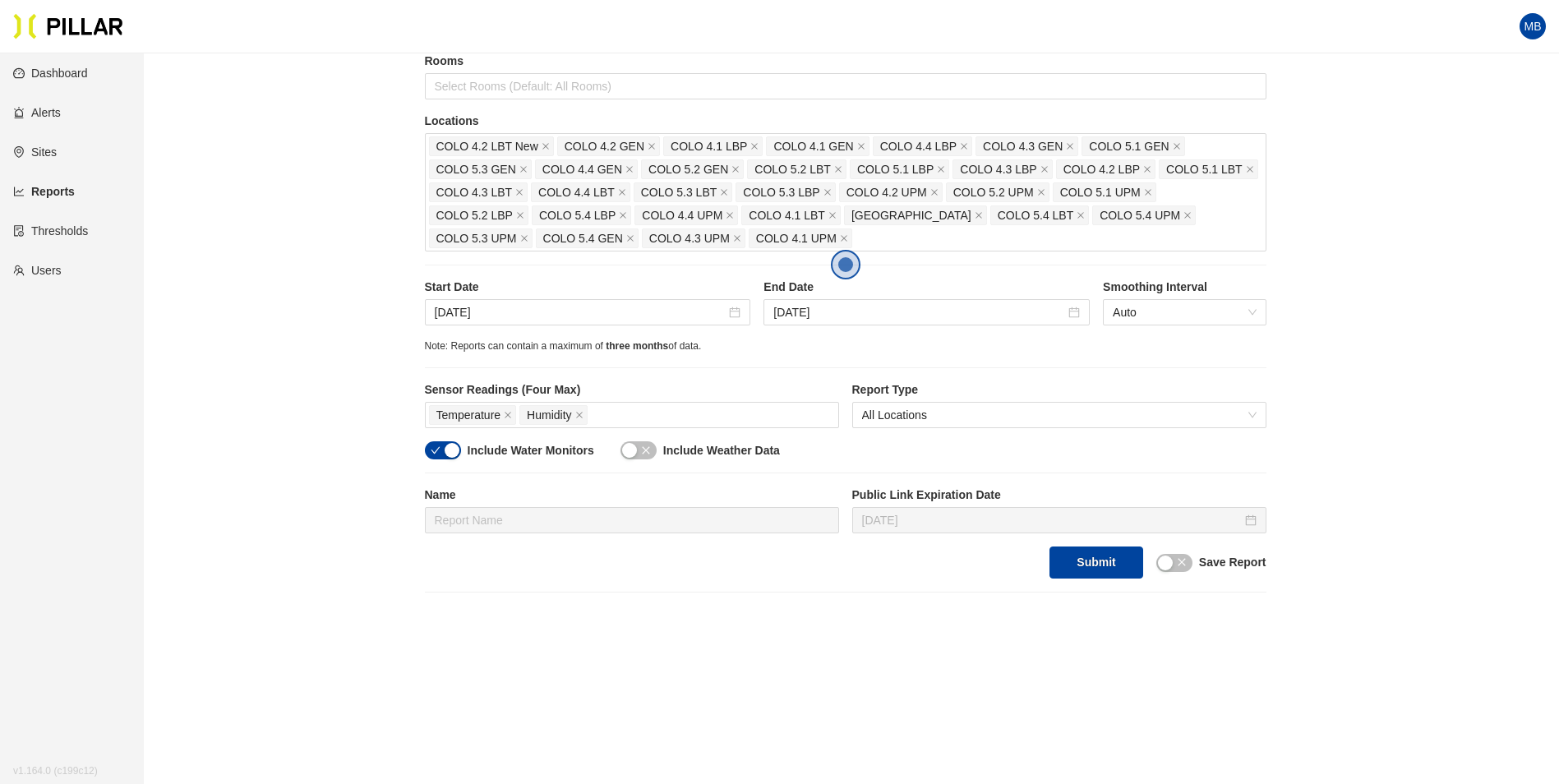
click at [455, 453] on div "button" at bounding box center [452, 451] width 15 height 15
click at [1110, 572] on button "Submit" at bounding box center [1096, 562] width 93 height 32
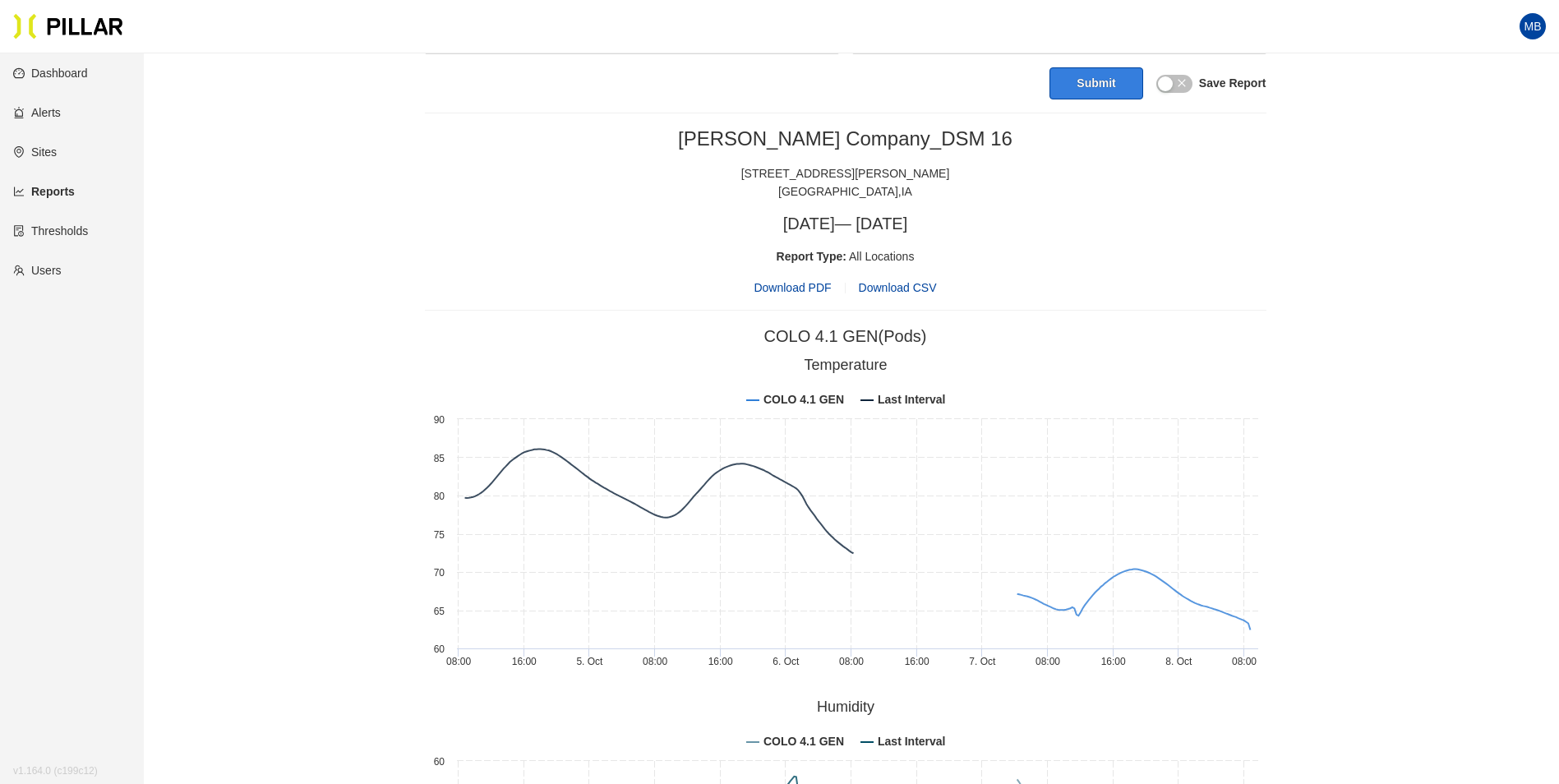
scroll to position [740, 0]
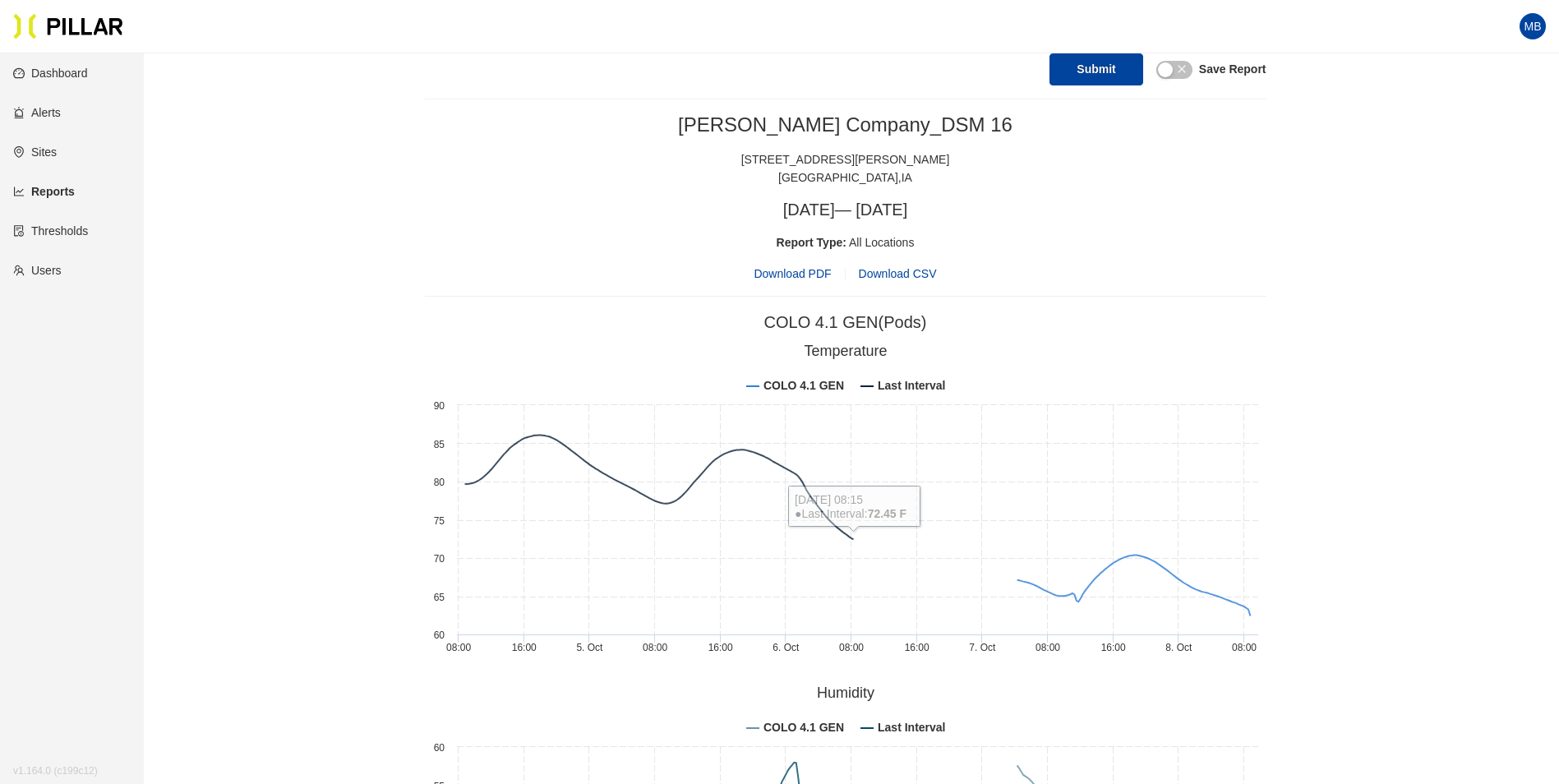
click at [826, 278] on span "Download PDF" at bounding box center [792, 274] width 77 height 18
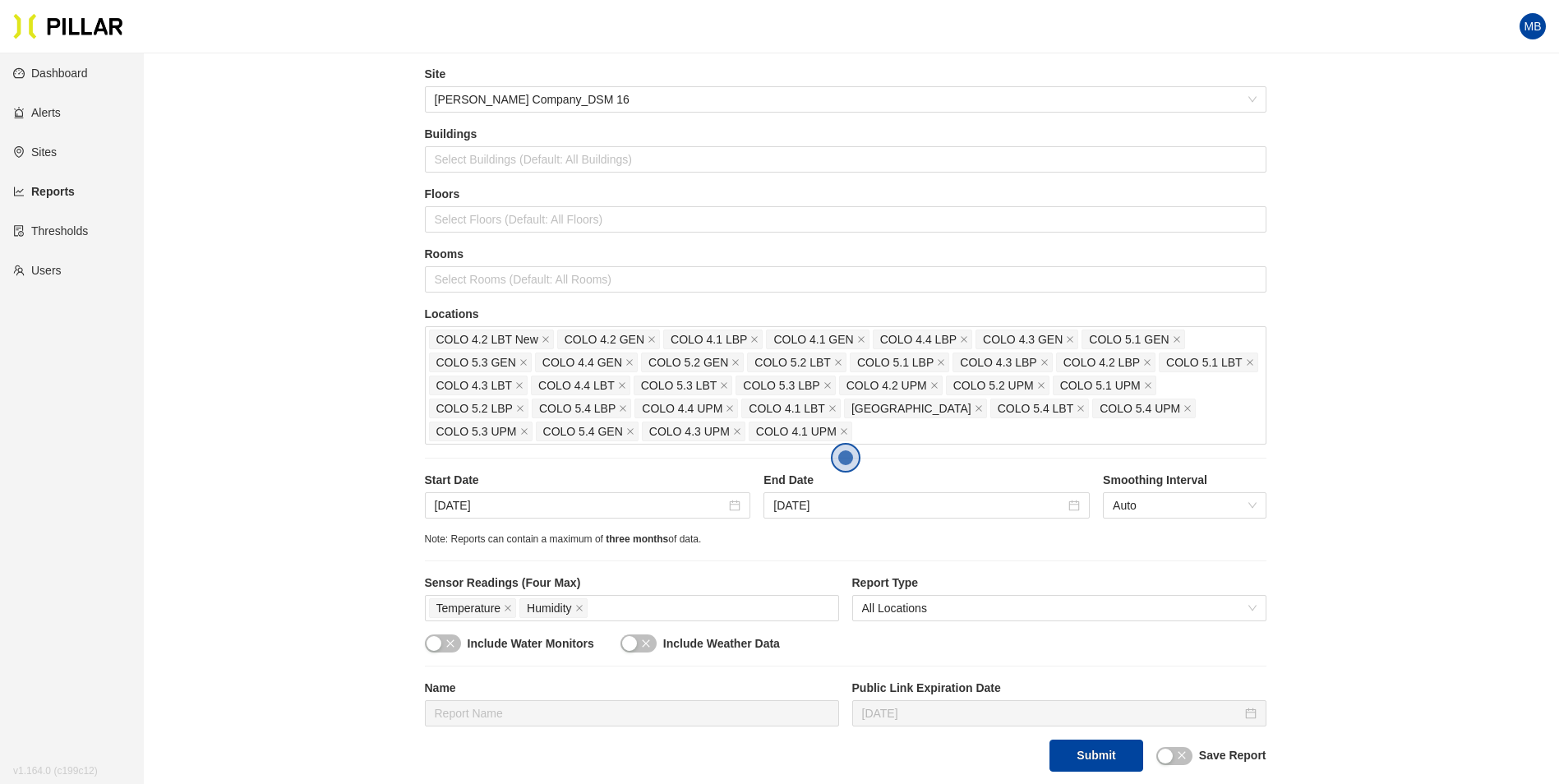
scroll to position [0, 0]
